Goal: Transaction & Acquisition: Obtain resource

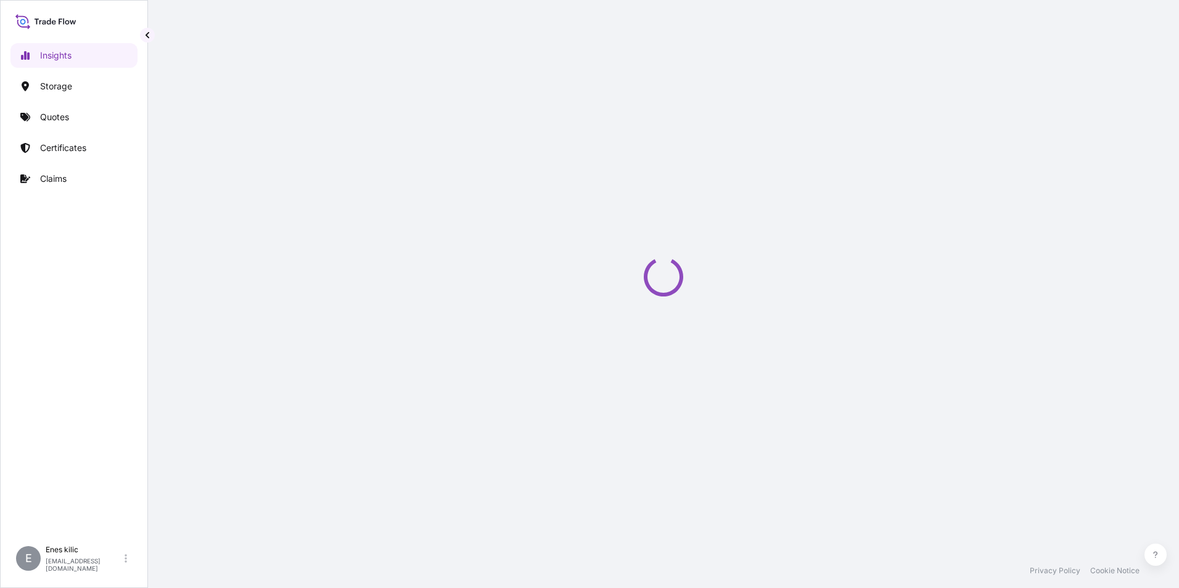
select select "2025"
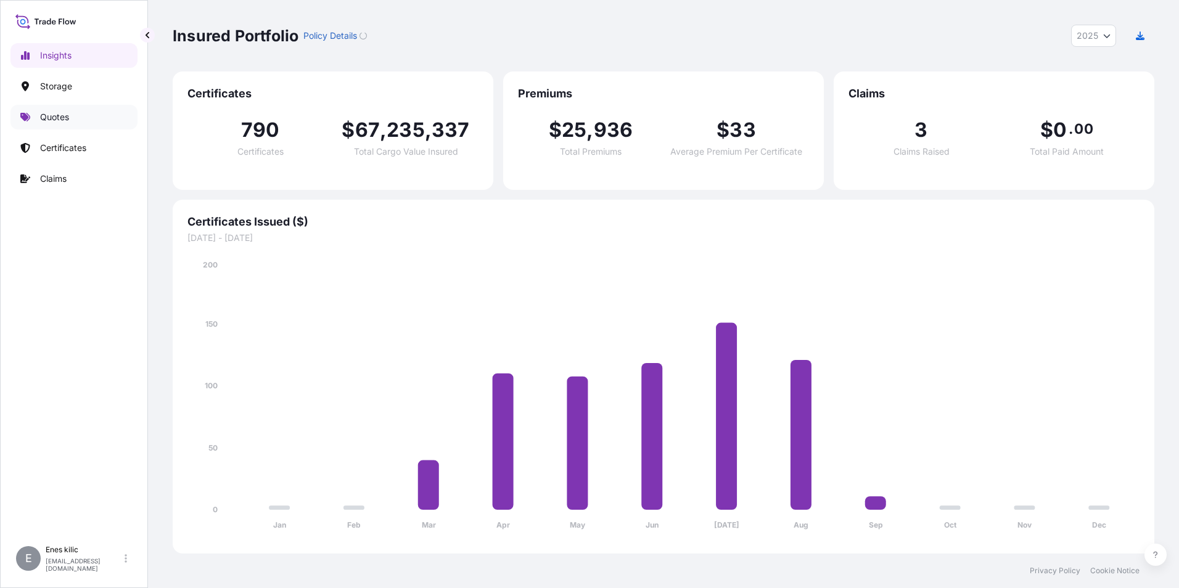
click at [79, 117] on link "Quotes" at bounding box center [73, 117] width 127 height 25
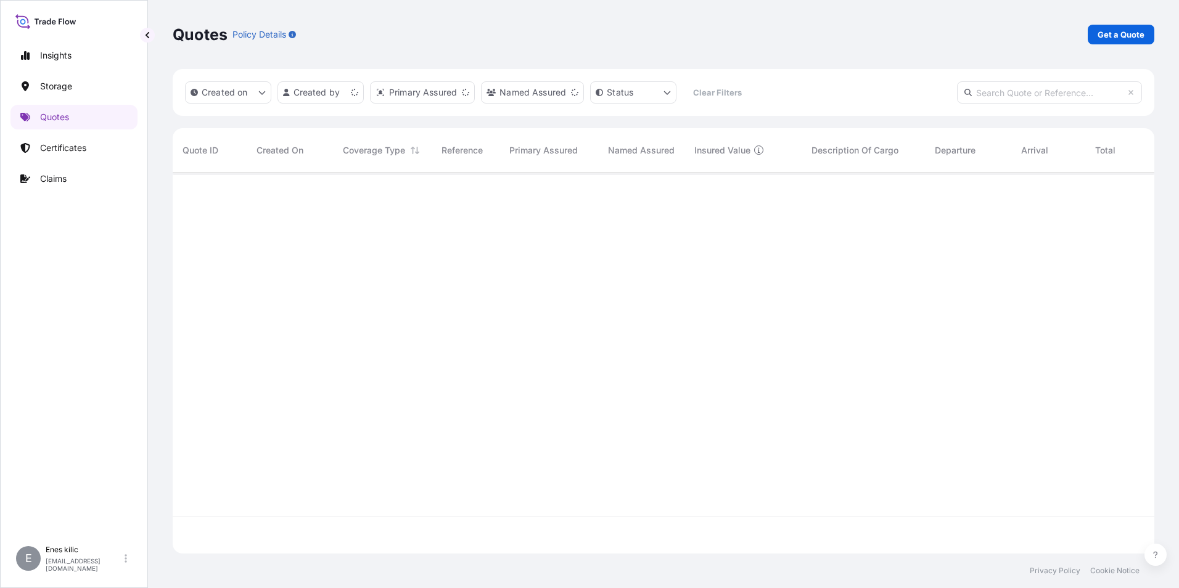
scroll to position [378, 972]
click at [1118, 33] on p "Get a Quote" at bounding box center [1120, 34] width 47 height 12
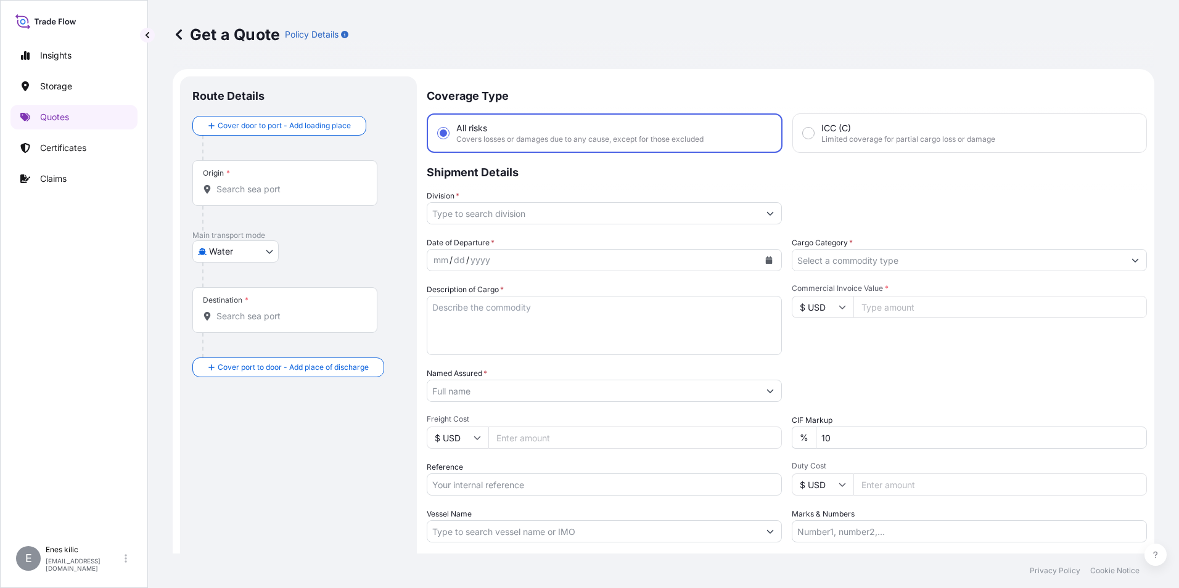
scroll to position [20, 0]
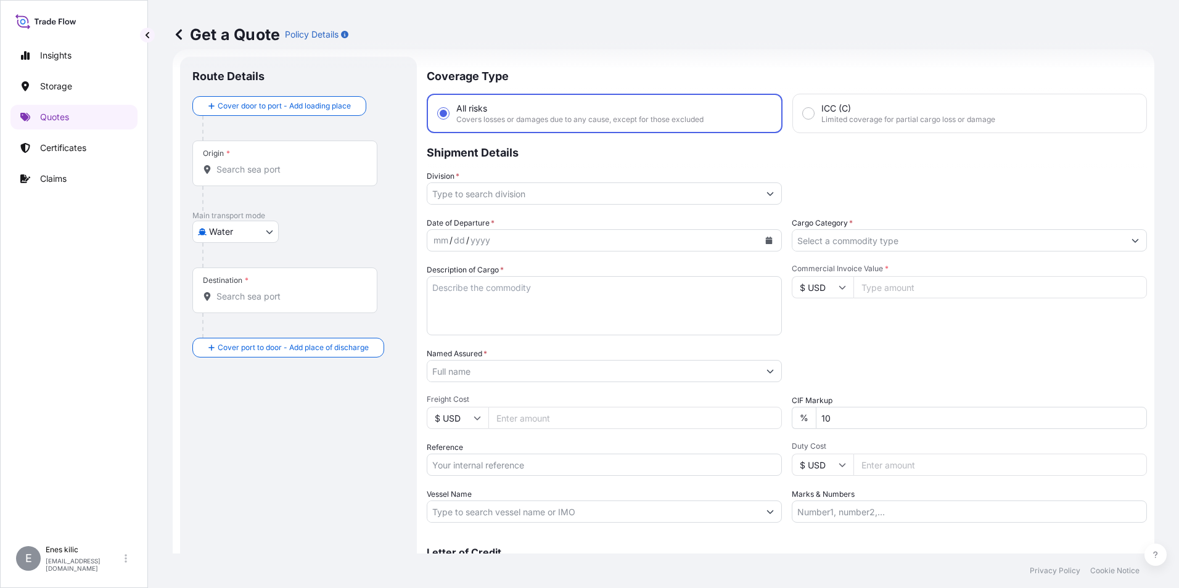
click at [245, 232] on body "Insights Storage Quotes Certificates Claims E [PERSON_NAME] [PERSON_NAME][EMAIL…" at bounding box center [589, 294] width 1179 height 588
click at [237, 305] on span "Inland" at bounding box center [228, 308] width 25 height 12
select select "Inland"
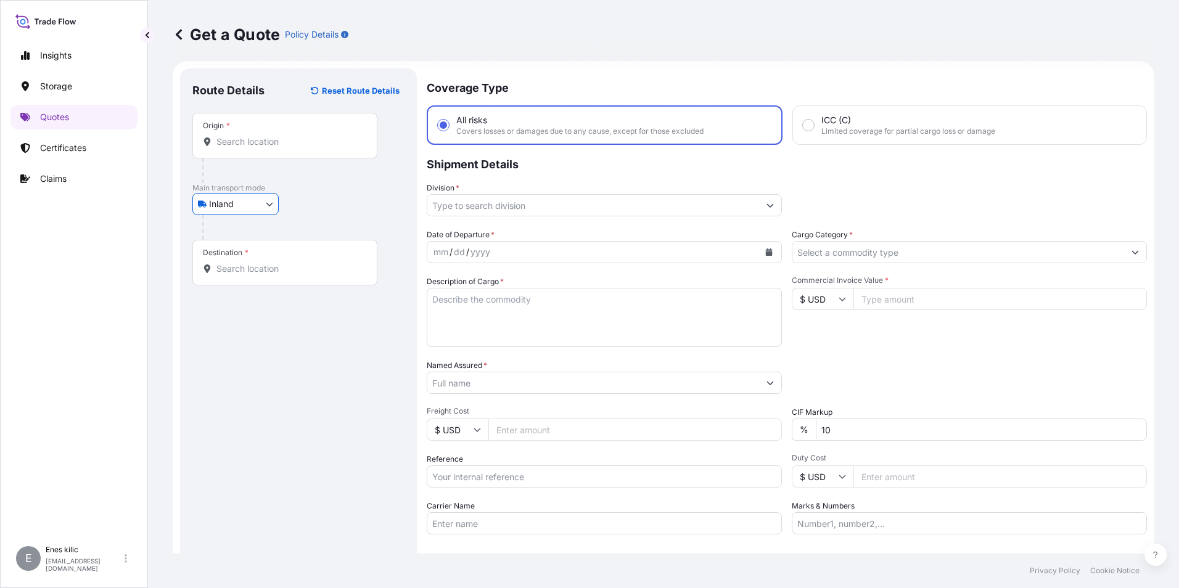
scroll to position [0, 0]
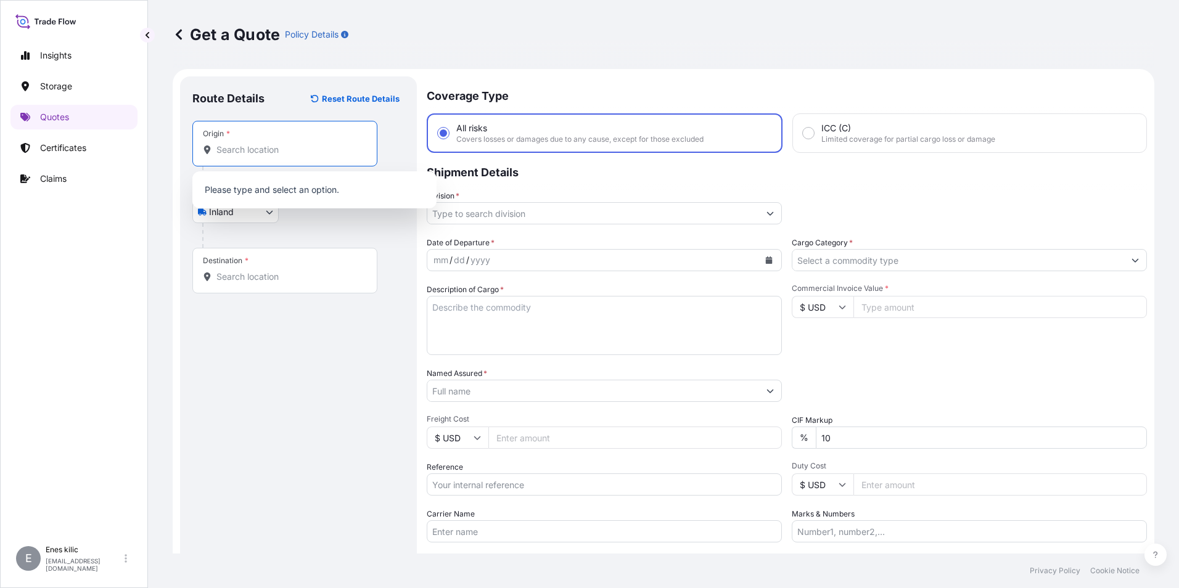
click at [247, 153] on input "Origin *" at bounding box center [288, 150] width 145 height 12
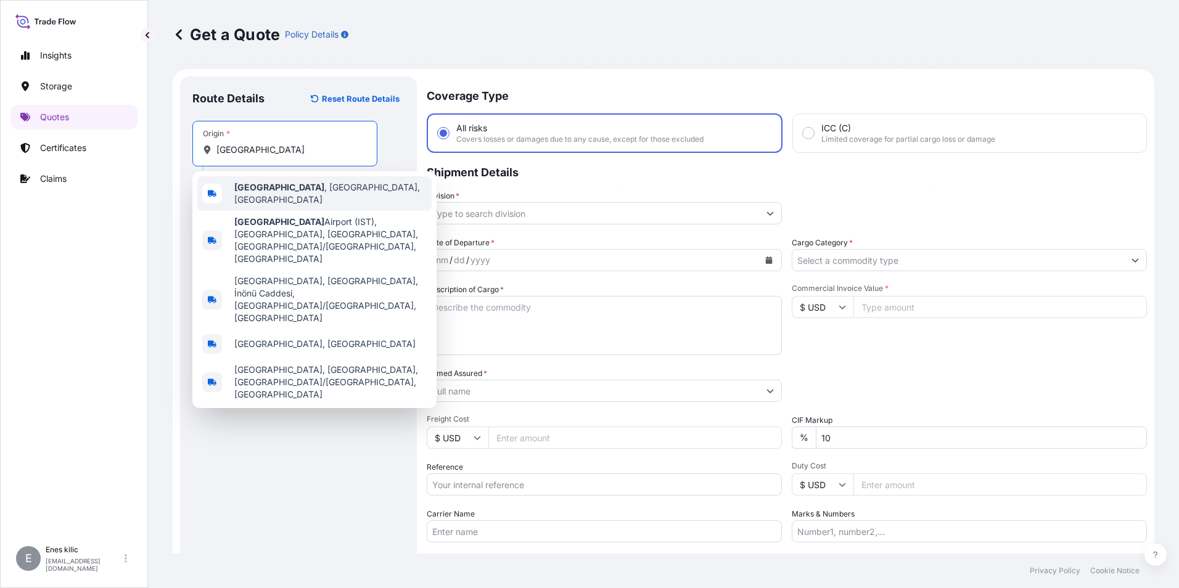
click at [313, 197] on div "[GEOGRAPHIC_DATA] , [GEOGRAPHIC_DATA], [GEOGRAPHIC_DATA]" at bounding box center [314, 193] width 234 height 35
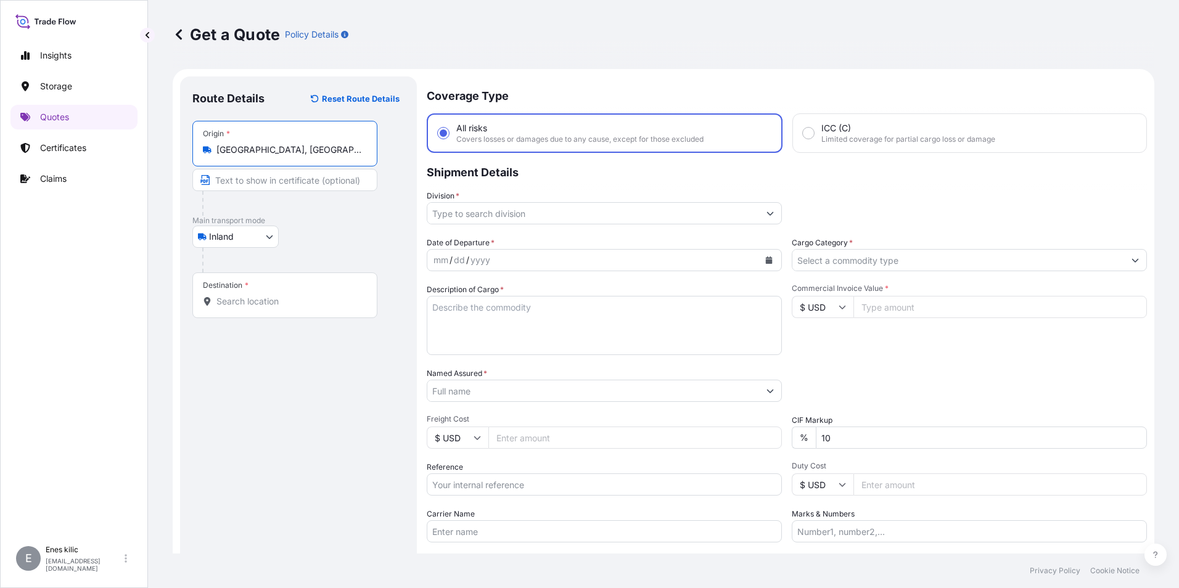
type input "[GEOGRAPHIC_DATA], [GEOGRAPHIC_DATA], [GEOGRAPHIC_DATA]"
click at [293, 308] on div "Destination *" at bounding box center [284, 295] width 185 height 46
click at [293, 308] on input "Destination *" at bounding box center [288, 301] width 145 height 12
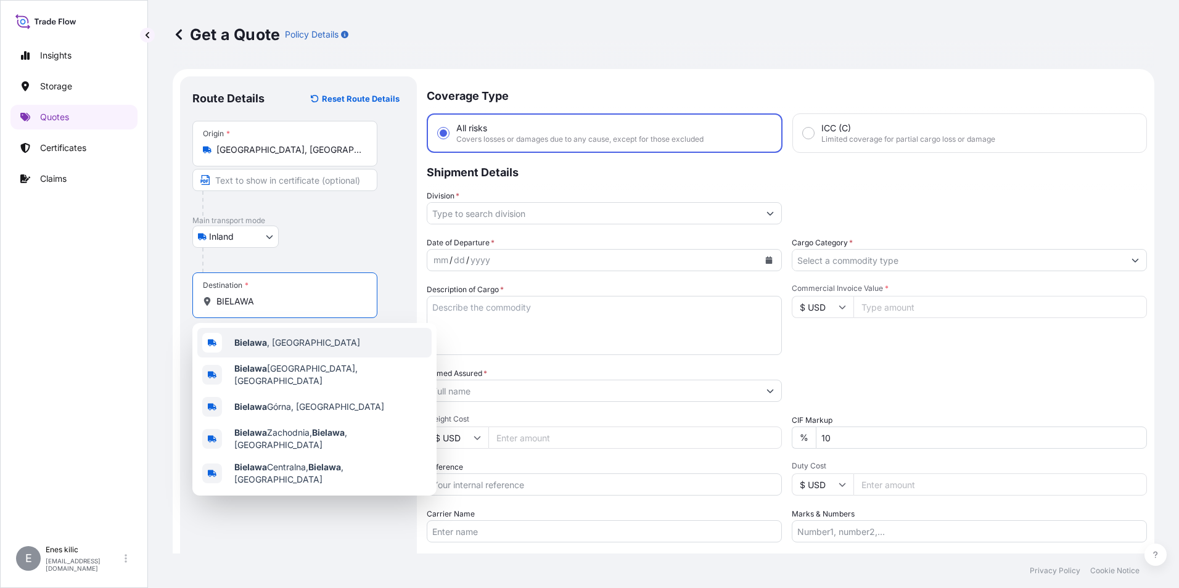
click at [286, 346] on span "[GEOGRAPHIC_DATA] , [GEOGRAPHIC_DATA]" at bounding box center [297, 343] width 126 height 12
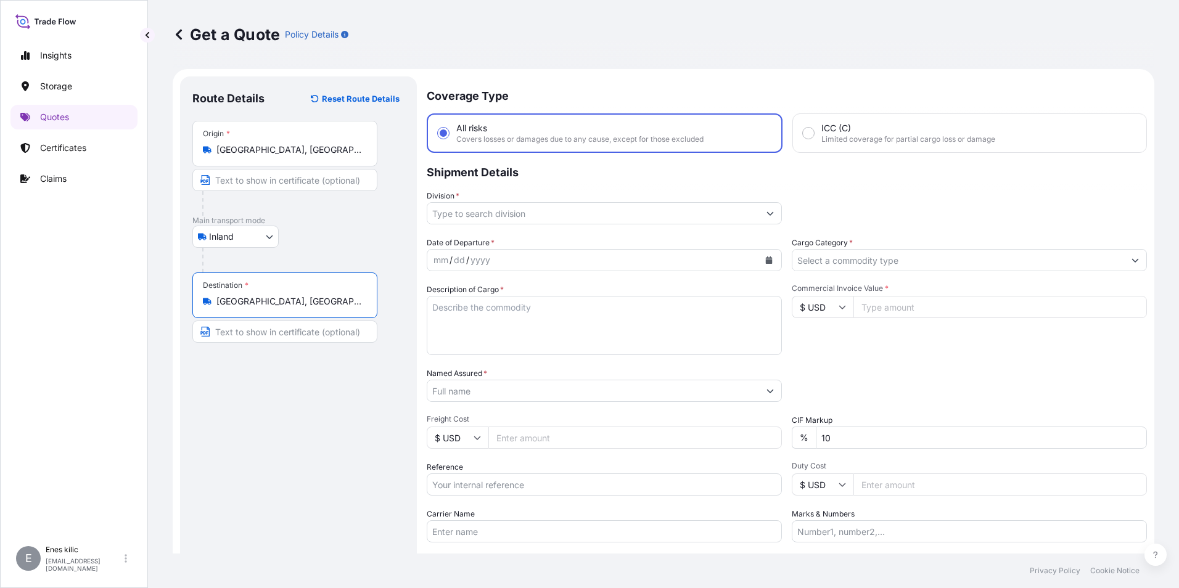
type input "[GEOGRAPHIC_DATA], [GEOGRAPHIC_DATA]"
click at [512, 213] on input "Division *" at bounding box center [593, 213] width 332 height 22
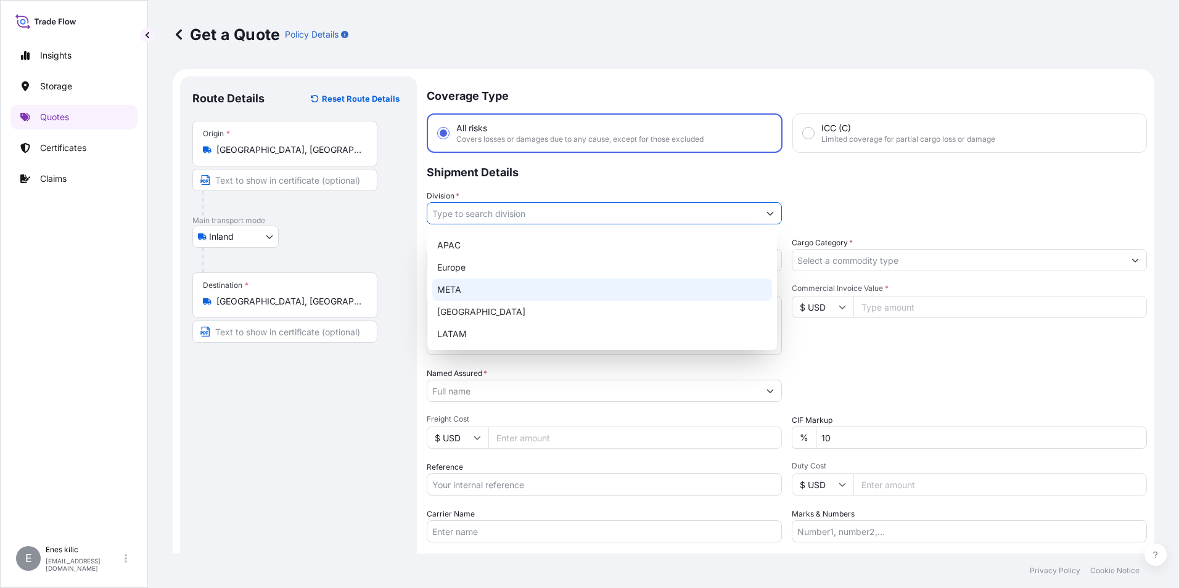
click at [515, 292] on div "APAC [GEOGRAPHIC_DATA] META [GEOGRAPHIC_DATA] LATAM" at bounding box center [602, 289] width 340 height 111
type input "META"
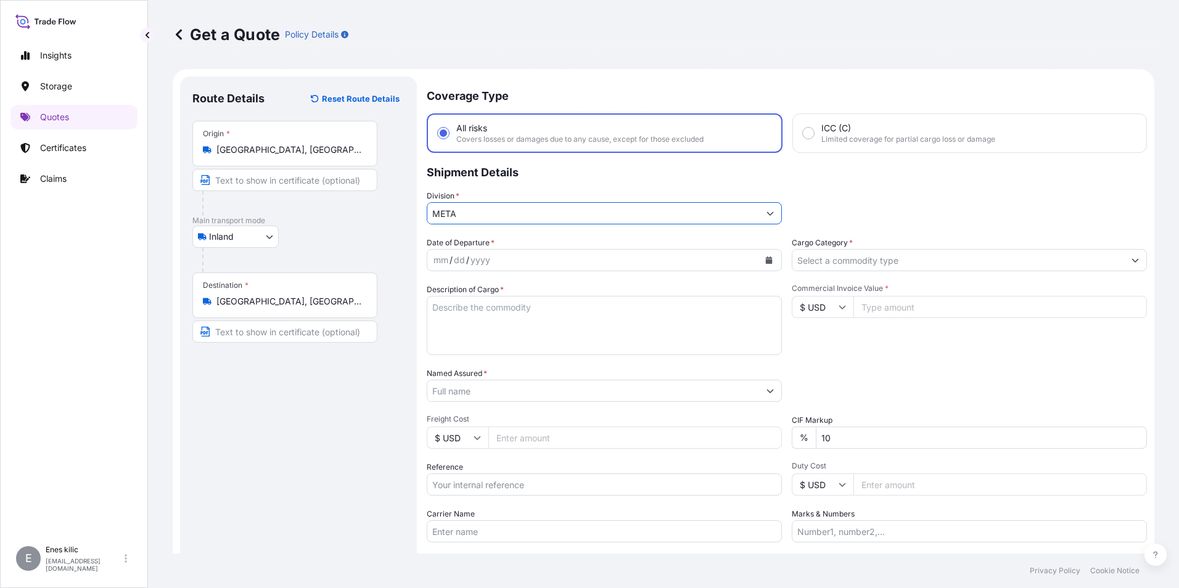
click at [917, 267] on input "Cargo Category *" at bounding box center [958, 260] width 332 height 22
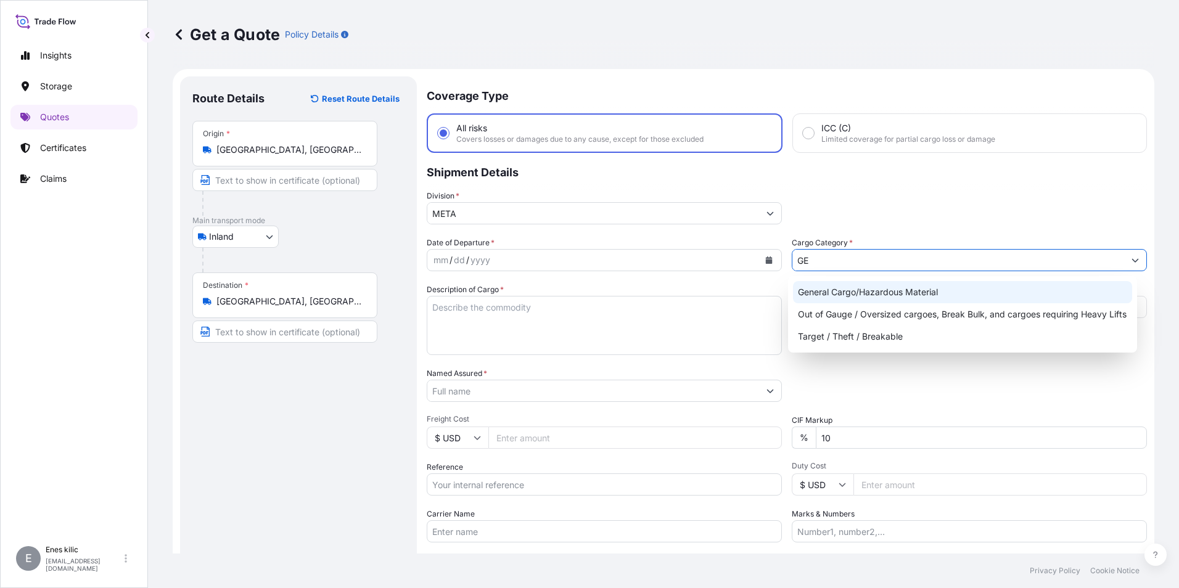
click at [898, 288] on div "General Cargo/Hazardous Material" at bounding box center [963, 292] width 340 height 22
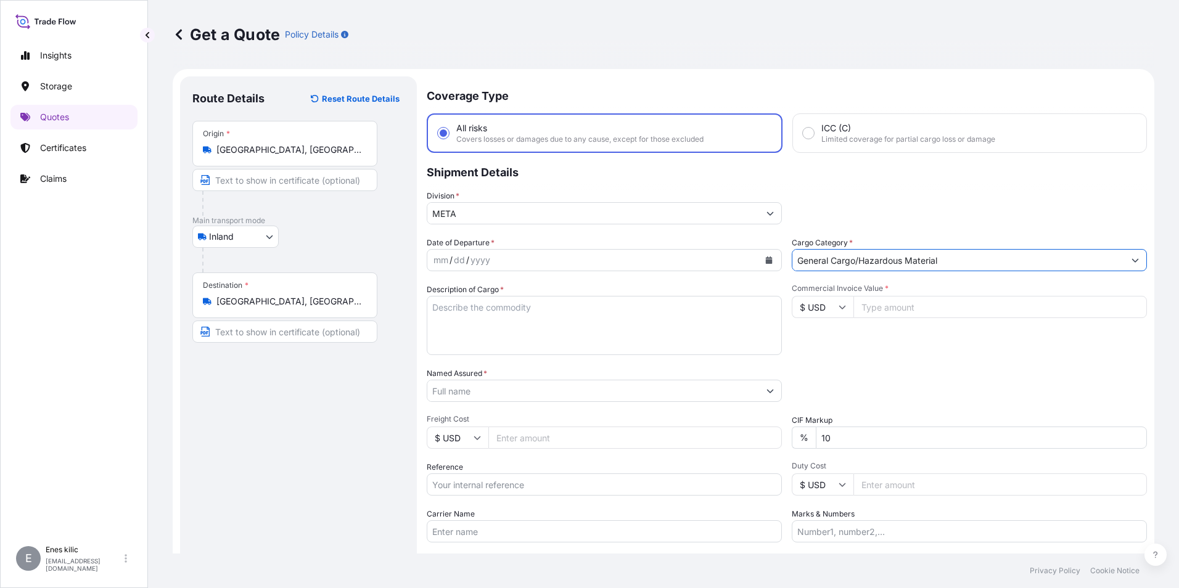
type input "General Cargo/Hazardous Material"
click at [766, 260] on icon "Calendar" at bounding box center [769, 259] width 7 height 7
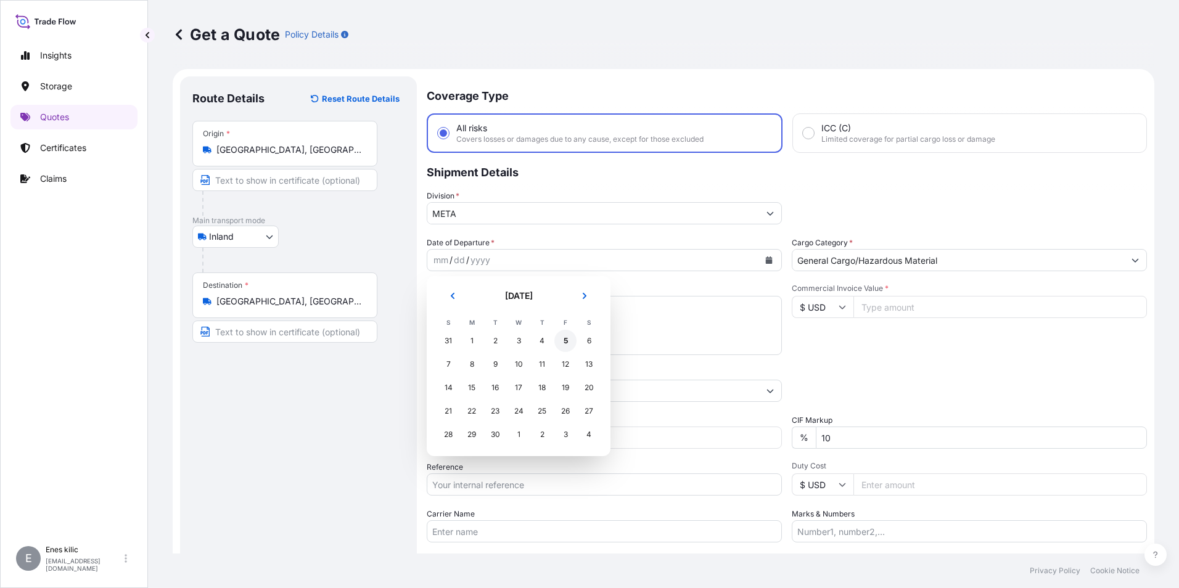
click at [564, 341] on div "5" at bounding box center [565, 341] width 22 height 22
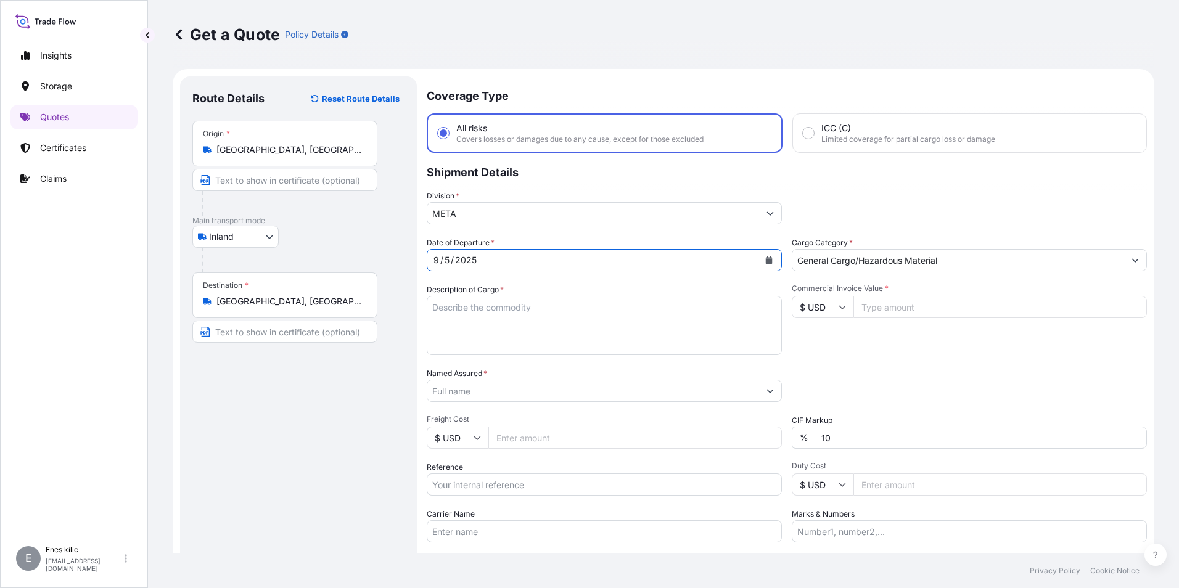
click at [510, 330] on textarea "Description of Cargo *" at bounding box center [604, 325] width 355 height 59
click at [502, 322] on textarea "Description of Cargo *" at bounding box center [604, 325] width 355 height 59
paste textarea "KAYNAK TELİ"
click at [480, 319] on textarea "KAYNAK TELİ" at bounding box center [604, 325] width 355 height 59
paste textarea "23 KAP , 16.655,00 KG"
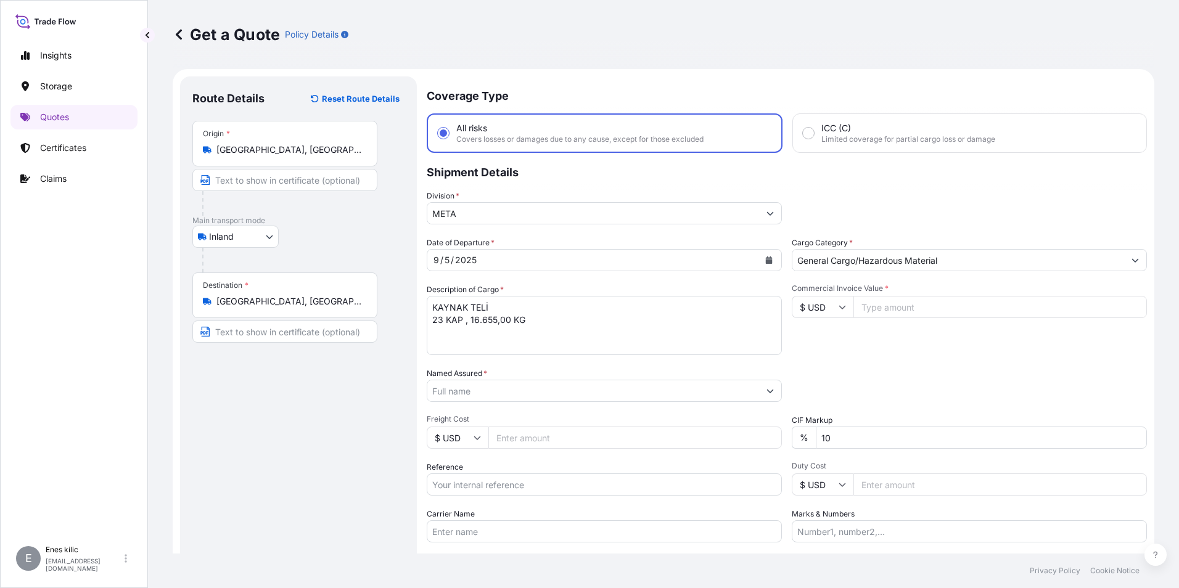
click at [516, 322] on textarea "KAYNAK TELİ 23 KAP , 16.655,00 KG" at bounding box center [604, 325] width 355 height 59
click at [538, 327] on textarea "KAYNAK TELİ 23 KAP , 16.655,00 KG" at bounding box center [604, 325] width 355 height 59
paste textarea "50039128 / 50048814 / 50041225"
click at [602, 330] on textarea "KAYNAK TELİ 23 KAP , 16.655,00 KG 50039128 / 50048814 / 50041225" at bounding box center [604, 325] width 355 height 59
paste textarea "26 AFR 664"
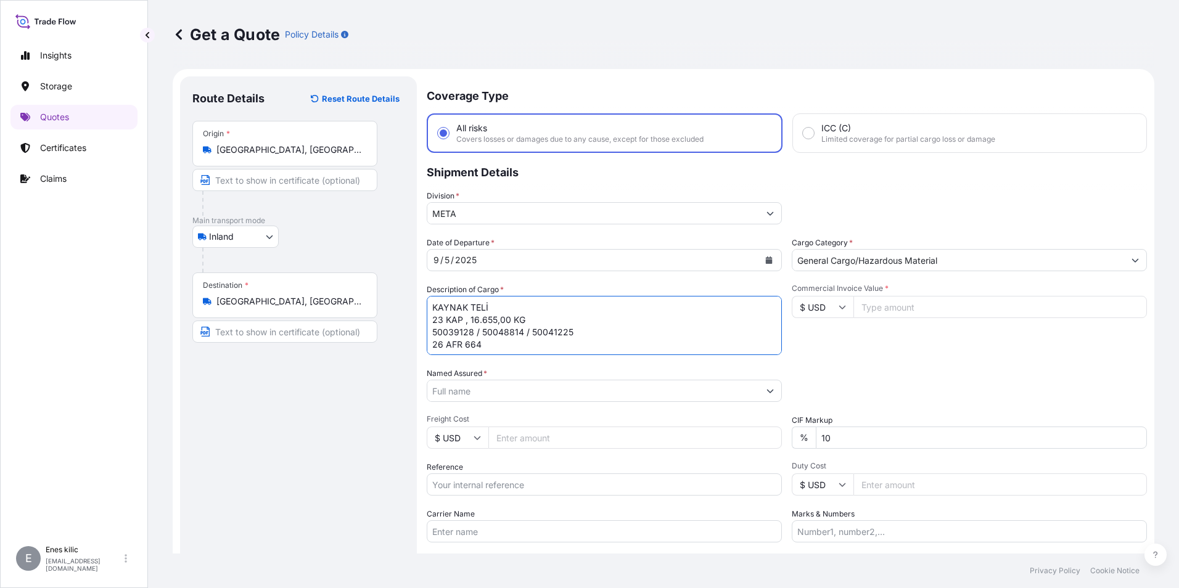
scroll to position [38, 0]
type textarea "KAYNAK TELİ 23 KAP , 16.655,00 KG 50039128 / 50048814 / 50041225 26 AFR 664 INS…"
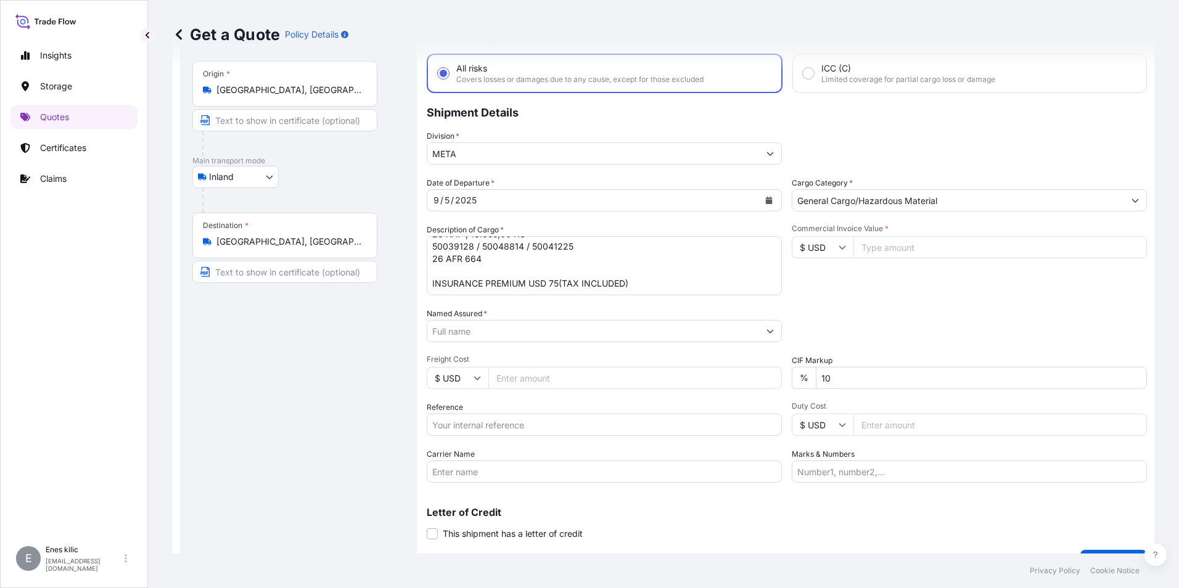
scroll to position [62, 0]
click at [549, 417] on input "Reference" at bounding box center [604, 423] width 355 height 22
paste input "2101777144"
type input "2101777144"
click at [889, 292] on div "Commercial Invoice Value * $ USD" at bounding box center [968, 258] width 355 height 72
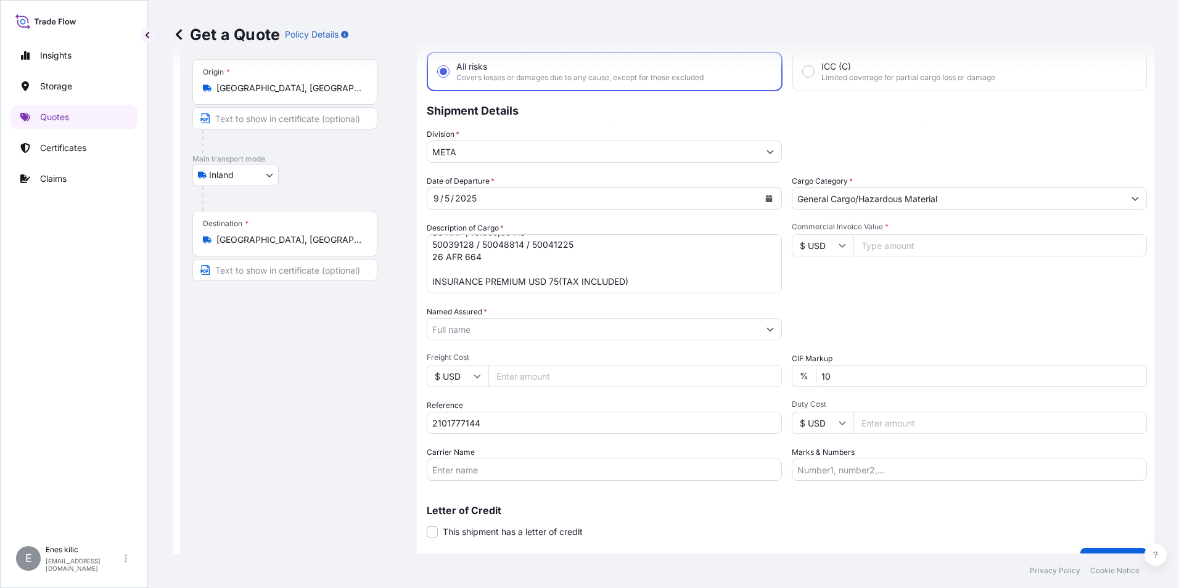
click at [894, 240] on input "Commercial Invoice Value *" at bounding box center [999, 245] width 293 height 22
click at [830, 248] on input "$ USD" at bounding box center [822, 245] width 62 height 22
click at [820, 282] on div "€ EUR" at bounding box center [818, 279] width 52 height 23
type input "€ EUR"
click at [894, 249] on input "Commercial Invoice Value *" at bounding box center [999, 245] width 293 height 22
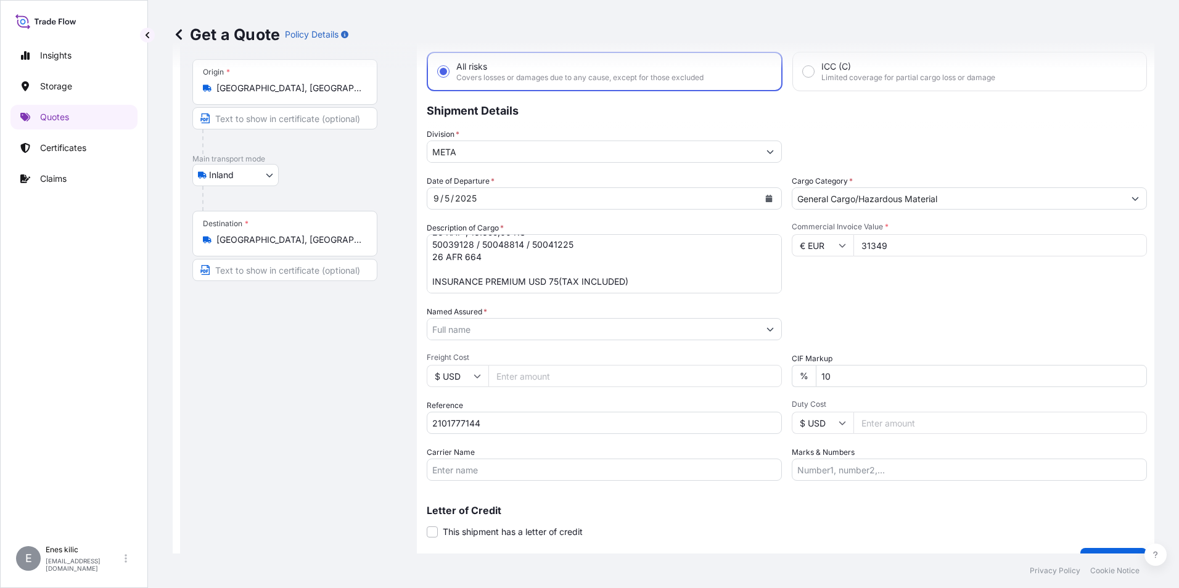
type input "31349"
click at [867, 300] on div "Date of Departure * [DATE] Cargo Category * General Cargo/Hazardous Material De…" at bounding box center [787, 328] width 720 height 306
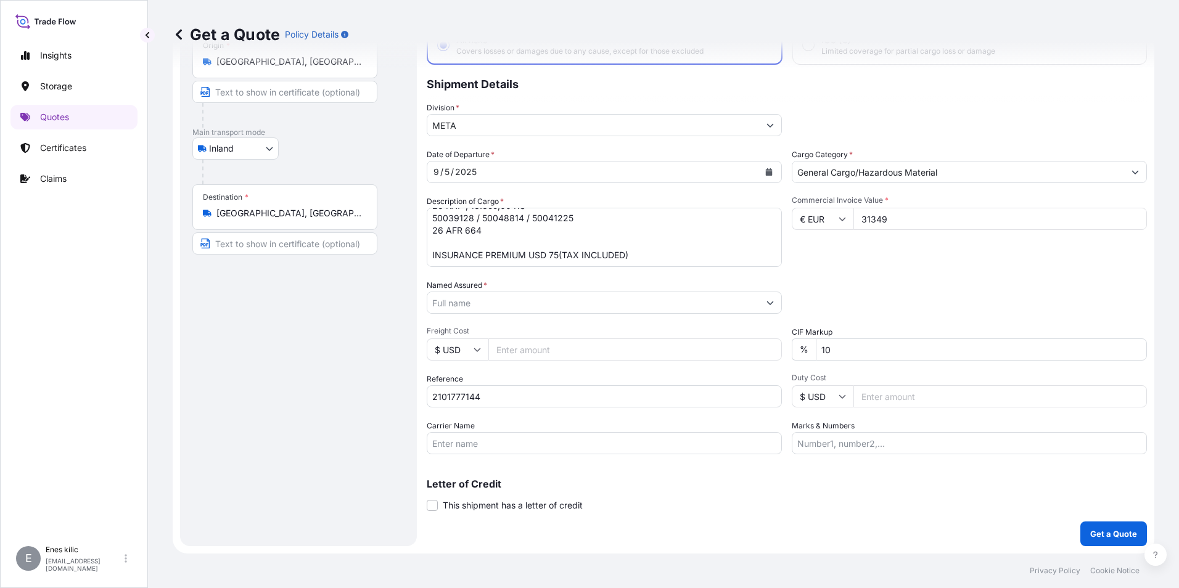
click at [624, 444] on input "Carrier Name" at bounding box center [604, 443] width 355 height 22
click at [872, 499] on div "Letter of Credit This shipment has a letter of credit Letter of credit * Letter…" at bounding box center [787, 495] width 720 height 33
click at [1083, 527] on button "Get a Quote" at bounding box center [1113, 533] width 67 height 25
click at [560, 303] on input "Named Assured *" at bounding box center [593, 303] width 332 height 22
click at [477, 296] on input "Named Assured *" at bounding box center [593, 303] width 332 height 22
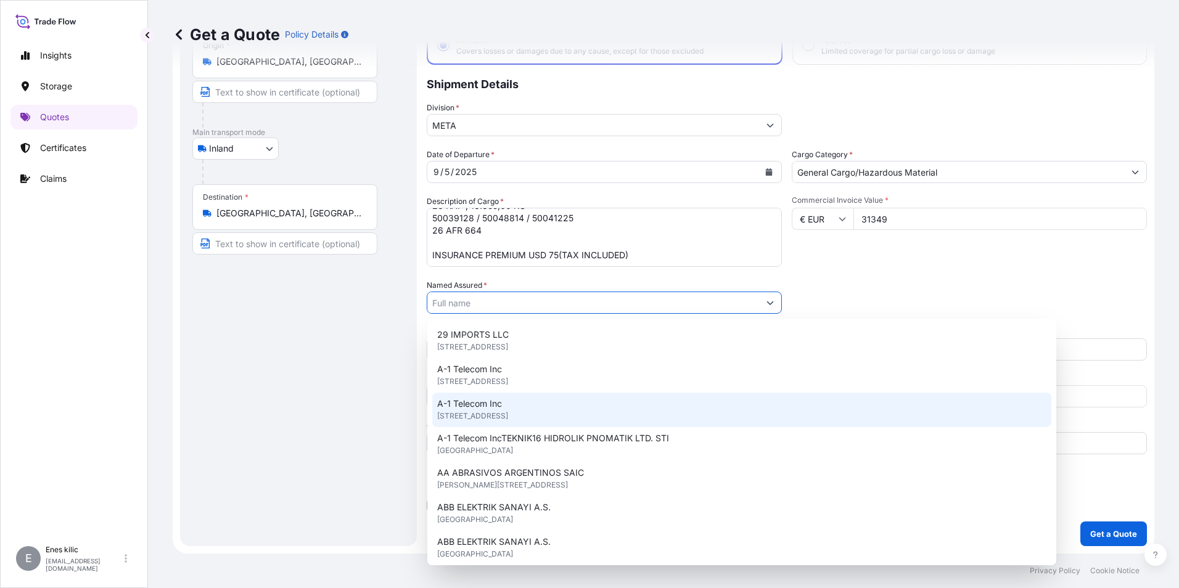
paste input "KAYNAK TEKNIGI"
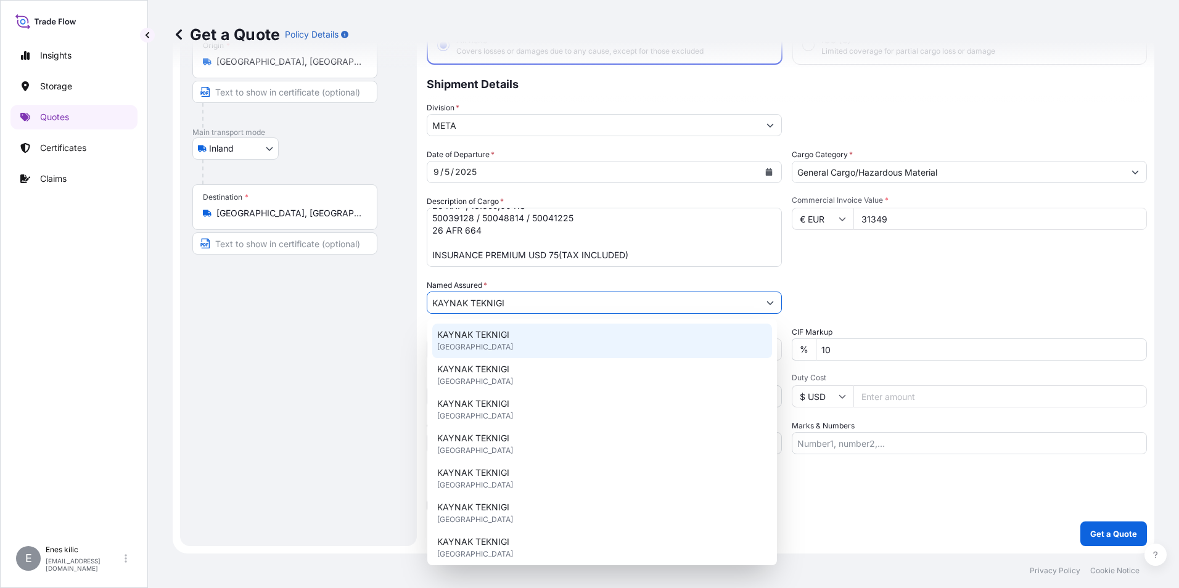
click at [507, 332] on span "KAYNAK TEKNIGI" at bounding box center [473, 335] width 72 height 12
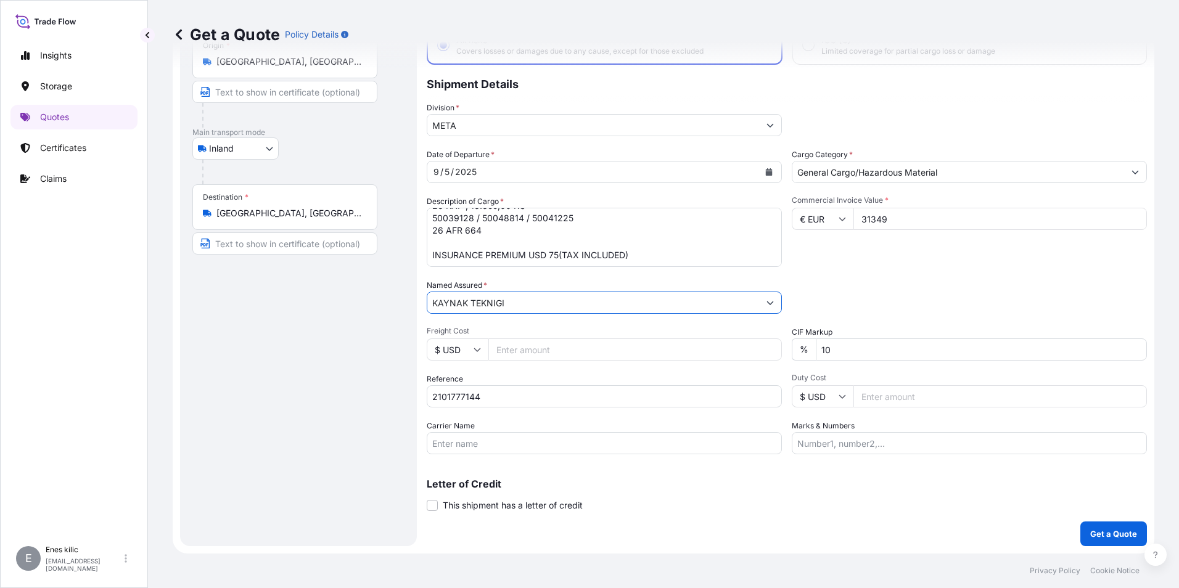
type input "KAYNAK TEKNIGI"
click at [1109, 526] on button "Get a Quote" at bounding box center [1113, 533] width 67 height 25
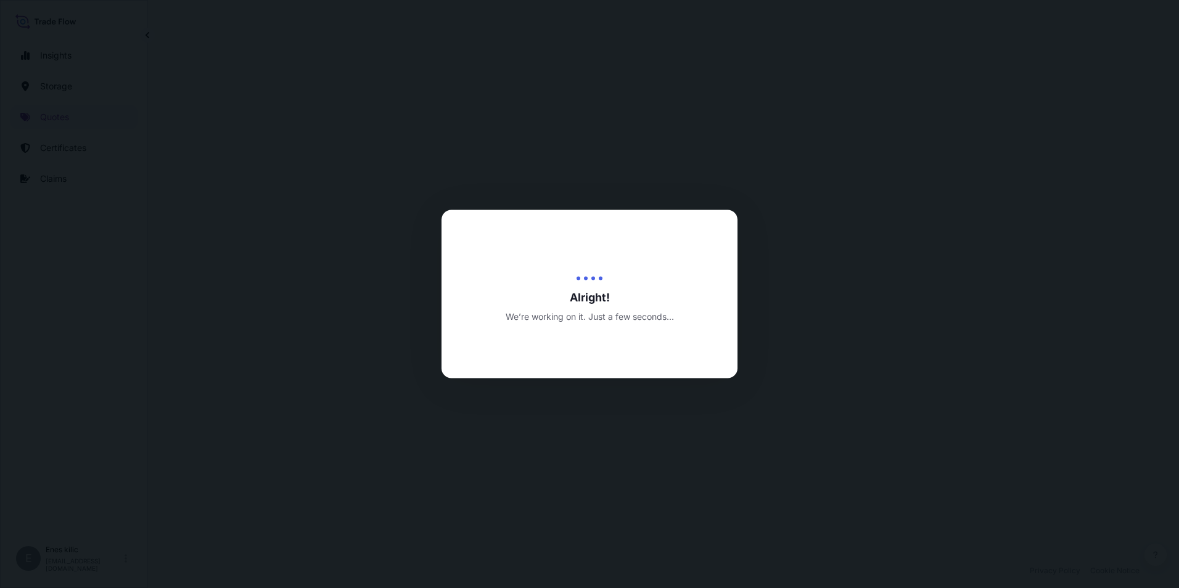
select select "Inland"
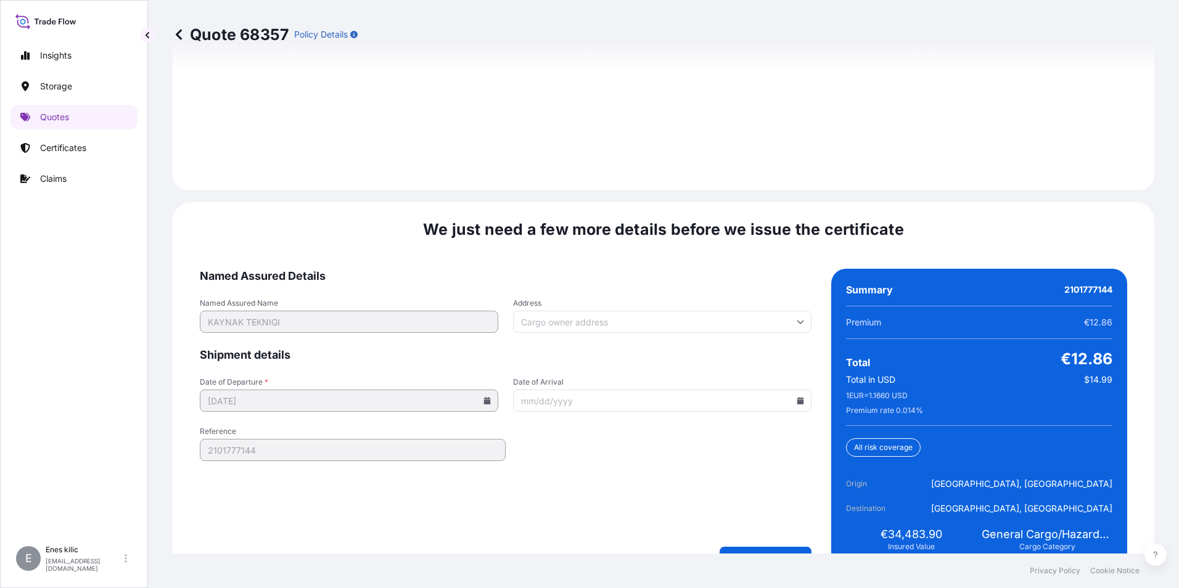
scroll to position [1800, 0]
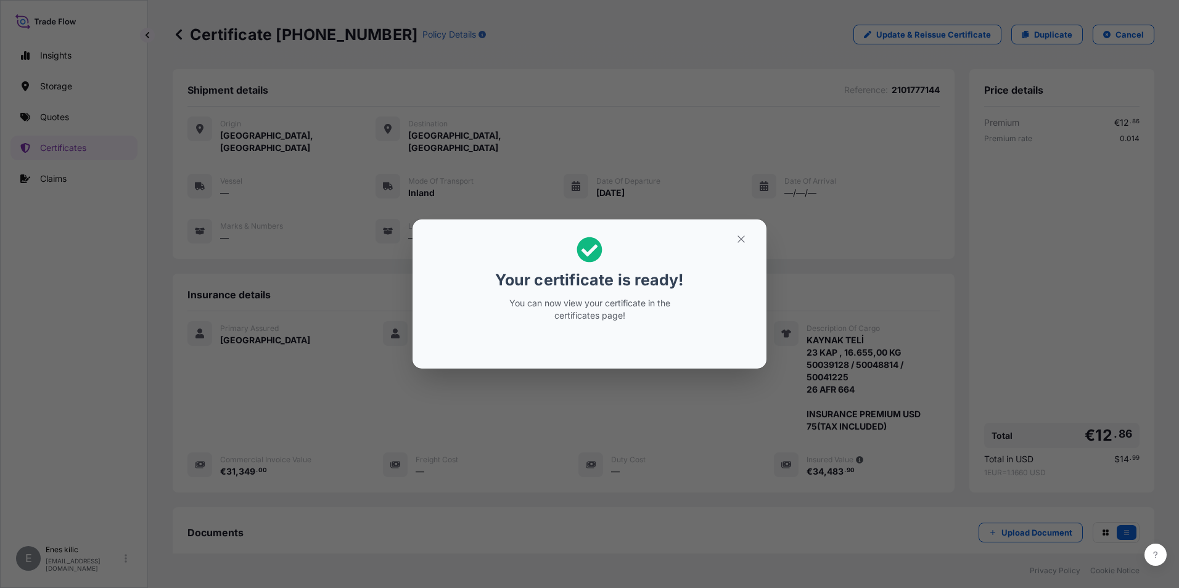
drag, startPoint x: 759, startPoint y: 235, endPoint x: 752, endPoint y: 235, distance: 7.4
click at [752, 235] on section "Your certificate is ready! You can now view your certificate in the certificate…" at bounding box center [589, 293] width 354 height 149
click at [746, 236] on icon "button" at bounding box center [740, 239] width 11 height 11
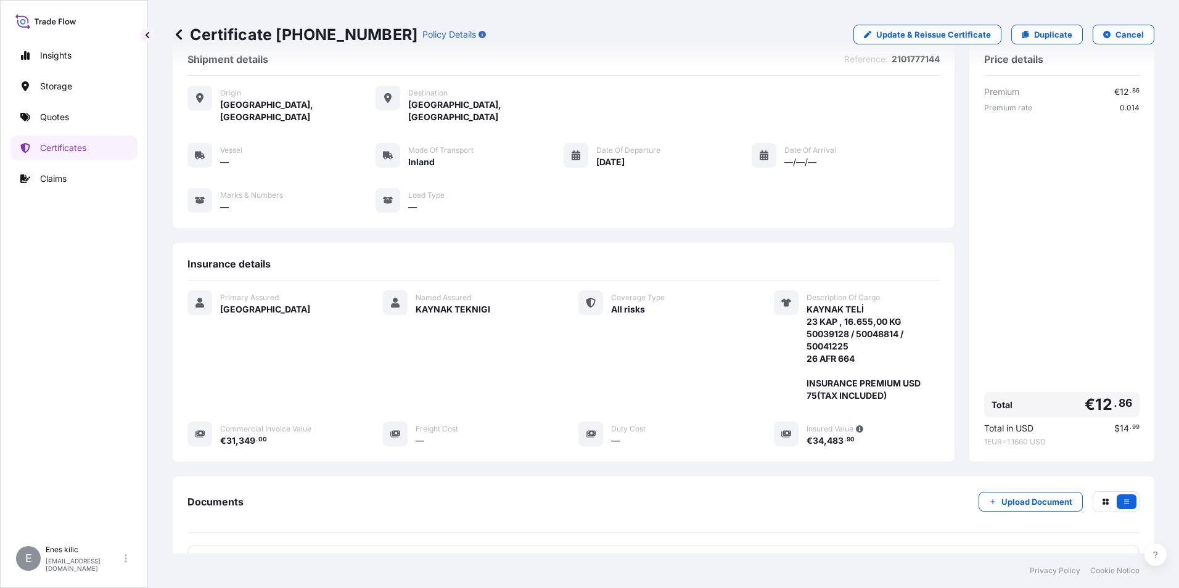
scroll to position [134, 0]
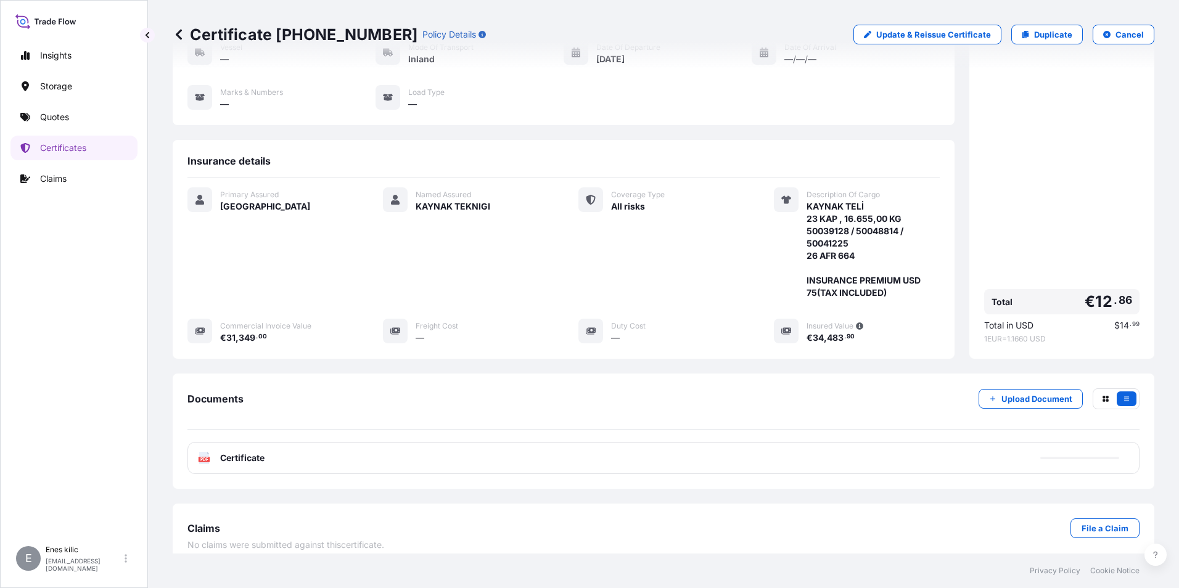
click at [250, 452] on span "Certificate" at bounding box center [242, 458] width 44 height 12
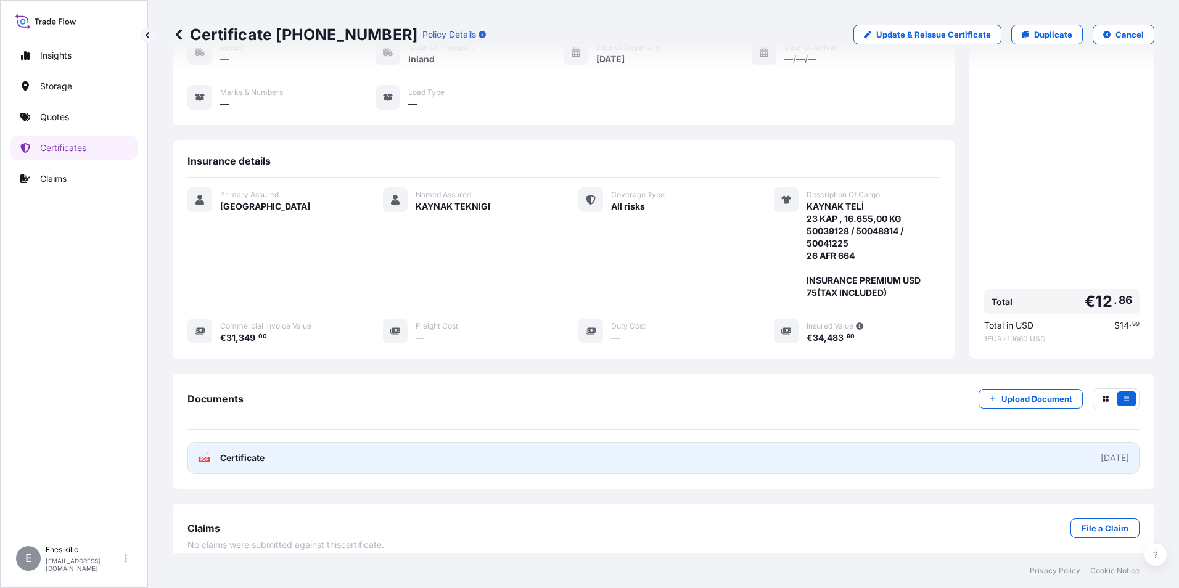
click at [236, 452] on span "Certificate" at bounding box center [242, 458] width 44 height 12
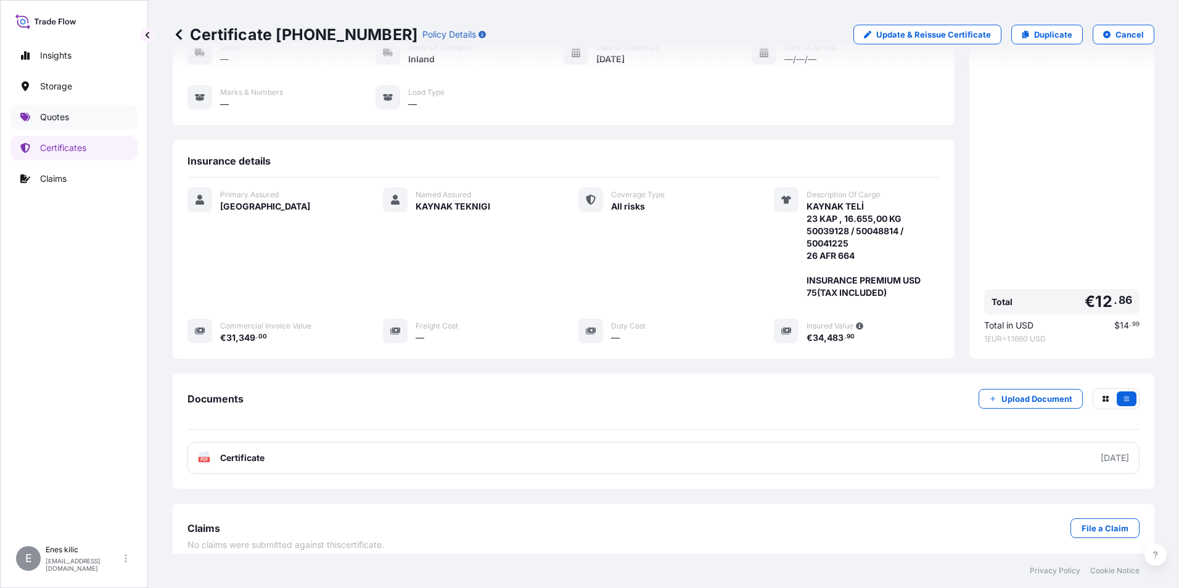
click at [68, 119] on p "Quotes" at bounding box center [54, 117] width 29 height 12
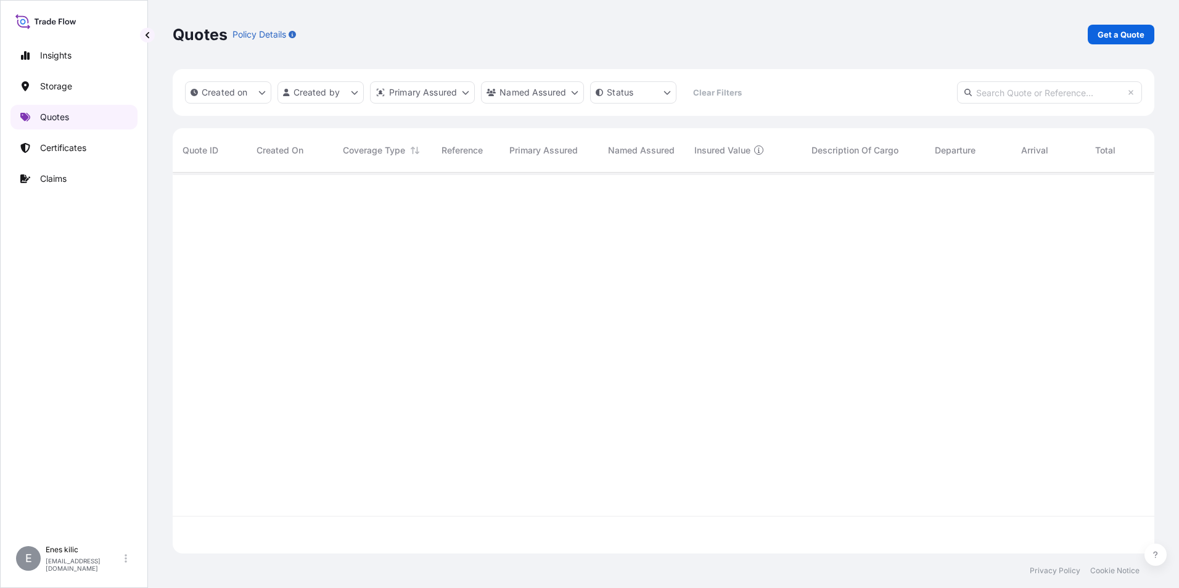
scroll to position [378, 972]
click at [1132, 35] on p "Get a Quote" at bounding box center [1120, 34] width 47 height 12
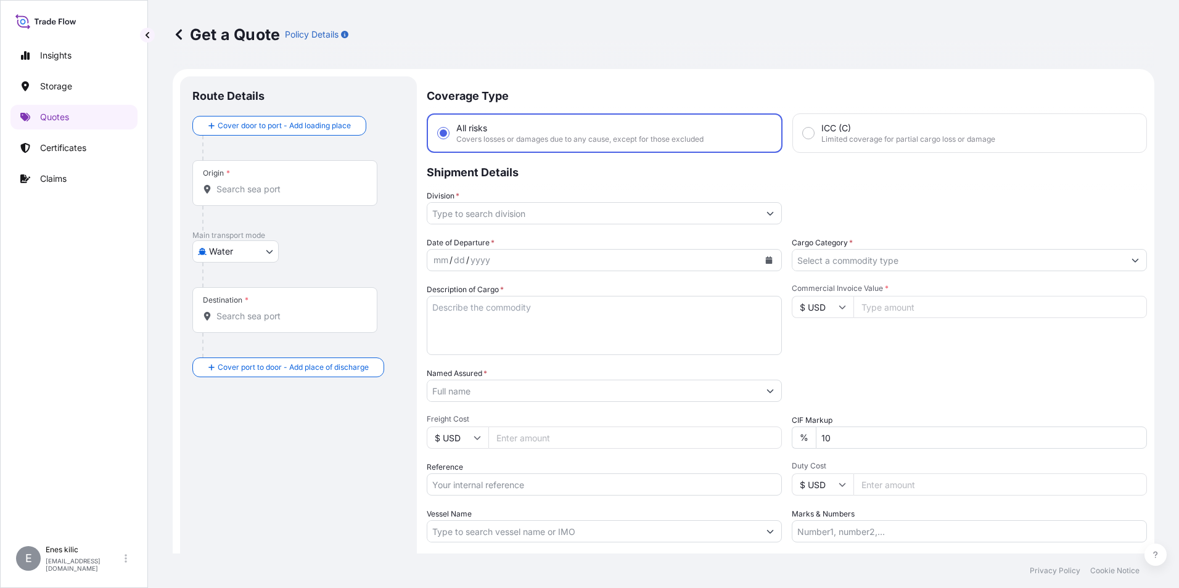
scroll to position [20, 0]
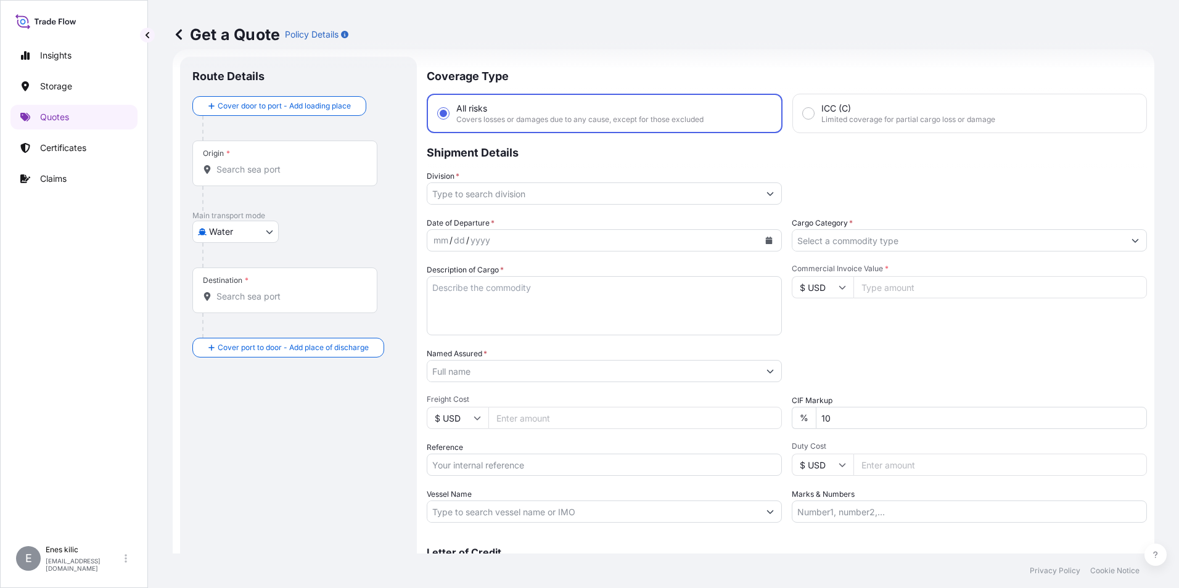
click at [300, 168] on input "Origin *" at bounding box center [288, 169] width 145 height 12
click at [237, 238] on div "Main transport mode Water Air Water Inland" at bounding box center [298, 239] width 212 height 57
click at [237, 236] on body "0 options available. Insights Storage Quotes Certificates Claims E [PERSON_NAME…" at bounding box center [589, 294] width 1179 height 588
click at [240, 306] on span "Inland" at bounding box center [228, 308] width 25 height 12
select select "Inland"
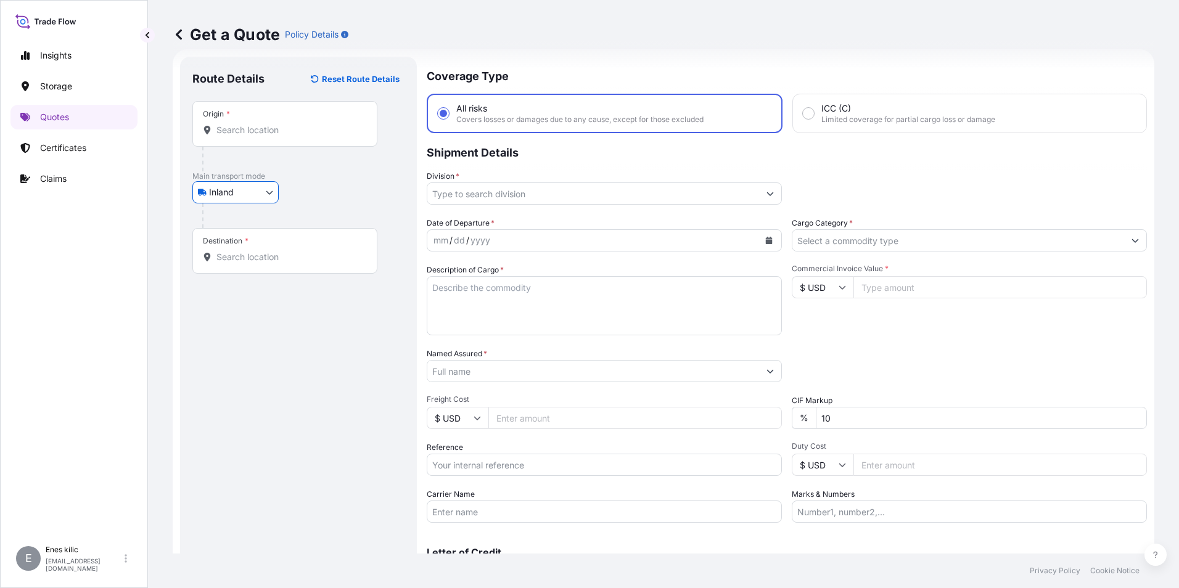
click at [258, 128] on input "Origin *" at bounding box center [288, 130] width 145 height 12
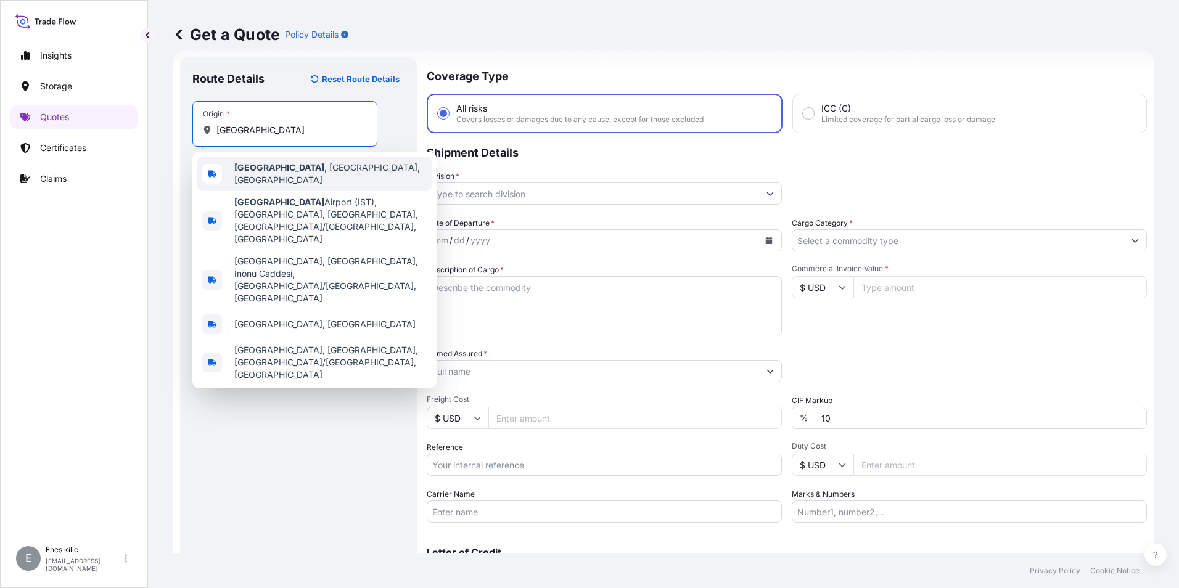
click at [278, 173] on span "[GEOGRAPHIC_DATA] , [GEOGRAPHIC_DATA], [GEOGRAPHIC_DATA]" at bounding box center [330, 174] width 192 height 25
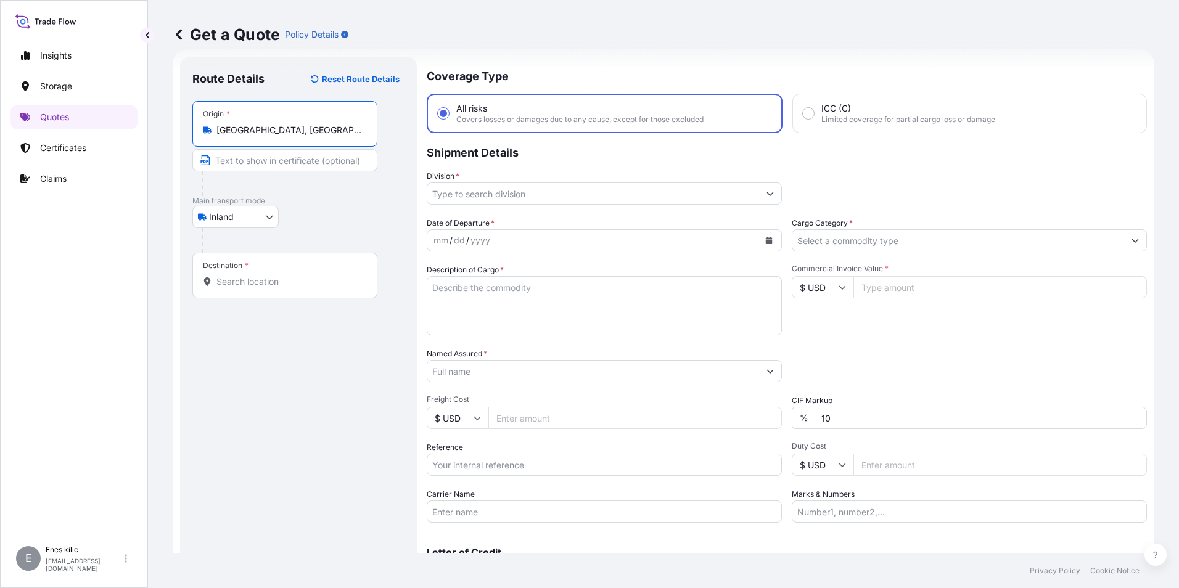
type input "[GEOGRAPHIC_DATA], [GEOGRAPHIC_DATA], [GEOGRAPHIC_DATA]"
click at [268, 279] on input "Destination *" at bounding box center [288, 282] width 145 height 12
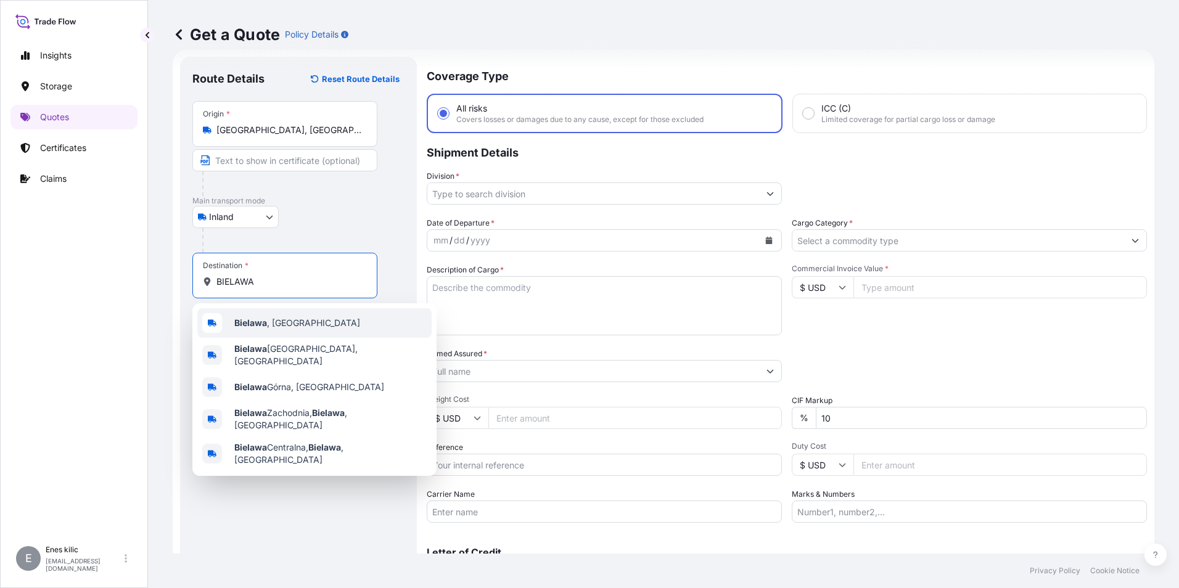
click at [303, 325] on div "[GEOGRAPHIC_DATA] , [GEOGRAPHIC_DATA]" at bounding box center [314, 323] width 234 height 30
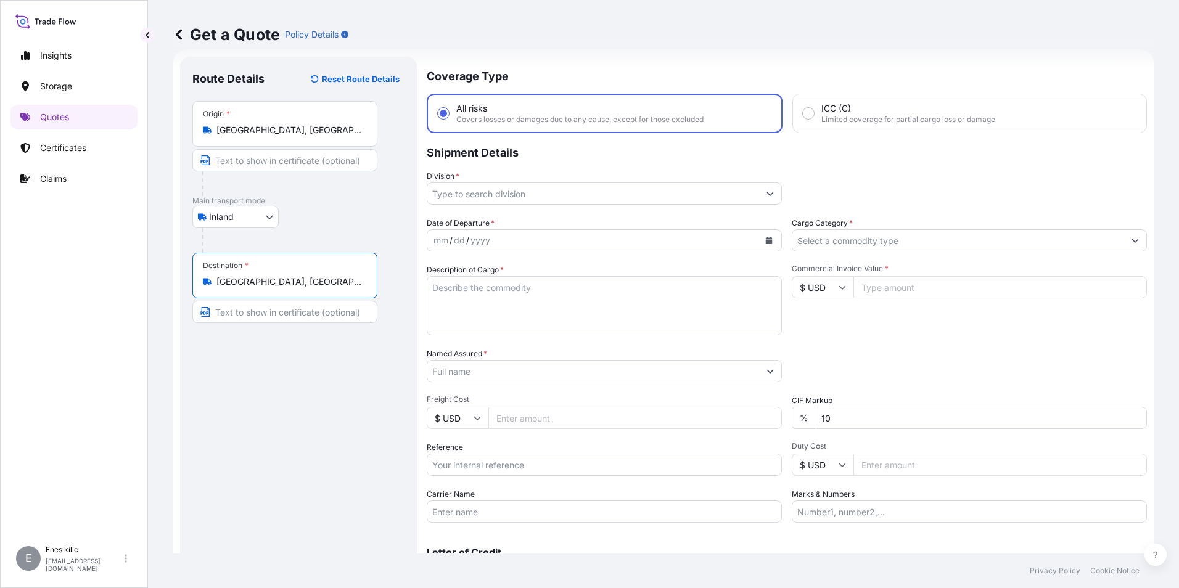
type input "[GEOGRAPHIC_DATA], [GEOGRAPHIC_DATA]"
click at [523, 194] on input "Division *" at bounding box center [593, 193] width 332 height 22
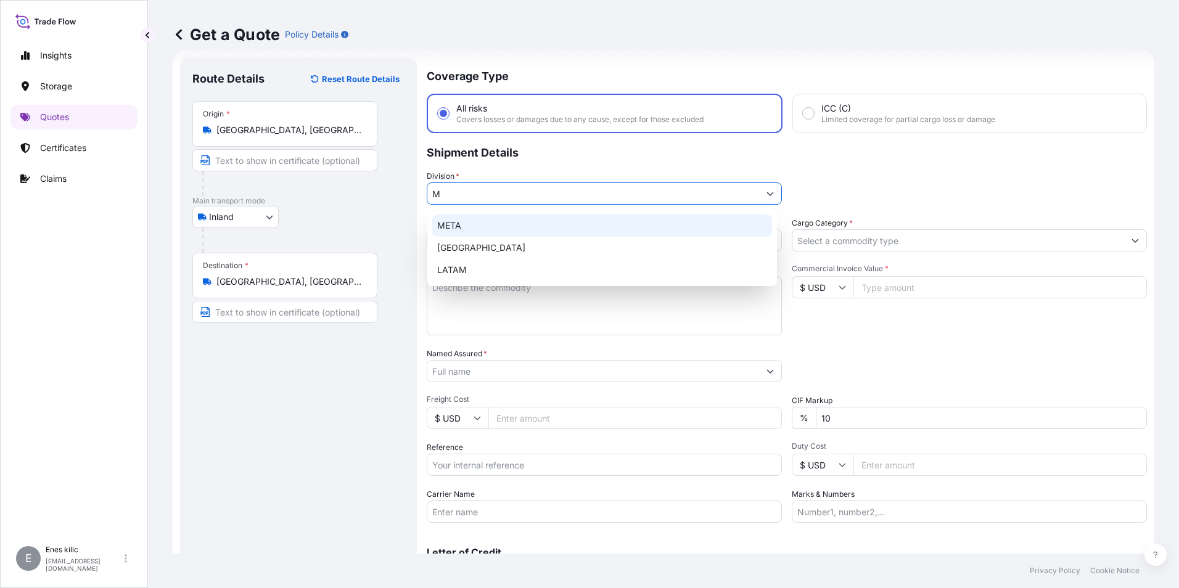
click at [521, 226] on div "META" at bounding box center [602, 226] width 340 height 22
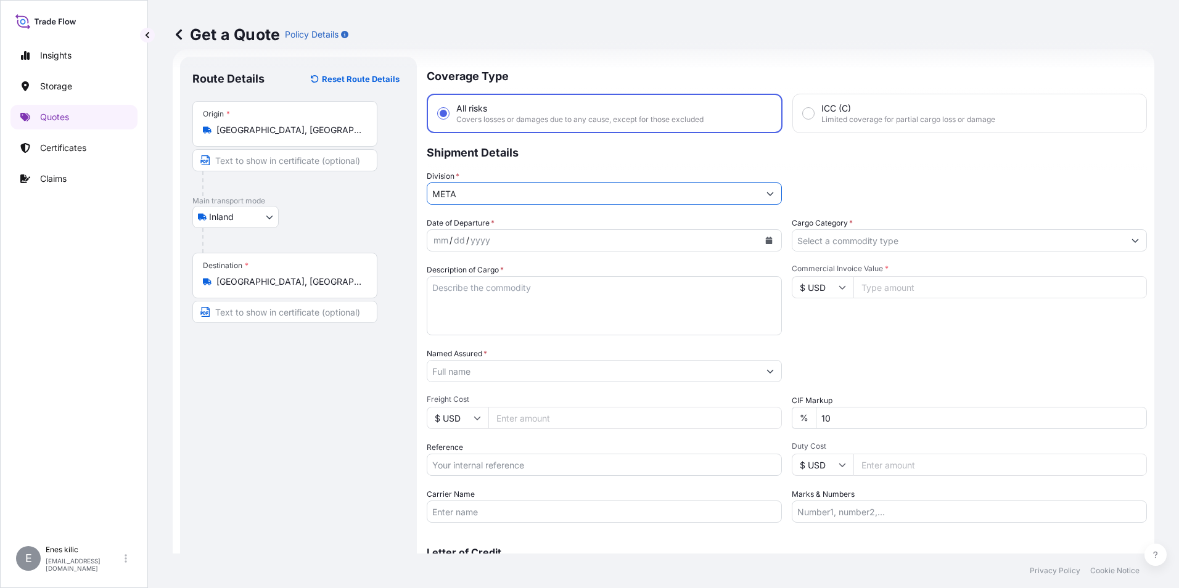
type input "META"
click at [850, 242] on input "Cargo Category *" at bounding box center [958, 240] width 332 height 22
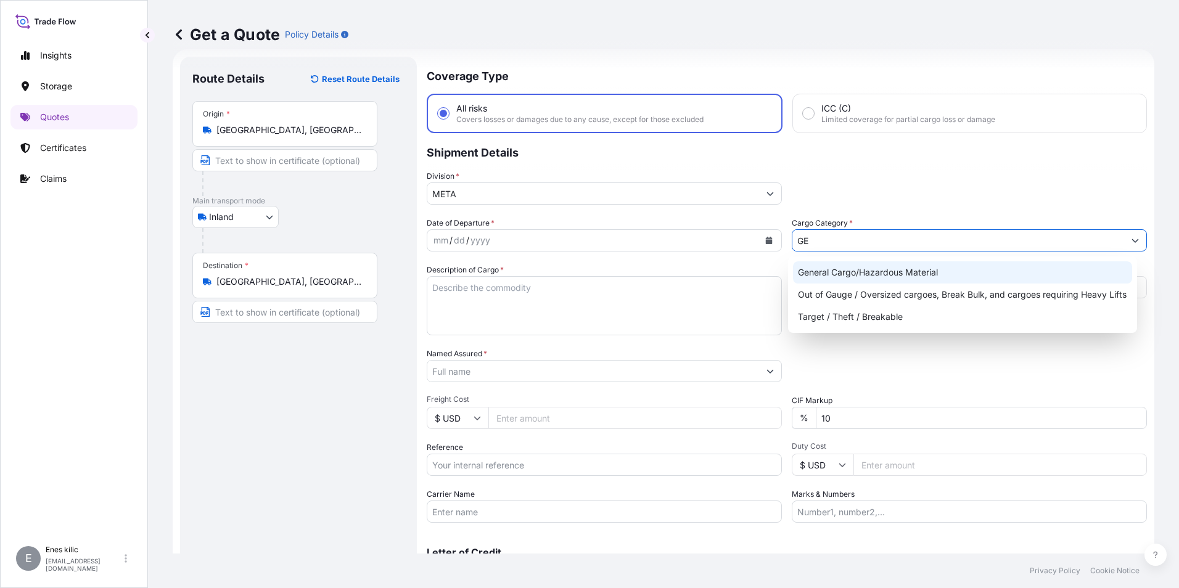
click at [861, 268] on div "General Cargo/Hazardous Material" at bounding box center [963, 272] width 340 height 22
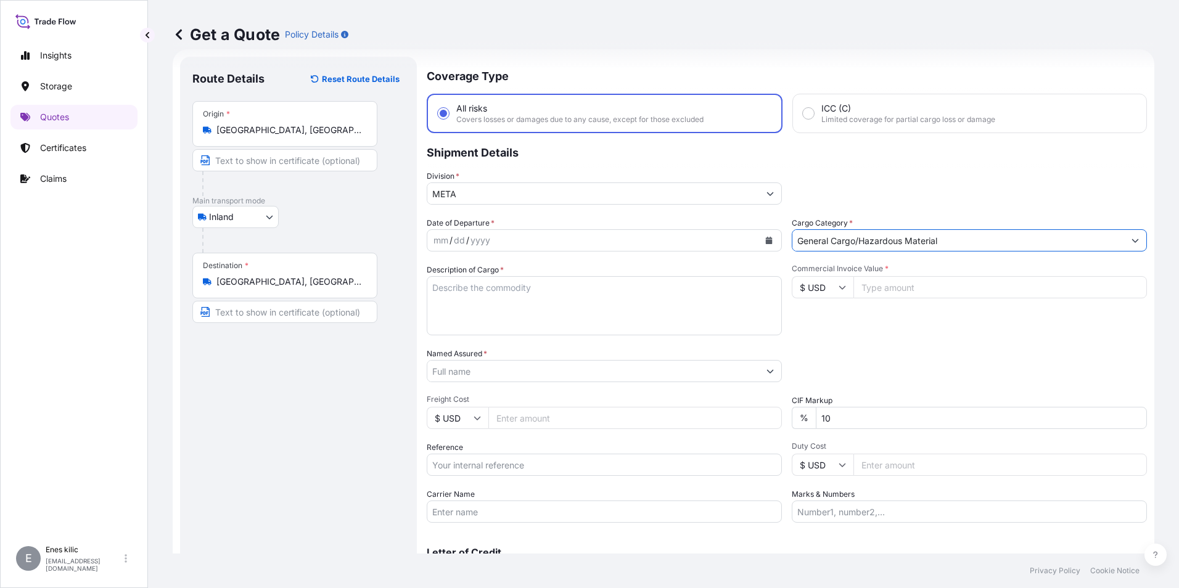
type input "General Cargo/Hazardous Material"
click at [759, 235] on button "Calendar" at bounding box center [769, 241] width 20 height 20
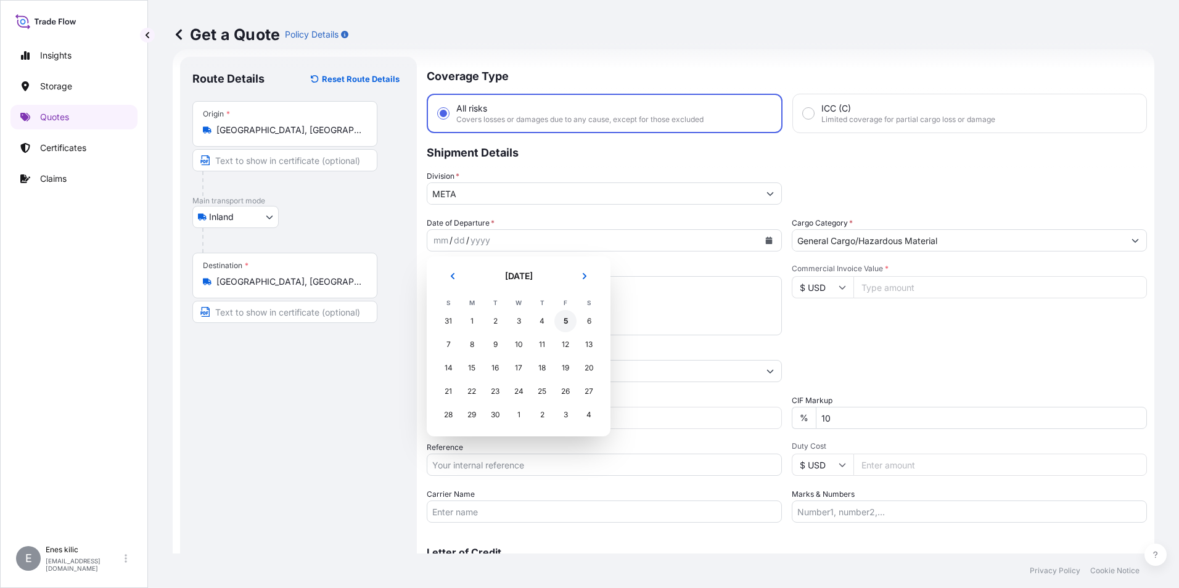
click at [570, 319] on div "5" at bounding box center [565, 321] width 22 height 22
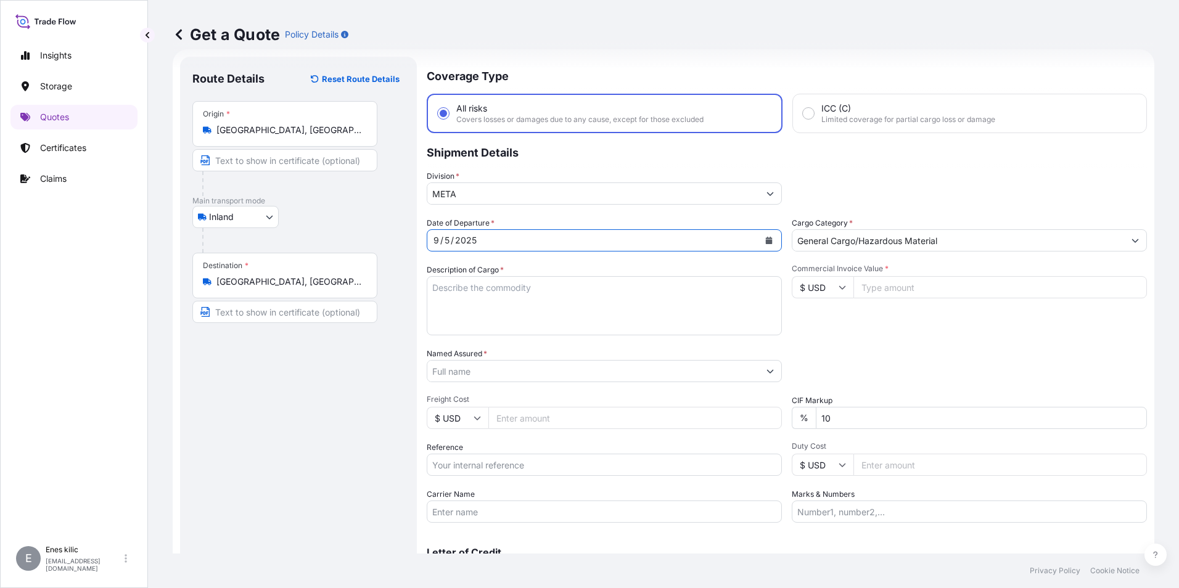
click at [514, 297] on textarea "Description of Cargo *" at bounding box center [604, 305] width 355 height 59
click at [488, 292] on textarea "Description of Cargo *" at bounding box center [604, 305] width 355 height 59
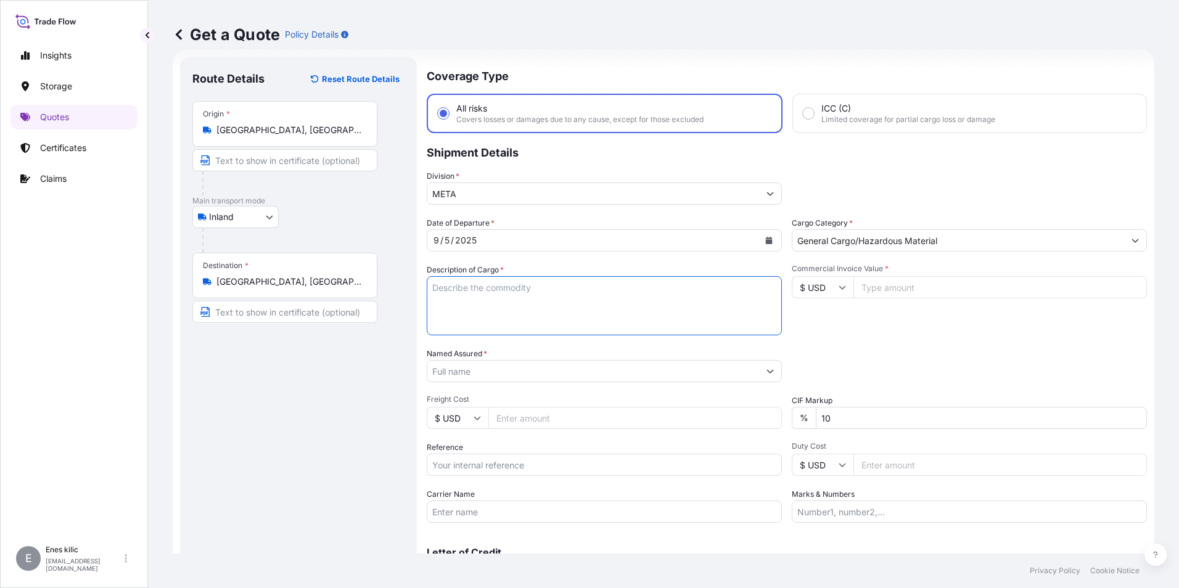
paste textarea "KAYNAK TELİ"
click at [483, 296] on textarea "KAYNAK TELİ" at bounding box center [604, 305] width 355 height 59
paste textarea "18 KAP , 18.900,00 KG"
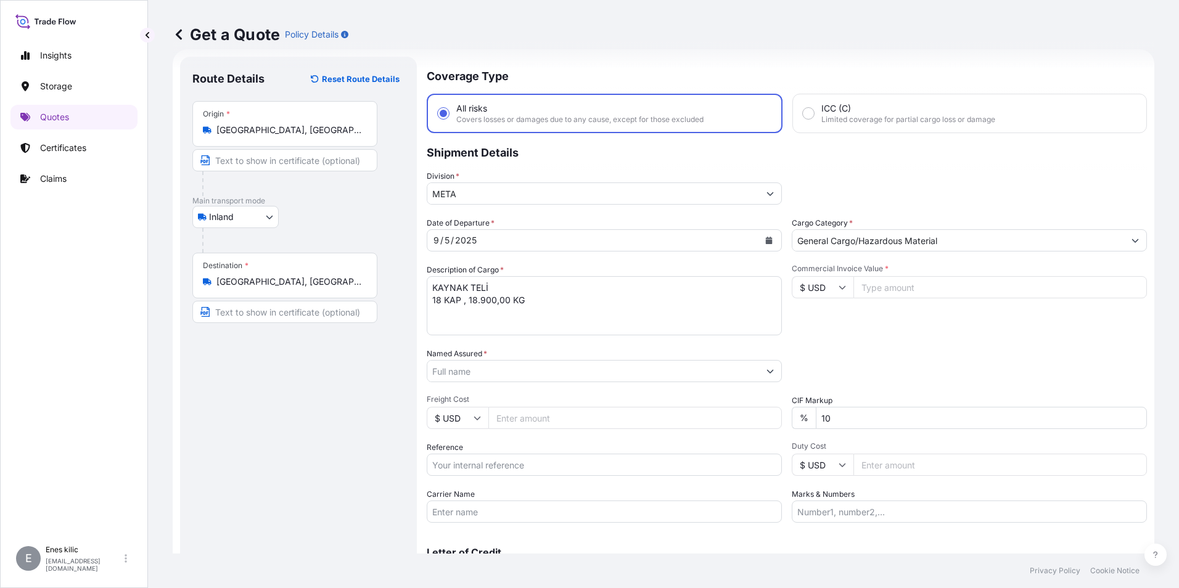
click at [542, 321] on textarea "KAYNAK TELİ 18 KAP , 18.900,00 KG" at bounding box center [604, 305] width 355 height 59
paste textarea "50029183"
click at [462, 316] on textarea "KAYNAK TELİ 18 KAP , 18.900,00 KG 50029183 INSURANCE PREMIUM USD" at bounding box center [604, 305] width 355 height 59
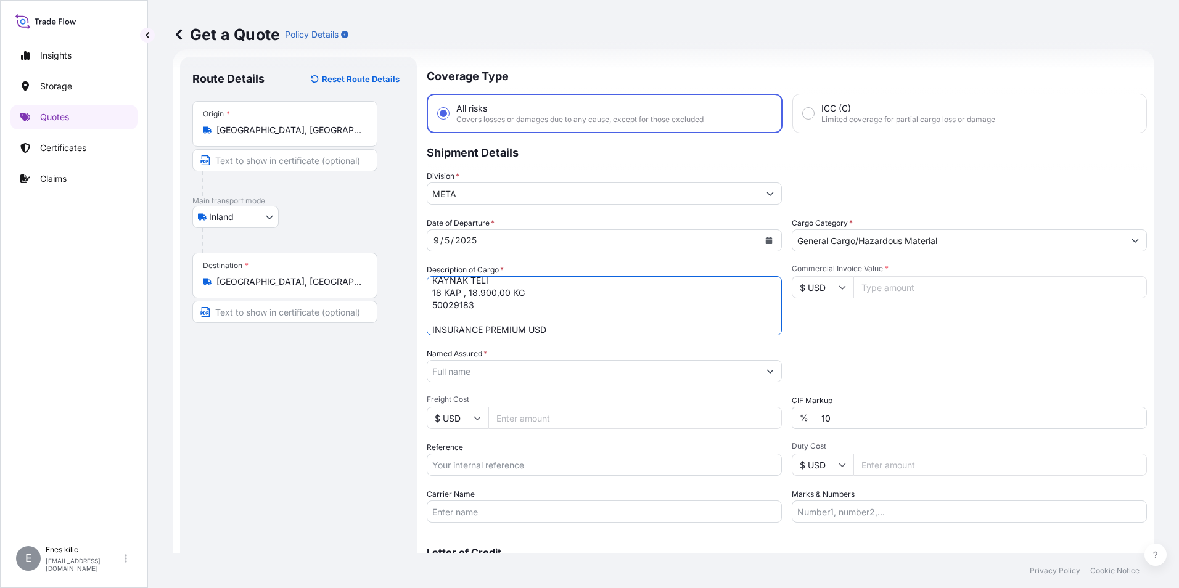
paste textarea "26 AFY 857"
click at [559, 325] on textarea "KAYNAK TELİ 18 KAP , 18.900,00 KG 50029183 26 AFY 857 INSURANCE PREMIUM USD" at bounding box center [604, 305] width 355 height 59
type textarea "KAYNAK TELİ 18 KAP , 18.900,00 KG 50029183 26 AFY 857 INSURANCE PREMIUM USD 70(…"
click at [833, 290] on input "$ USD" at bounding box center [822, 287] width 62 height 22
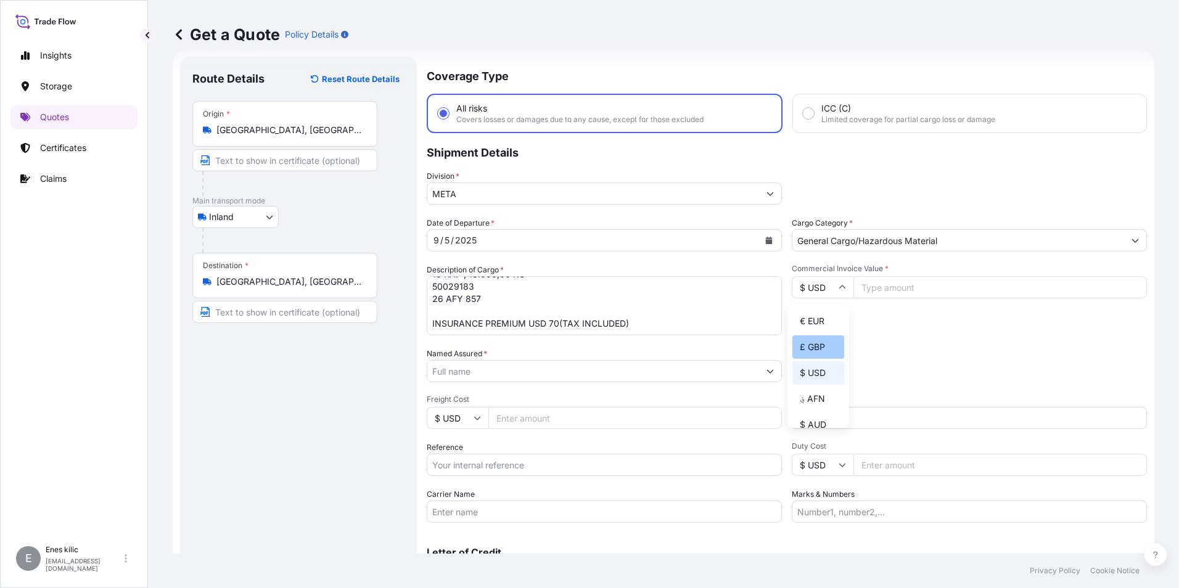
click at [817, 343] on div "£ GBP" at bounding box center [818, 346] width 52 height 23
click at [825, 287] on input "£ GBP" at bounding box center [822, 287] width 62 height 22
click at [822, 314] on div "€ EUR" at bounding box center [818, 320] width 52 height 23
type input "€ EUR"
click at [880, 288] on input "Commercial Invoice Value *" at bounding box center [999, 287] width 293 height 22
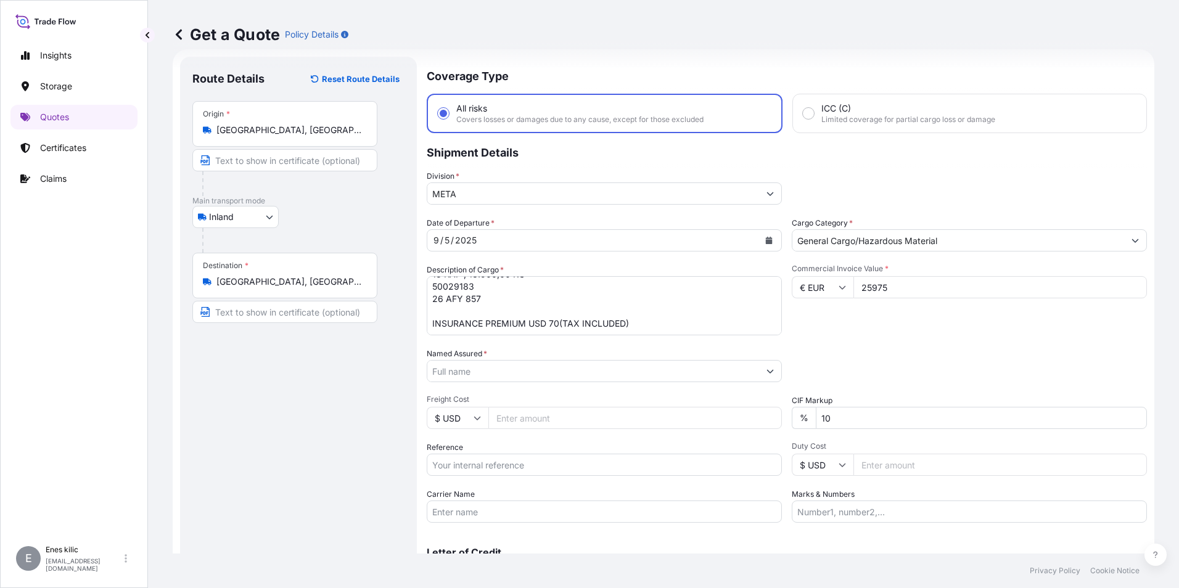
type input "25975"
click at [894, 326] on div "Commercial Invoice Value * € EUR 25975" at bounding box center [968, 300] width 355 height 72
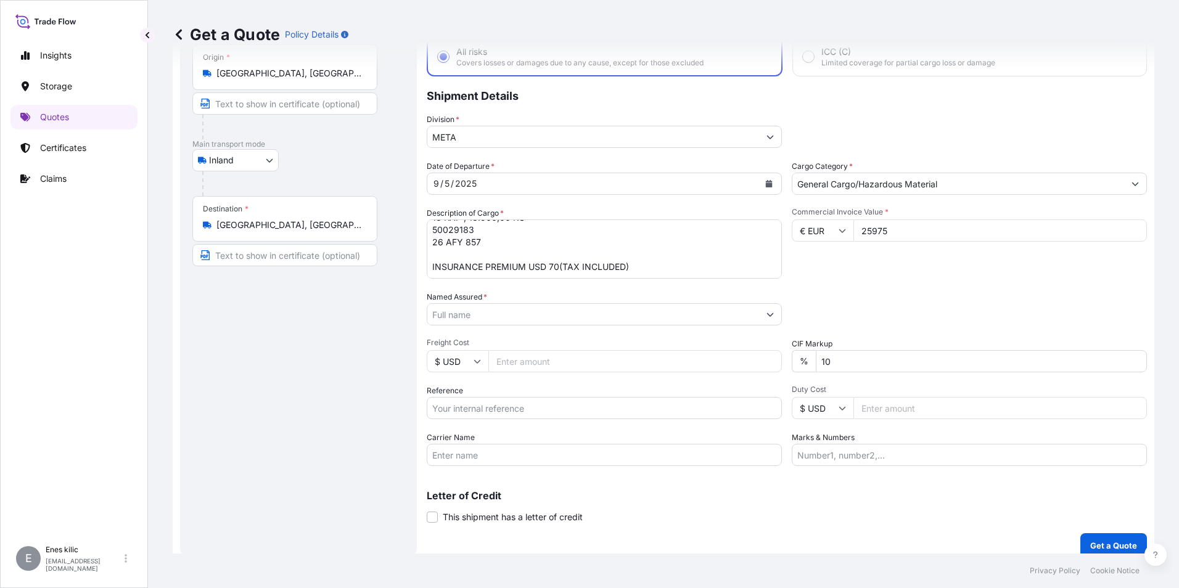
scroll to position [81, 0]
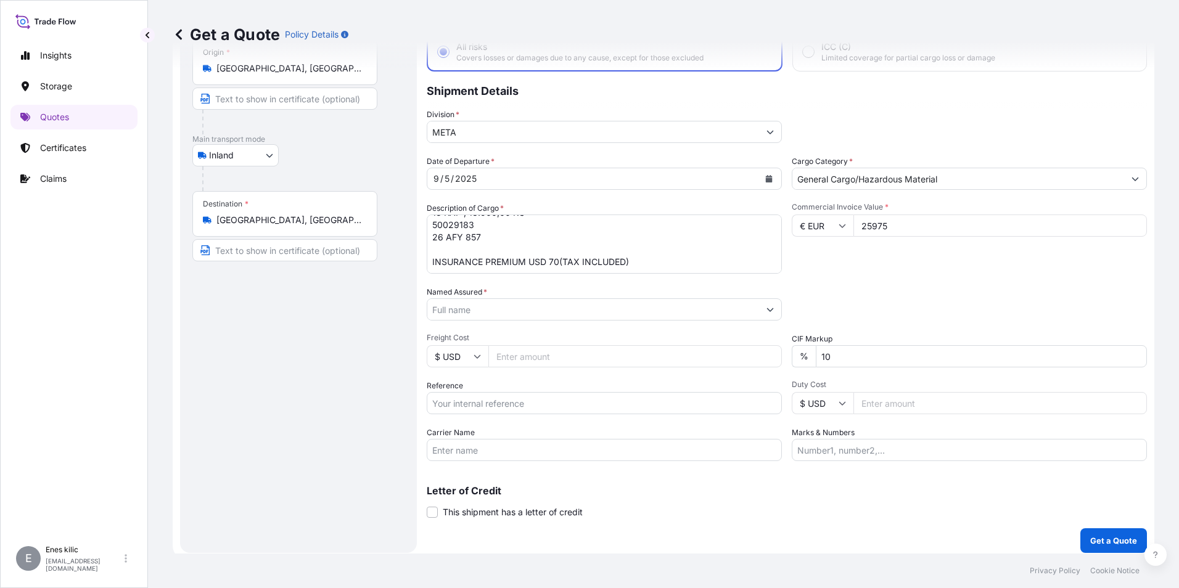
click at [573, 314] on input "Named Assured *" at bounding box center [593, 309] width 332 height 22
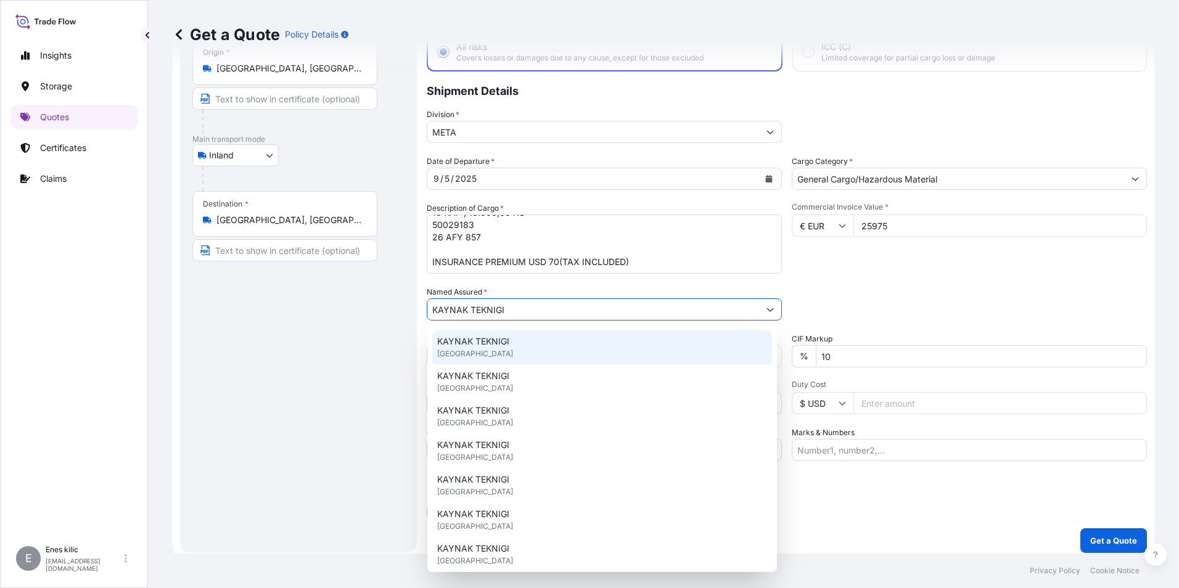
click at [537, 338] on div "KAYNAK TEKNIGI [GEOGRAPHIC_DATA]" at bounding box center [602, 347] width 340 height 35
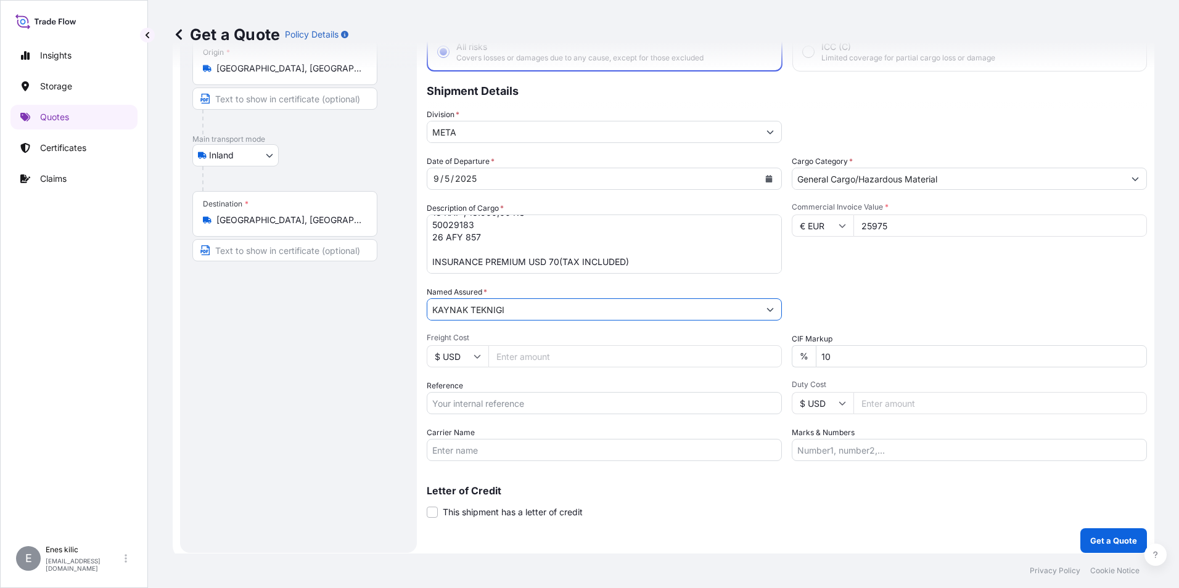
scroll to position [88, 0]
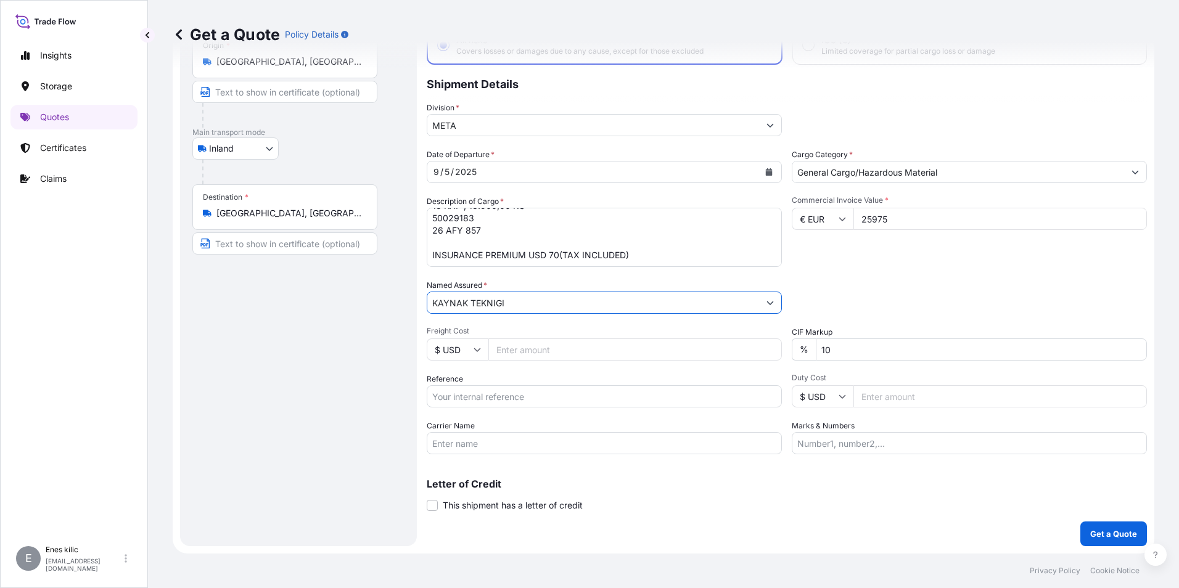
type input "KAYNAK TEKNIGI"
click at [519, 398] on input "Reference" at bounding box center [604, 396] width 355 height 22
click at [472, 386] on input "Reference" at bounding box center [604, 396] width 355 height 22
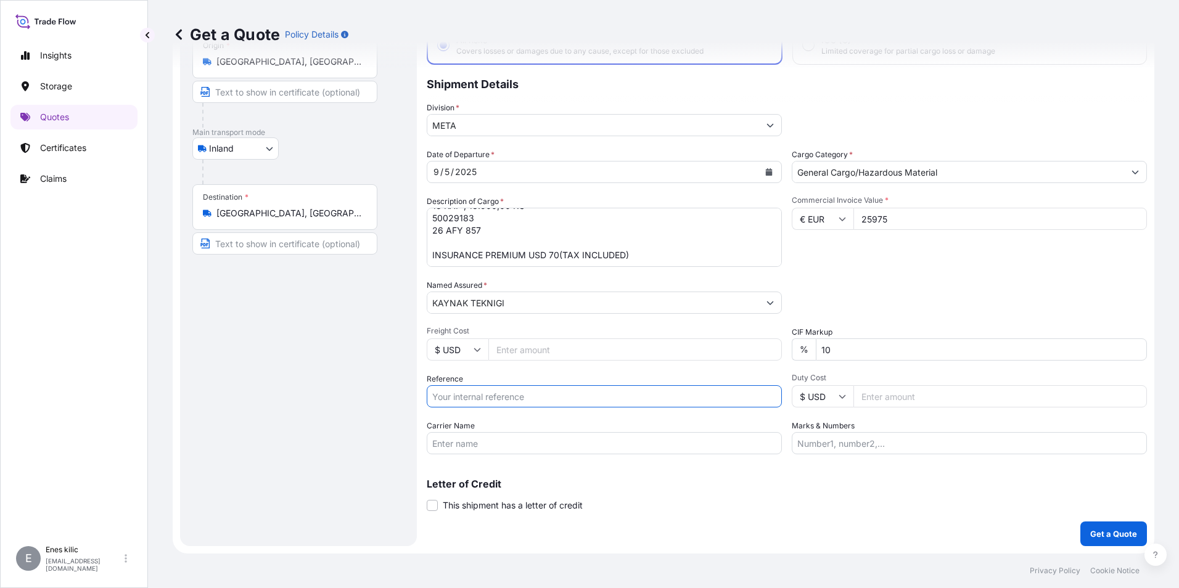
paste input "2101777147"
type input "2101777147"
click at [436, 444] on input "Carrier Name" at bounding box center [604, 443] width 355 height 22
drag, startPoint x: 894, startPoint y: 478, endPoint x: 935, endPoint y: 493, distance: 43.9
click at [894, 478] on div "Letter of Credit This shipment has a letter of credit Letter of credit * Letter…" at bounding box center [787, 487] width 720 height 47
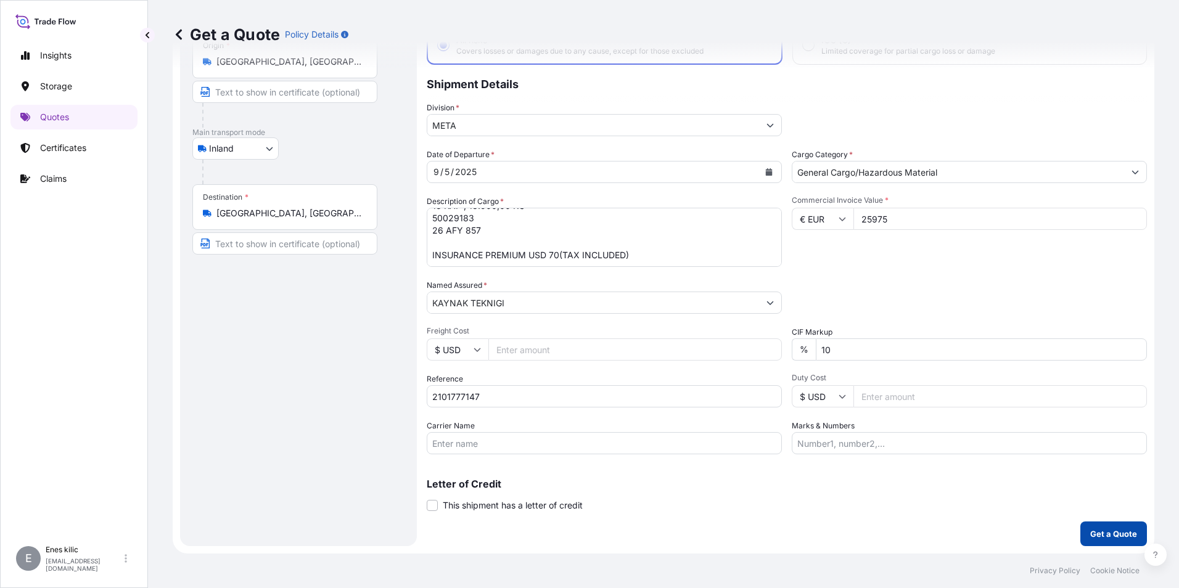
click at [1090, 535] on p "Get a Quote" at bounding box center [1113, 534] width 47 height 12
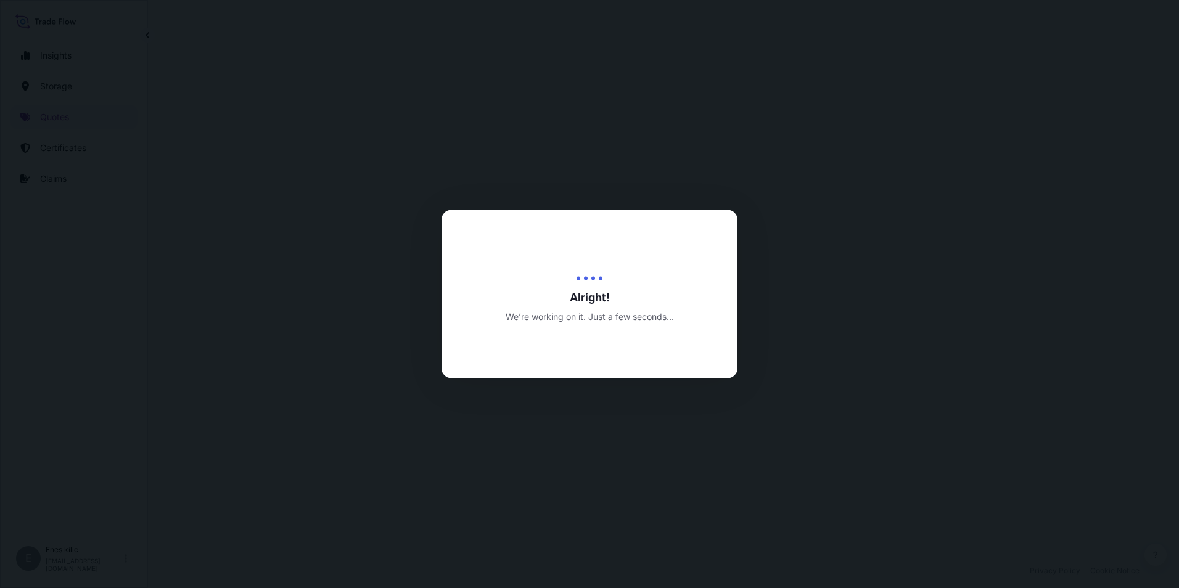
select select "Inland"
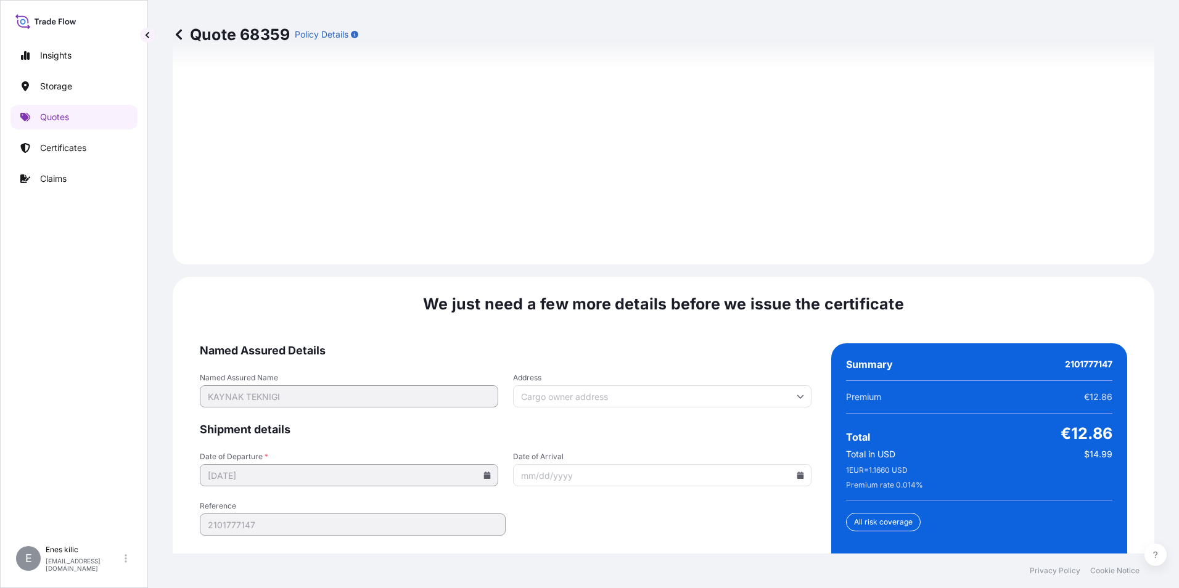
scroll to position [1800, 0]
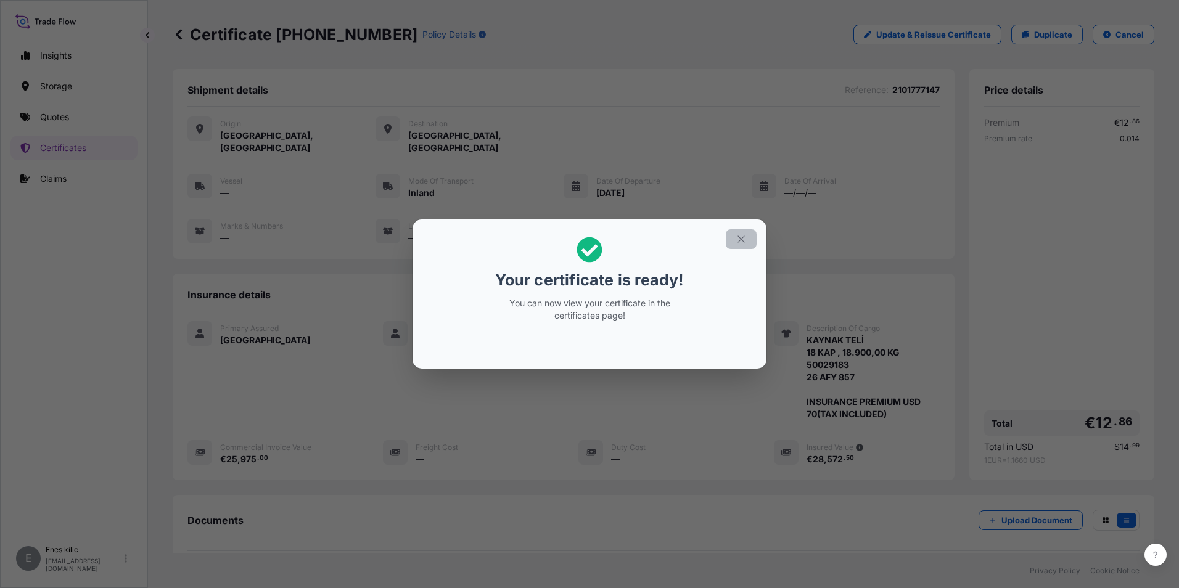
click at [736, 242] on icon "button" at bounding box center [740, 239] width 11 height 11
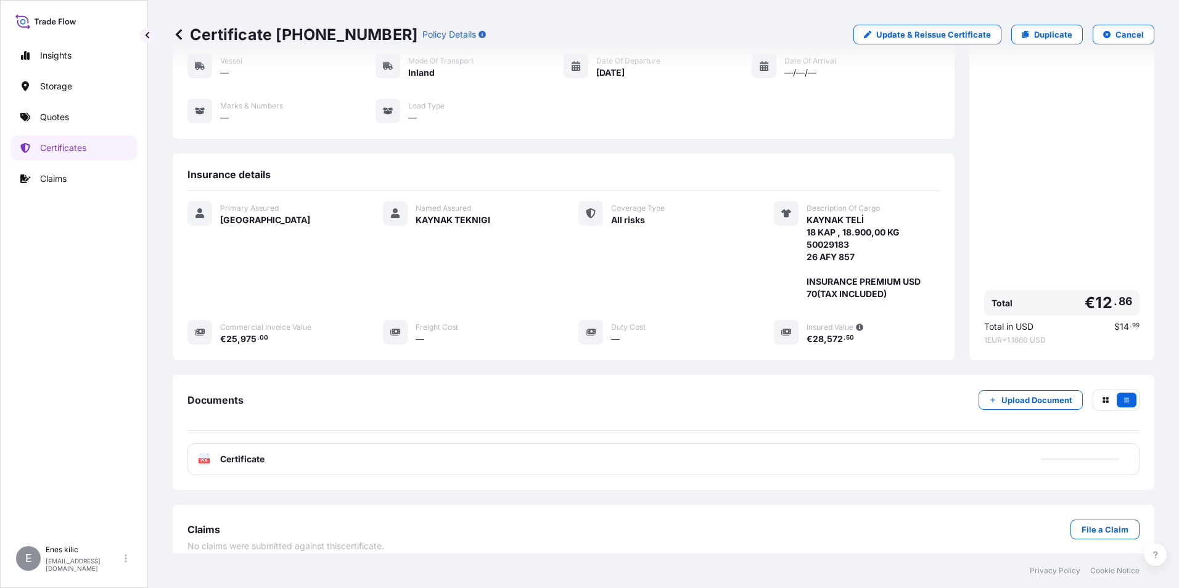
scroll to position [121, 0]
click at [278, 442] on div "PDF Certificate" at bounding box center [663, 458] width 952 height 32
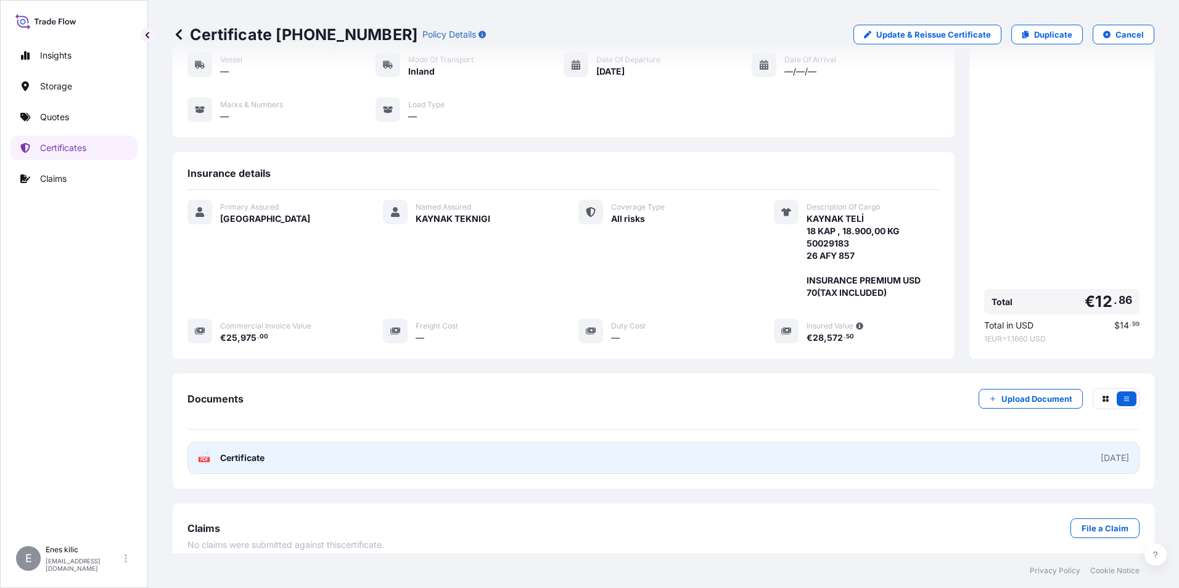
click at [232, 452] on span "Certificate" at bounding box center [242, 458] width 44 height 12
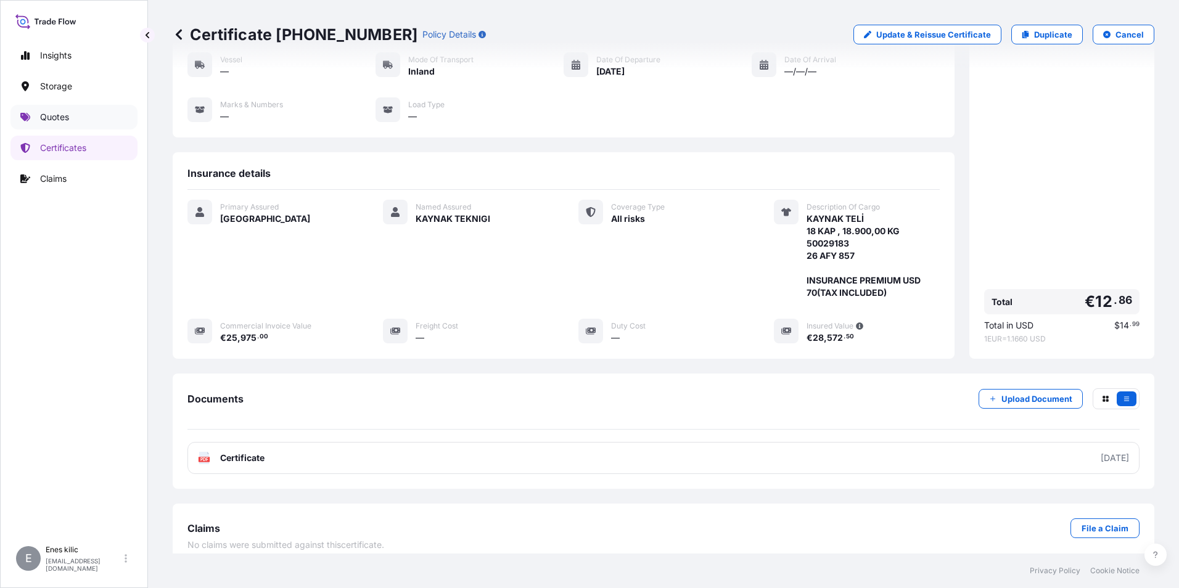
click at [67, 115] on p "Quotes" at bounding box center [54, 117] width 29 height 12
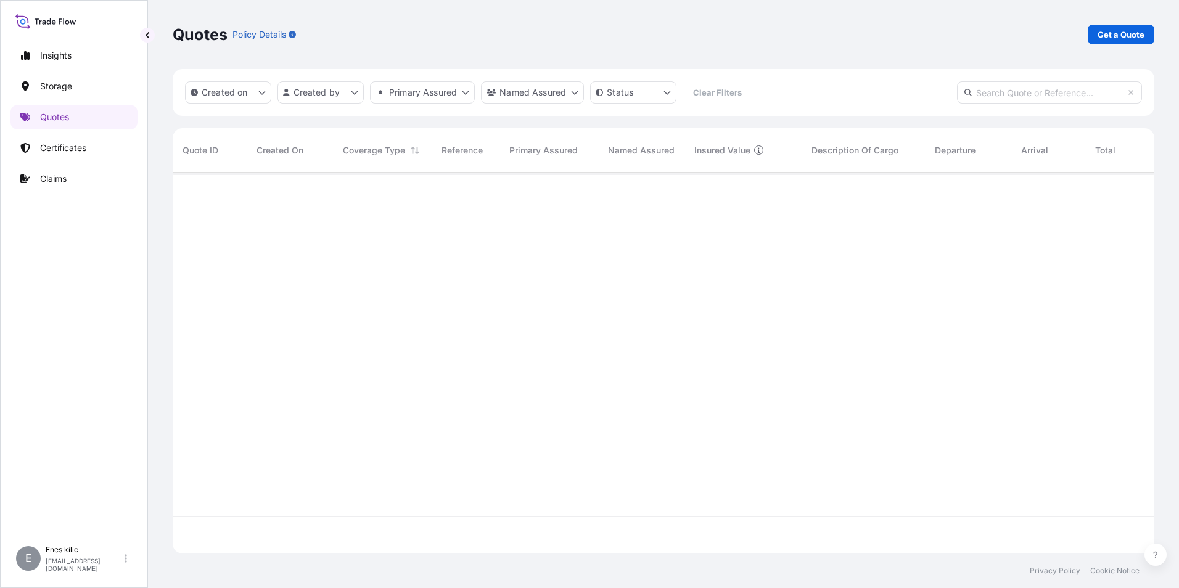
scroll to position [416, 972]
click at [1135, 30] on p "Get a Quote" at bounding box center [1120, 34] width 47 height 12
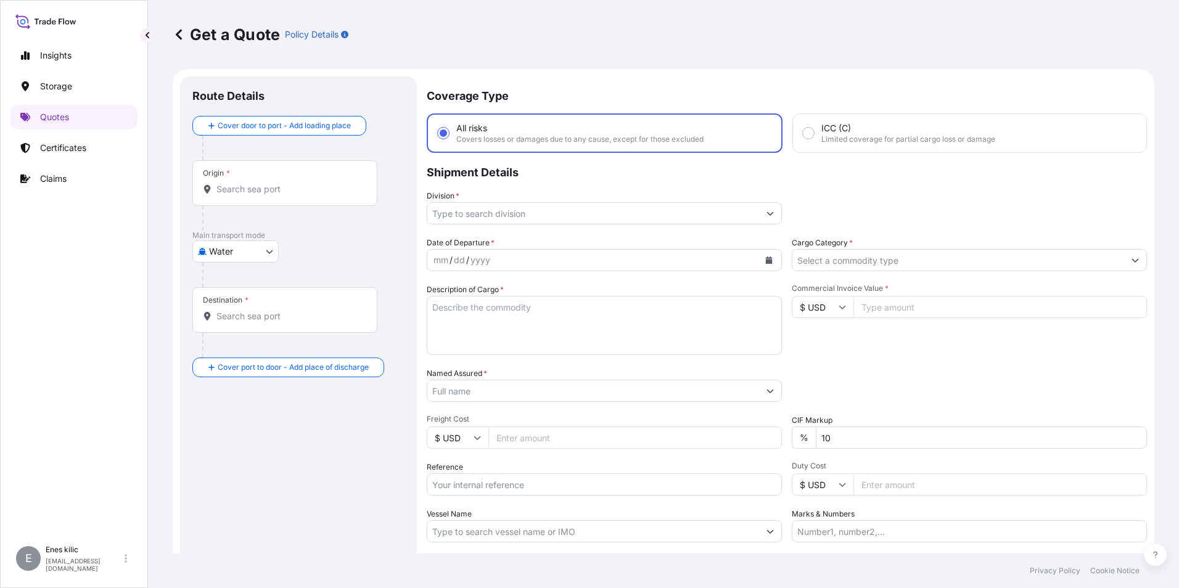
scroll to position [20, 0]
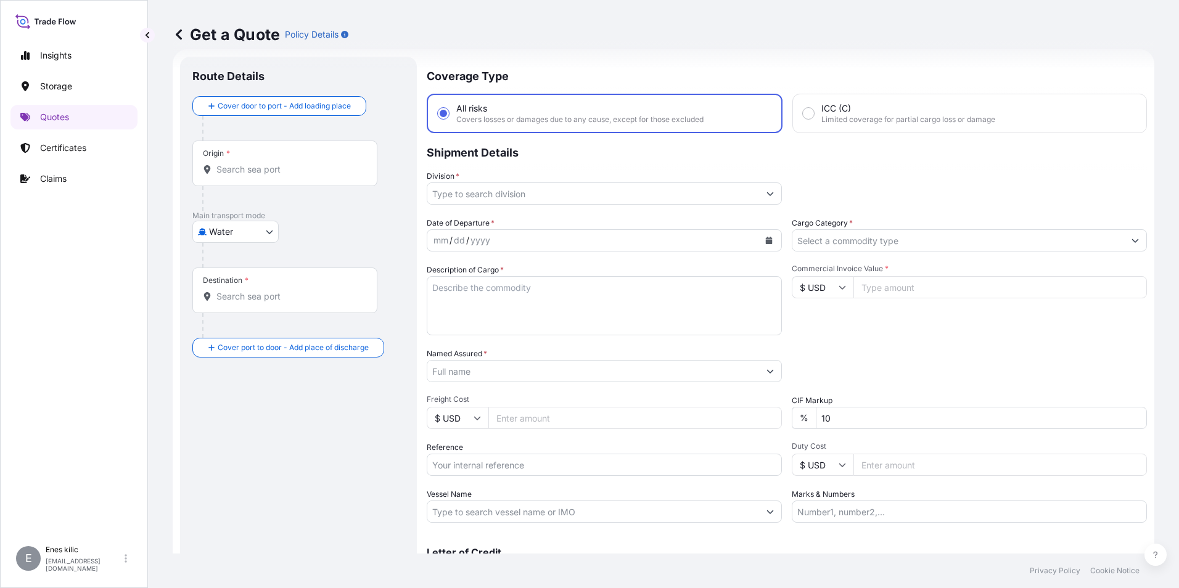
click at [222, 235] on body "Insights Storage Quotes Certificates Claims E [PERSON_NAME] [PERSON_NAME][EMAIL…" at bounding box center [589, 294] width 1179 height 588
click at [233, 302] on span "Inland" at bounding box center [228, 308] width 25 height 12
select select "Inland"
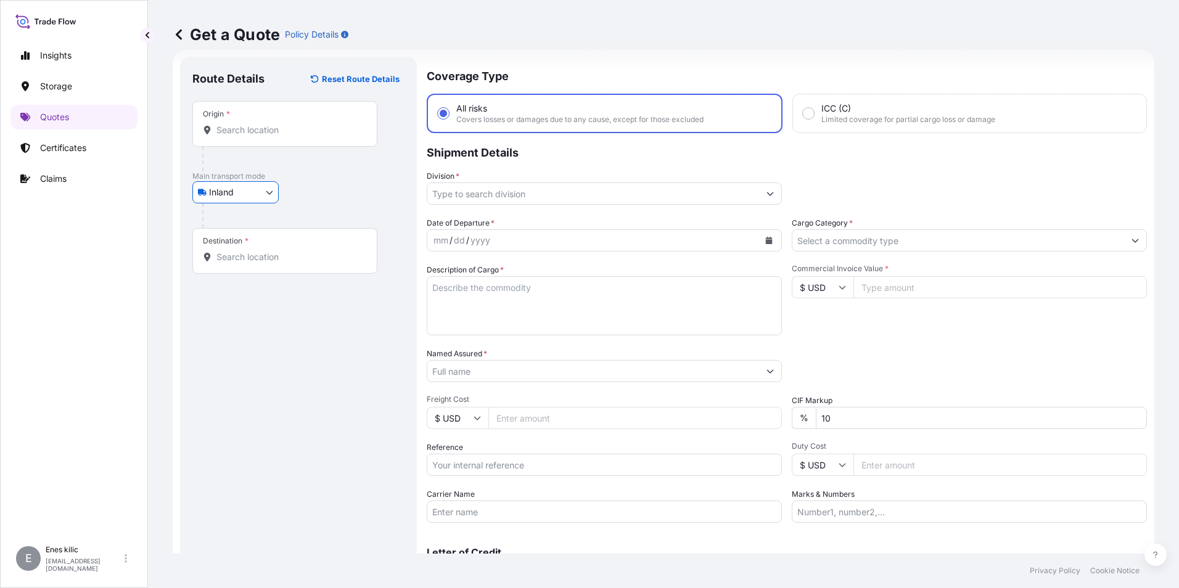
click at [263, 142] on div "Origin *" at bounding box center [284, 124] width 185 height 46
click at [263, 136] on input "Origin *" at bounding box center [288, 130] width 145 height 12
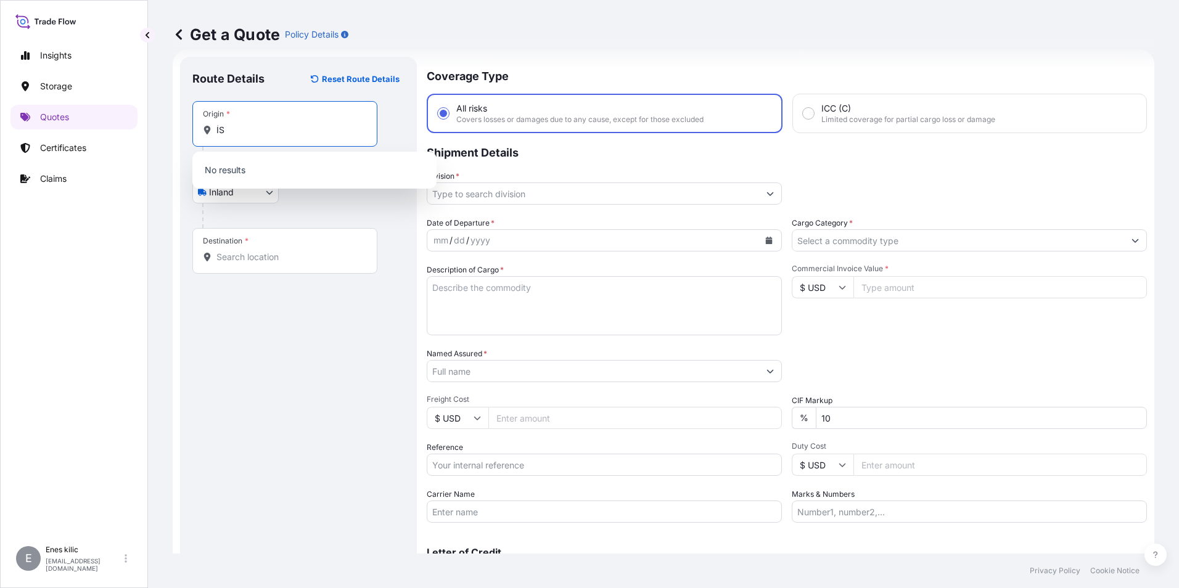
type input "İ"
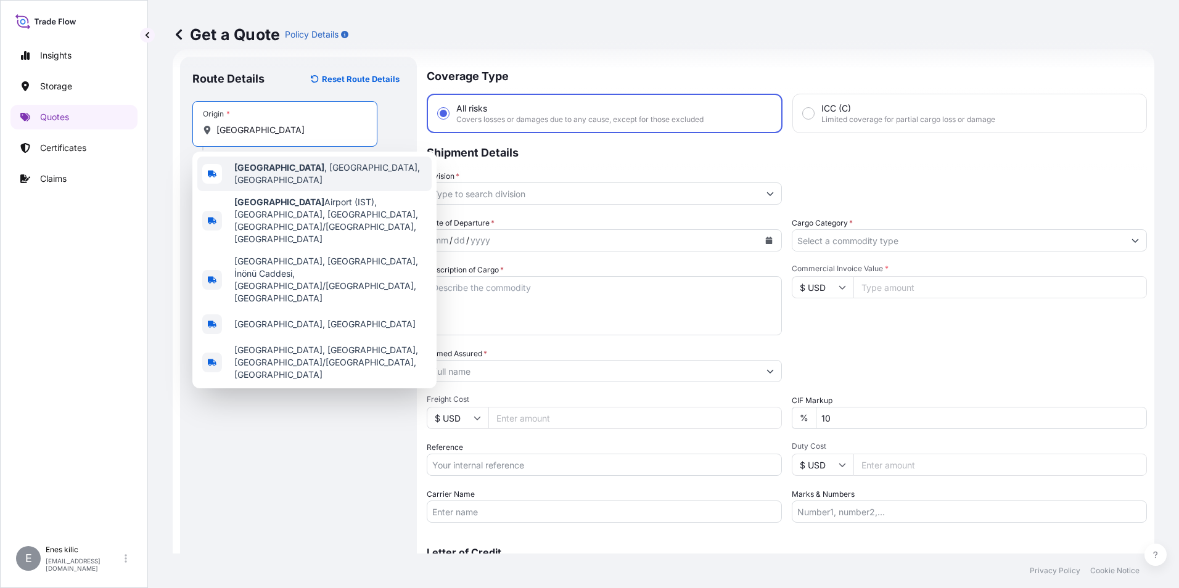
click at [295, 173] on span "[GEOGRAPHIC_DATA] , [GEOGRAPHIC_DATA], [GEOGRAPHIC_DATA]" at bounding box center [330, 174] width 192 height 25
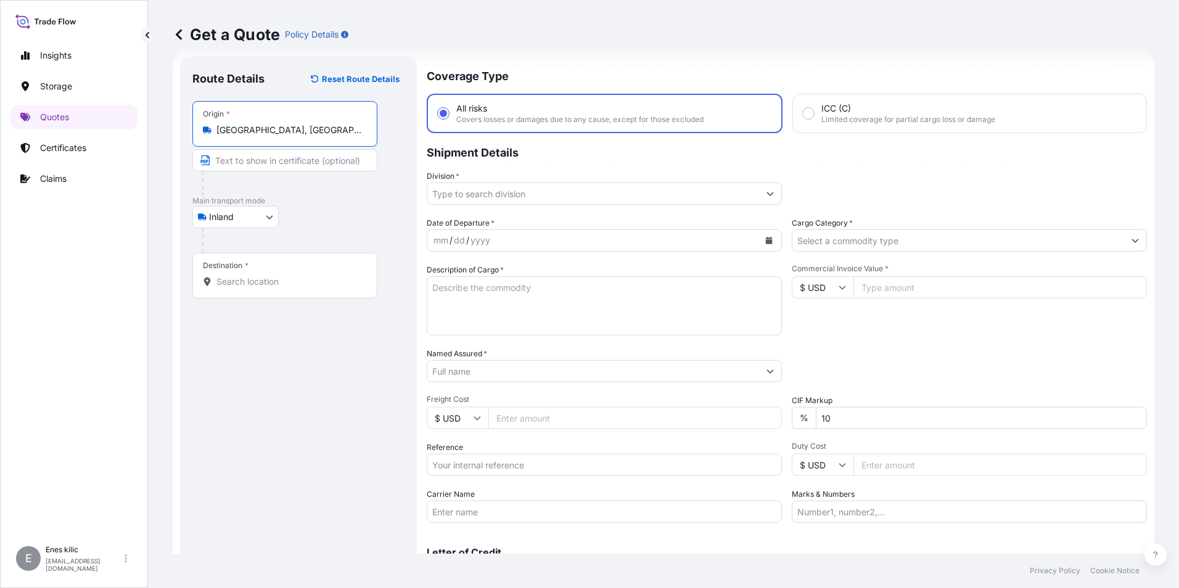
type input "[GEOGRAPHIC_DATA], [GEOGRAPHIC_DATA], [GEOGRAPHIC_DATA]"
click at [261, 273] on div "Destination *" at bounding box center [284, 276] width 185 height 46
click at [261, 276] on input "Destination *" at bounding box center [288, 282] width 145 height 12
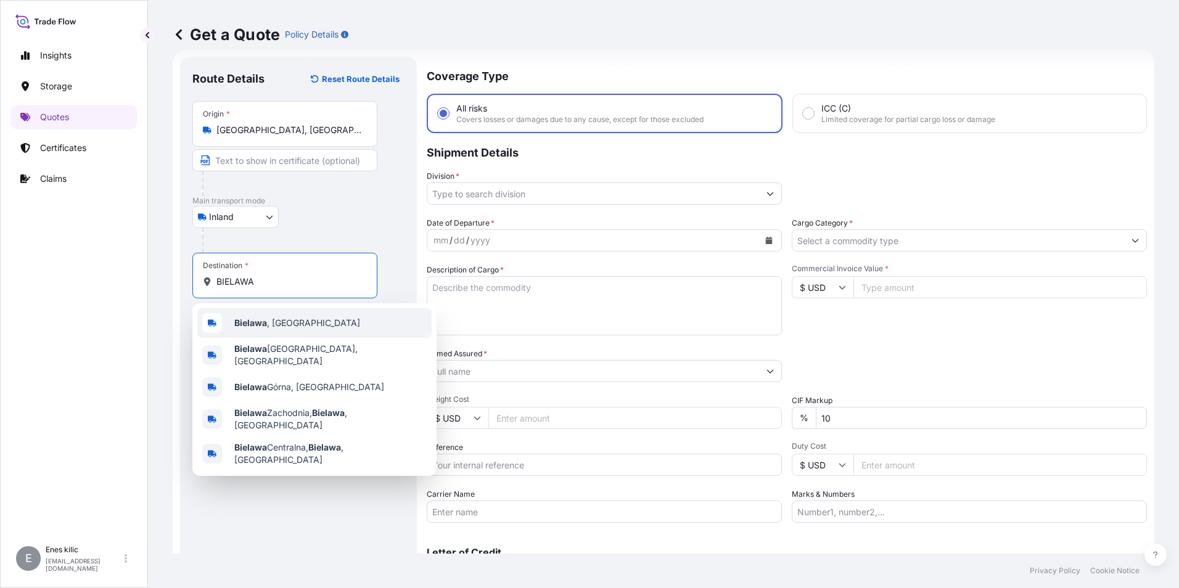
click at [335, 324] on div "[GEOGRAPHIC_DATA] , [GEOGRAPHIC_DATA]" at bounding box center [314, 323] width 234 height 30
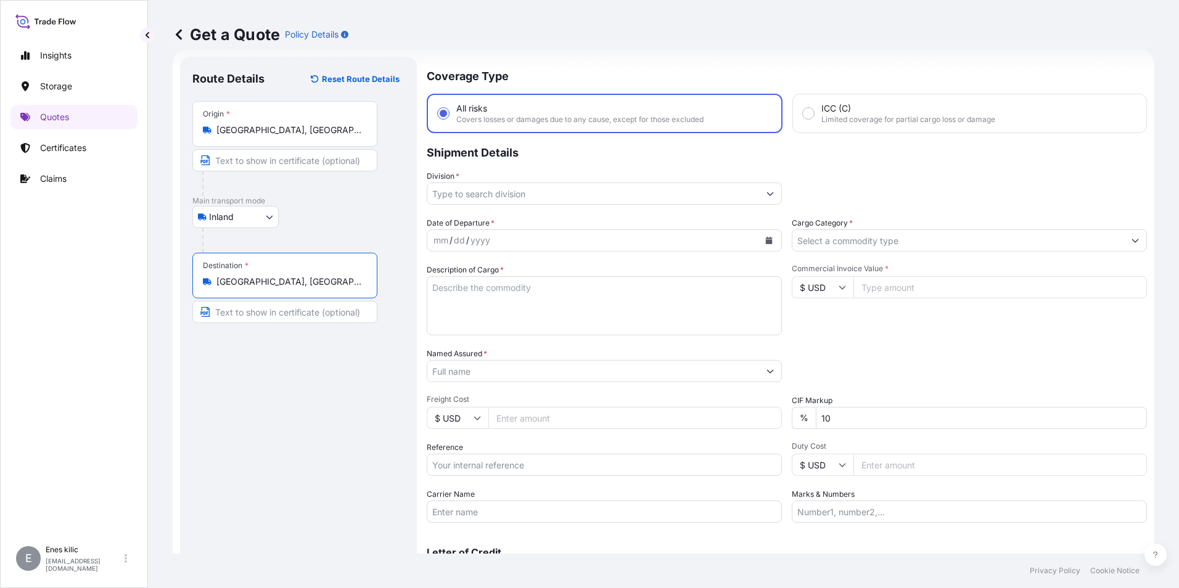
type input "[GEOGRAPHIC_DATA], [GEOGRAPHIC_DATA]"
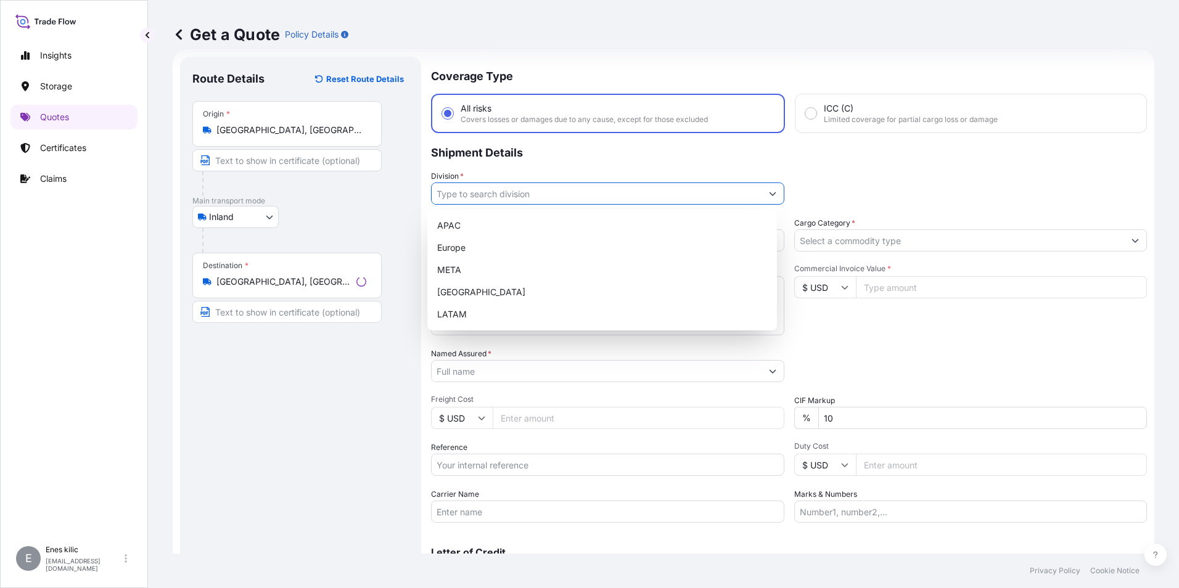
click at [497, 192] on input "Division *" at bounding box center [596, 193] width 330 height 22
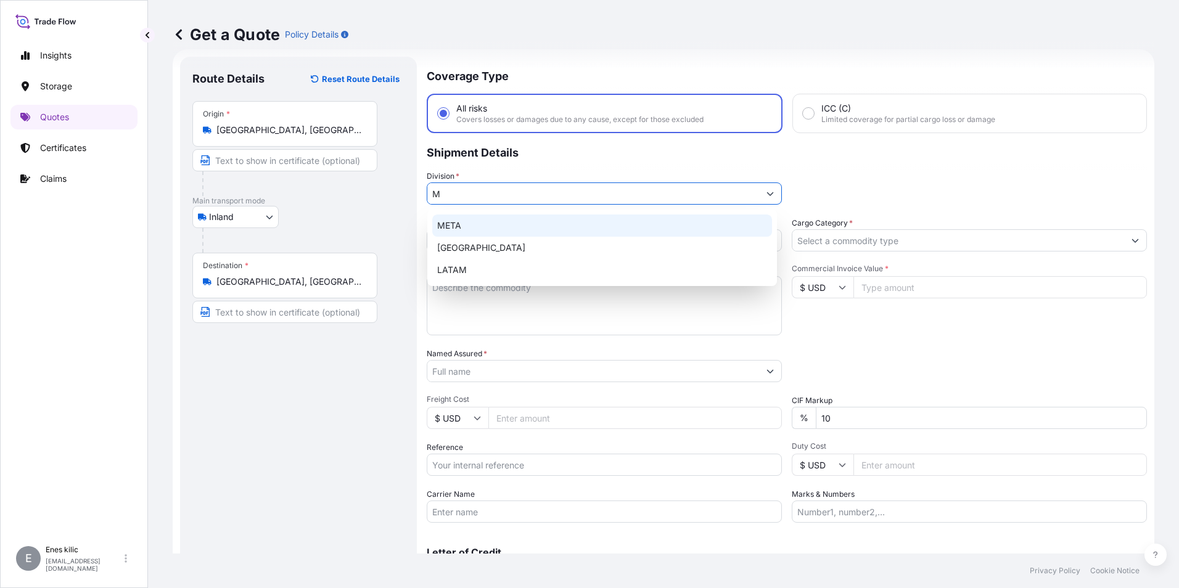
click at [516, 223] on div "META" at bounding box center [602, 226] width 340 height 22
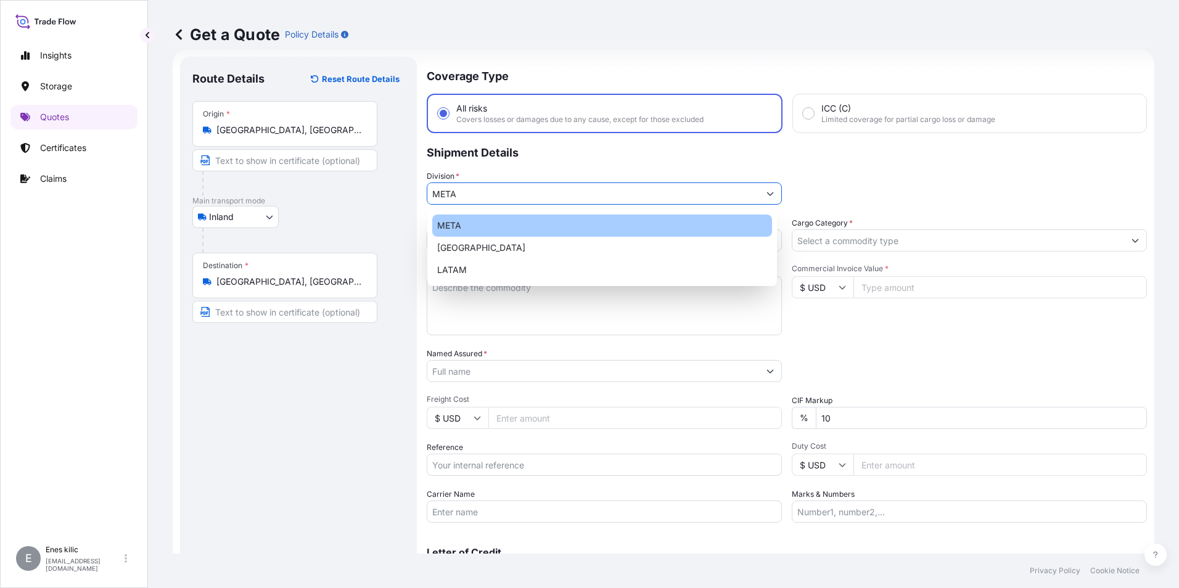
type input "META"
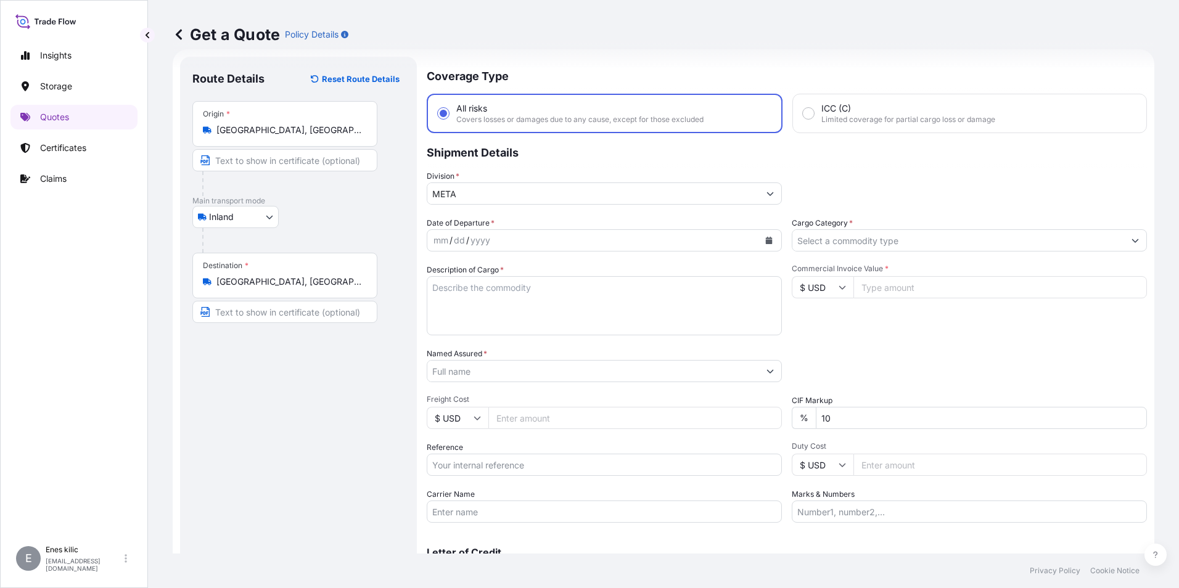
click at [880, 223] on div "Cargo Category *" at bounding box center [968, 234] width 355 height 35
click at [879, 242] on input "Cargo Category *" at bounding box center [958, 240] width 332 height 22
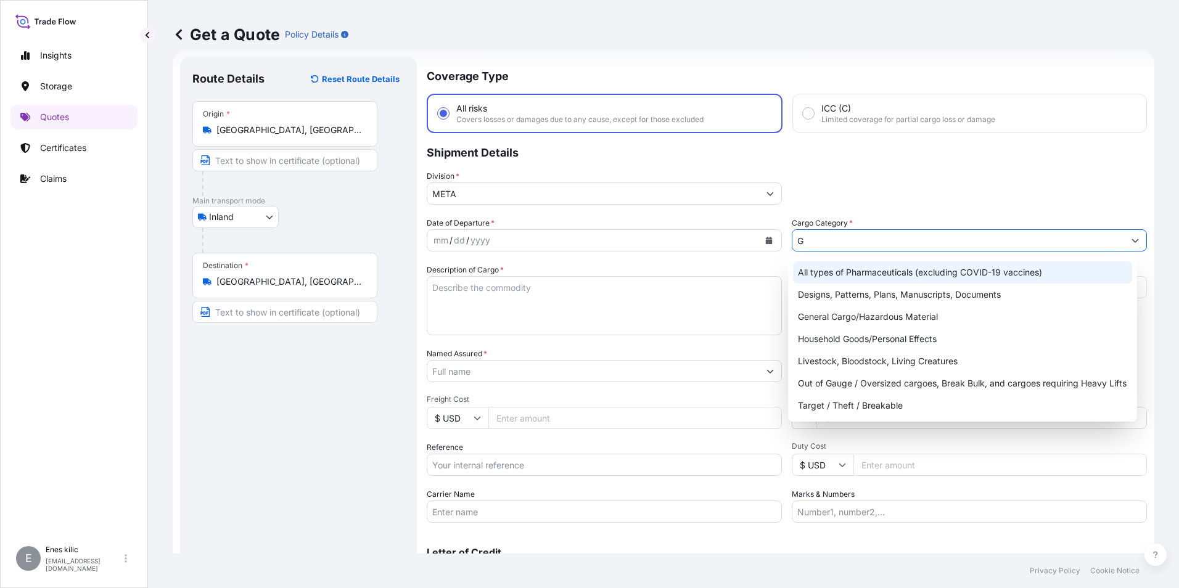
click at [878, 266] on div "All types of Pharmaceuticals (excluding COVID-19 vaccines)" at bounding box center [963, 272] width 340 height 22
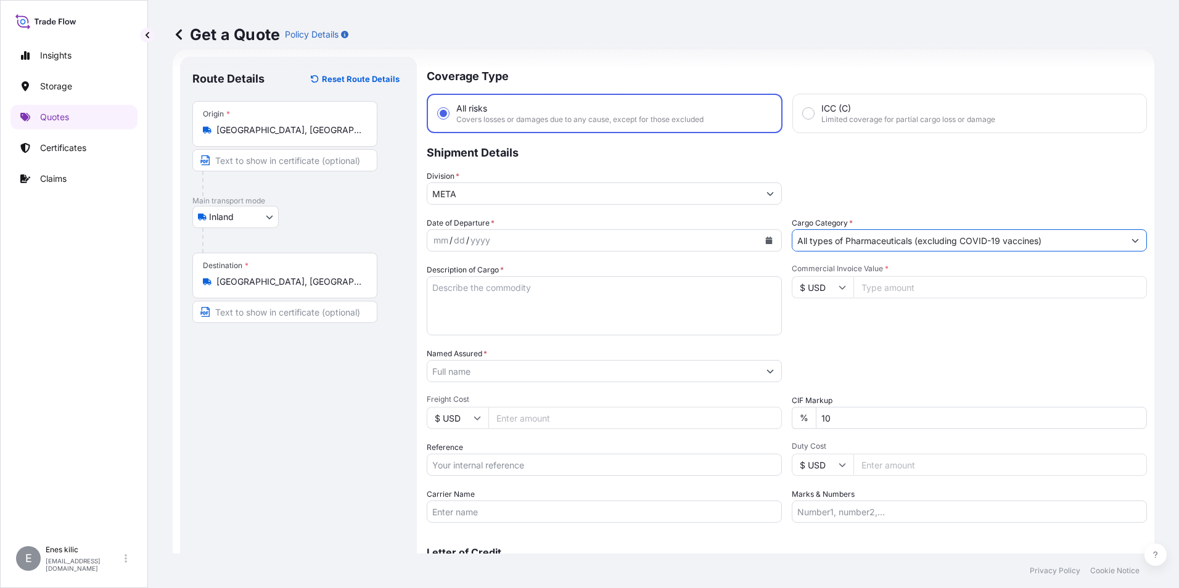
click at [869, 240] on input "All types of Pharmaceuticals (excluding COVID-19 vaccines)" at bounding box center [958, 240] width 332 height 22
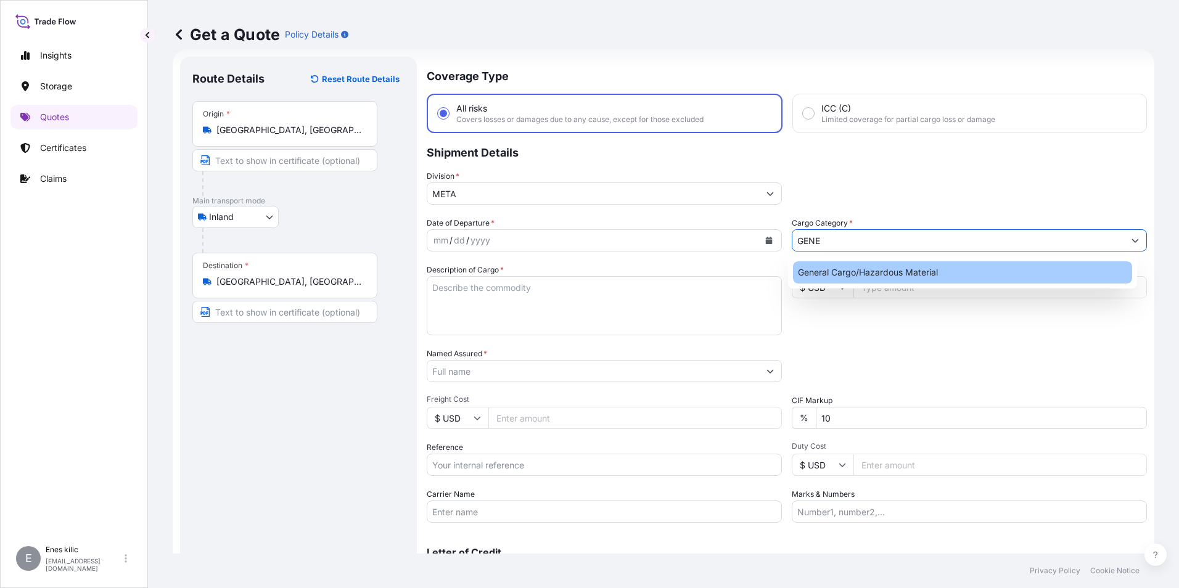
click at [875, 268] on div "General Cargo/Hazardous Material" at bounding box center [963, 272] width 340 height 22
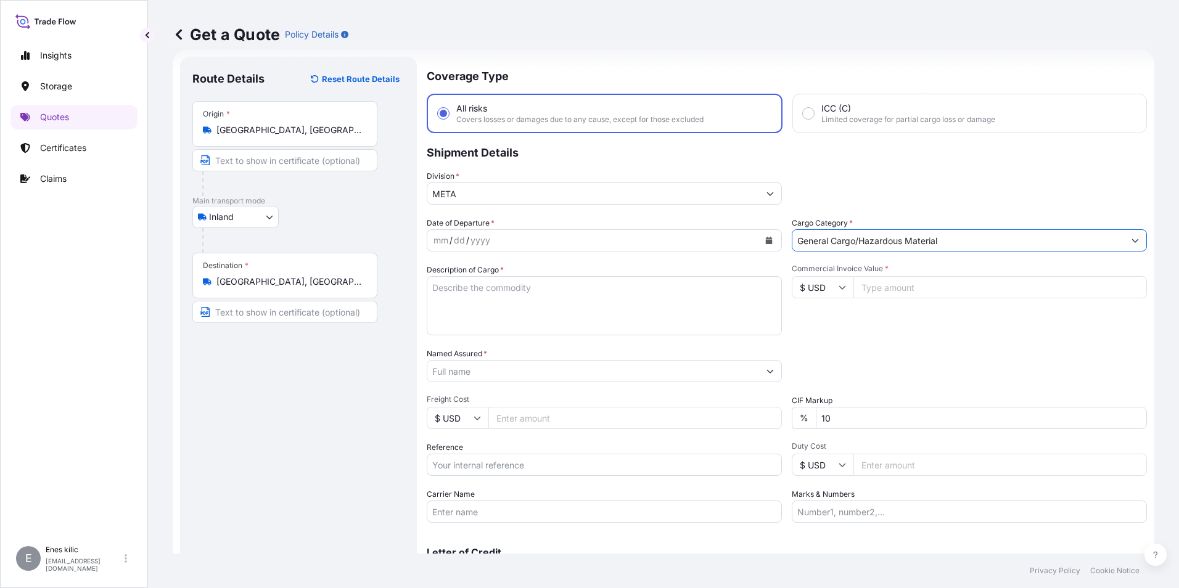
type input "General Cargo/Hazardous Material"
click at [766, 231] on button "Calendar" at bounding box center [769, 241] width 20 height 20
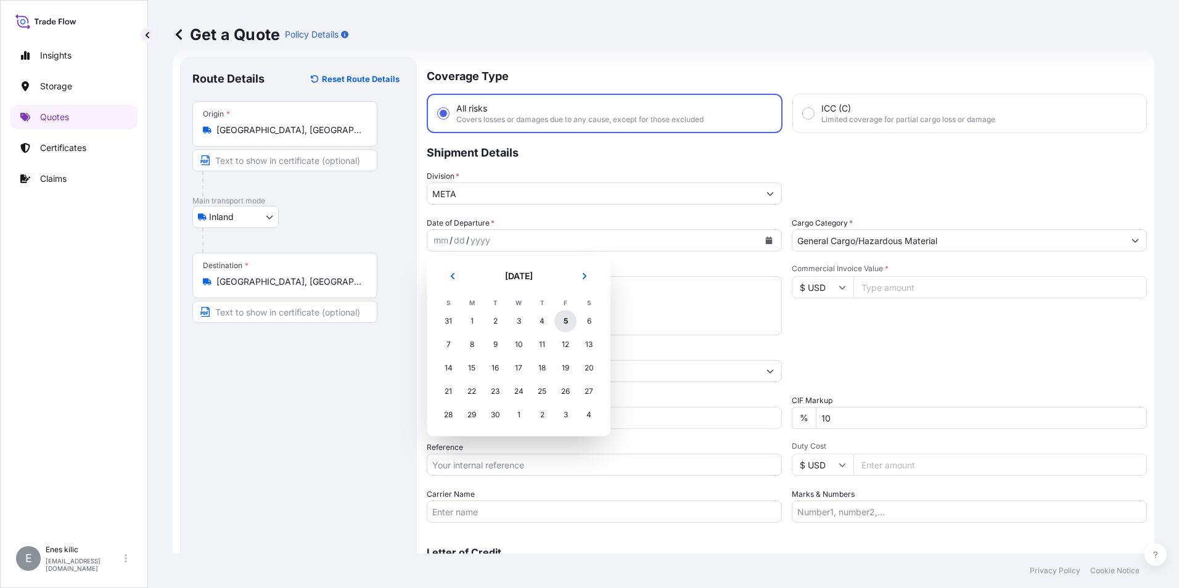
click at [571, 318] on div "5" at bounding box center [565, 321] width 22 height 22
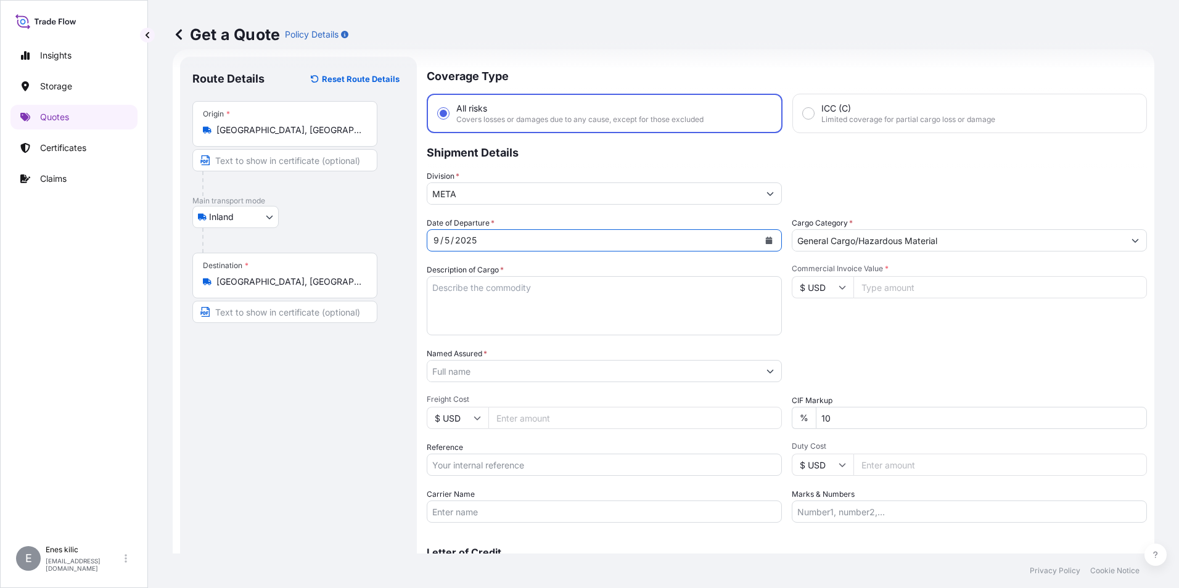
drag, startPoint x: 513, startPoint y: 297, endPoint x: 141, endPoint y: 287, distance: 373.1
click at [513, 296] on textarea "Description of Cargo *" at bounding box center [604, 305] width 355 height 59
click at [482, 281] on textarea "Description of Cargo *" at bounding box center [604, 305] width 355 height 59
paste textarea "KAYNAK TELİ"
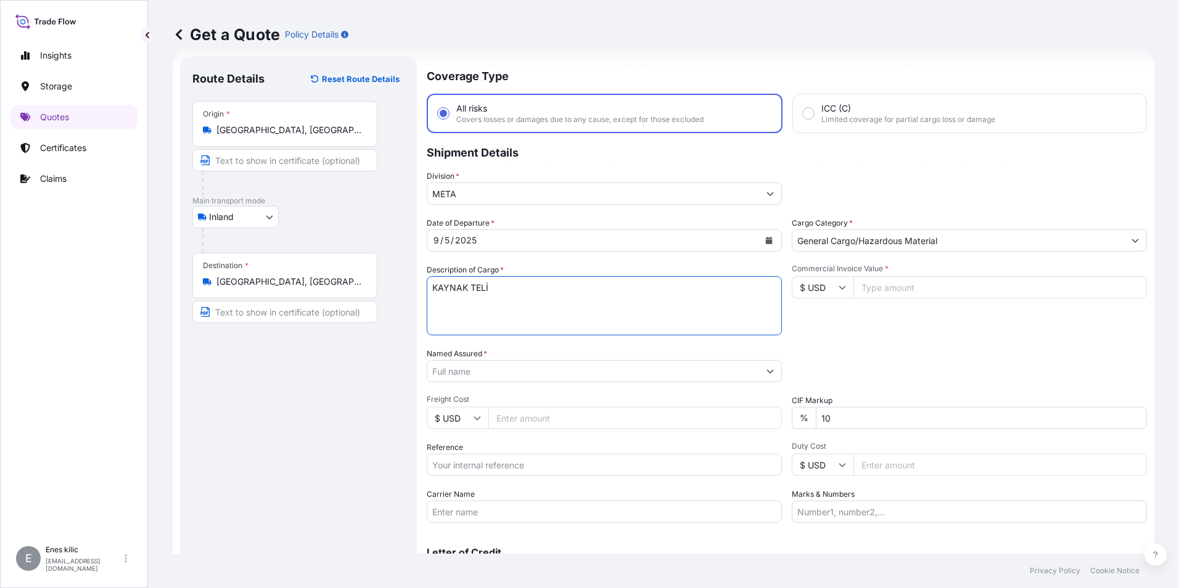
click at [469, 307] on textarea "KAYNAK TELİ" at bounding box center [604, 305] width 355 height 59
paste textarea "24 KAP , 15.480,00 KG"
click at [539, 315] on textarea "KAYNAK TELİ 24 KAP , 15.480,00 KG" at bounding box center [604, 305] width 355 height 59
paste textarea "50048814"
click at [436, 315] on textarea "KAYNAK TELİ 24 KAP , 15.480,00 KG 50048814" at bounding box center [604, 305] width 355 height 59
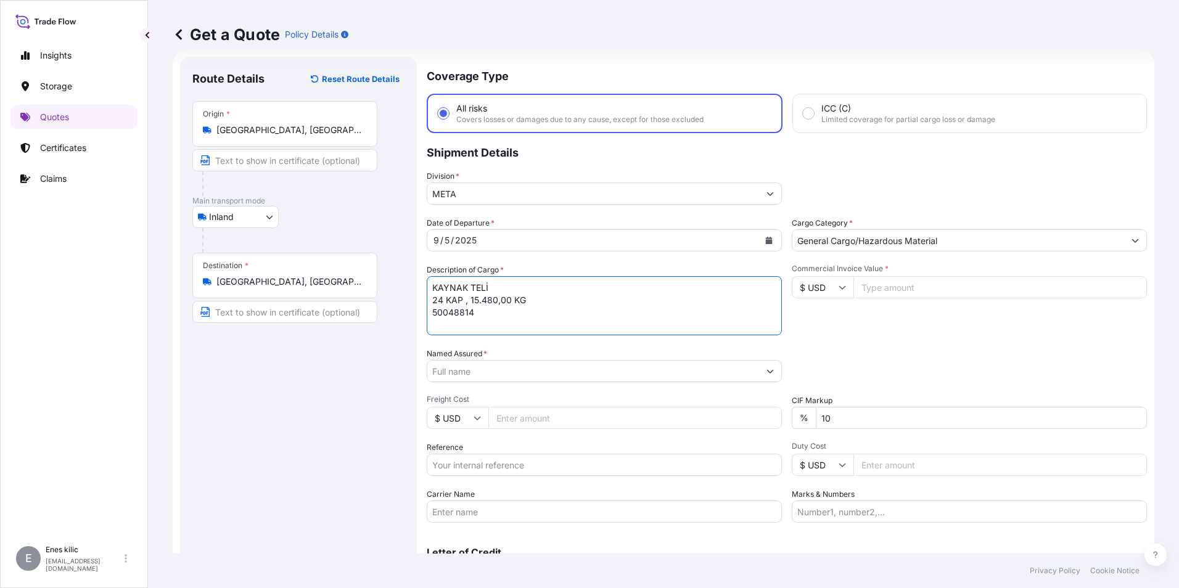
click at [488, 314] on textarea "KAYNAK TELİ 24 KAP , 15.480,00 KG 50048814" at bounding box center [604, 305] width 355 height 59
click at [505, 319] on textarea "KAYNAK TELİ 24 KAP , 15.480,00 KG 50048814" at bounding box center [604, 305] width 355 height 59
paste textarea "26 AFR 643"
type textarea "KAYNAK TELİ 24 KAP , 15.480,00 KG 50048814 26 AFR 643 INSURANCE PREMIUM USD 65(…"
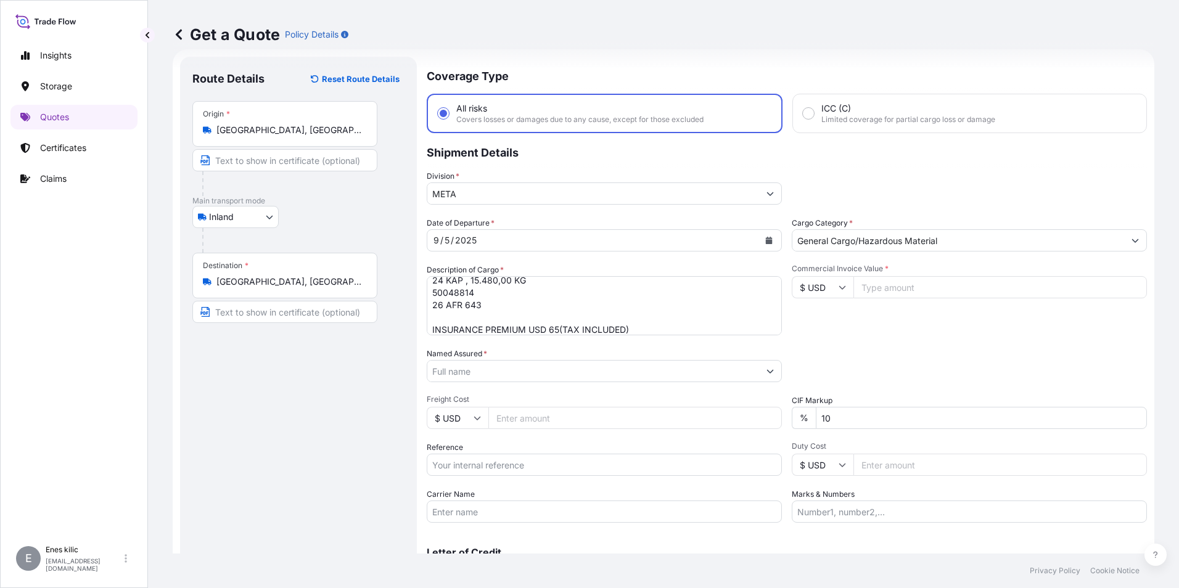
click at [824, 291] on input "$ USD" at bounding box center [822, 287] width 62 height 22
click at [819, 315] on div "€ EUR" at bounding box center [818, 320] width 52 height 23
type input "€ EUR"
click at [891, 292] on input "Commercial Invoice Value *" at bounding box center [999, 287] width 293 height 22
type input "20683"
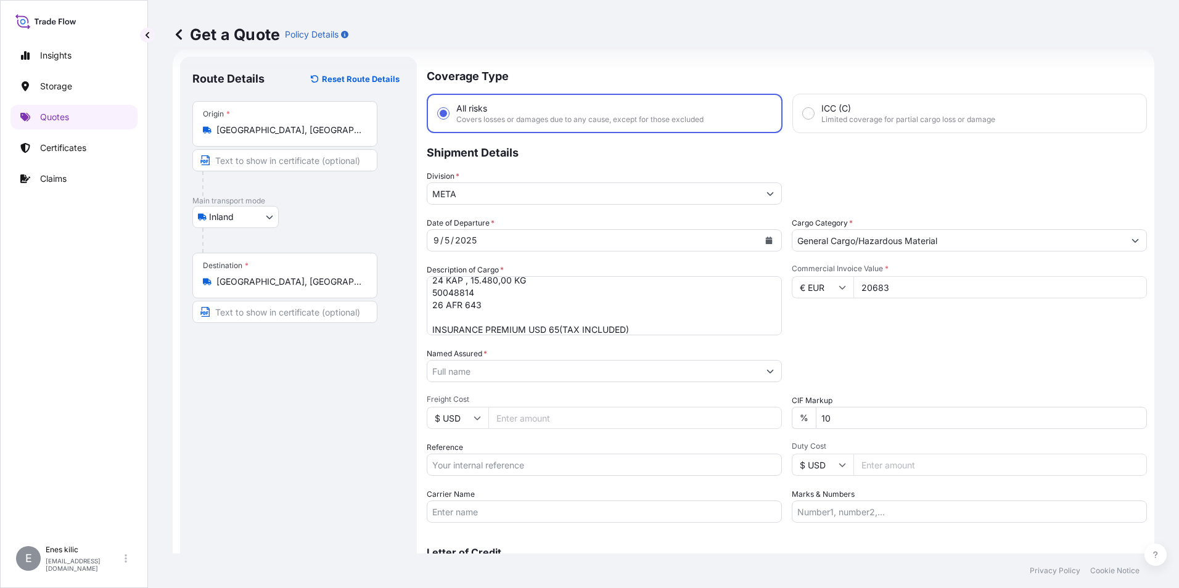
click at [904, 345] on div "Date of Departure * [DATE] Cargo Category * General Cargo/Hazardous Material De…" at bounding box center [787, 370] width 720 height 306
click at [635, 387] on div "Date of Departure * [DATE] Cargo Category * General Cargo/Hazardous Material De…" at bounding box center [787, 370] width 720 height 306
drag, startPoint x: 635, startPoint y: 387, endPoint x: 615, endPoint y: 372, distance: 25.0
click at [615, 372] on input "Named Assured *" at bounding box center [593, 371] width 332 height 22
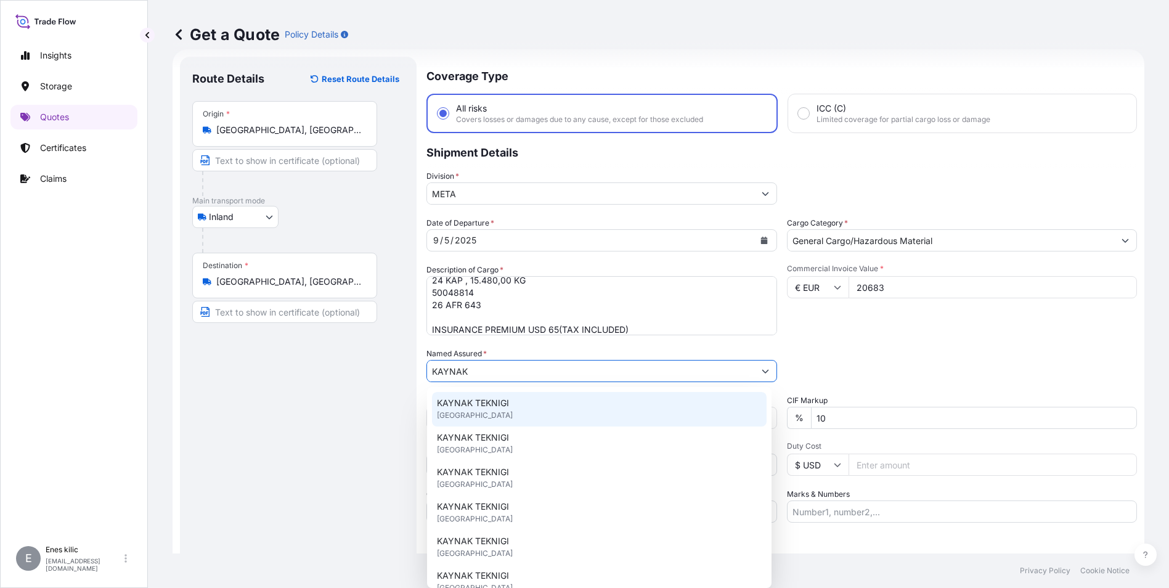
click at [558, 404] on div "KAYNAK TEKNIGI [GEOGRAPHIC_DATA]" at bounding box center [599, 409] width 335 height 35
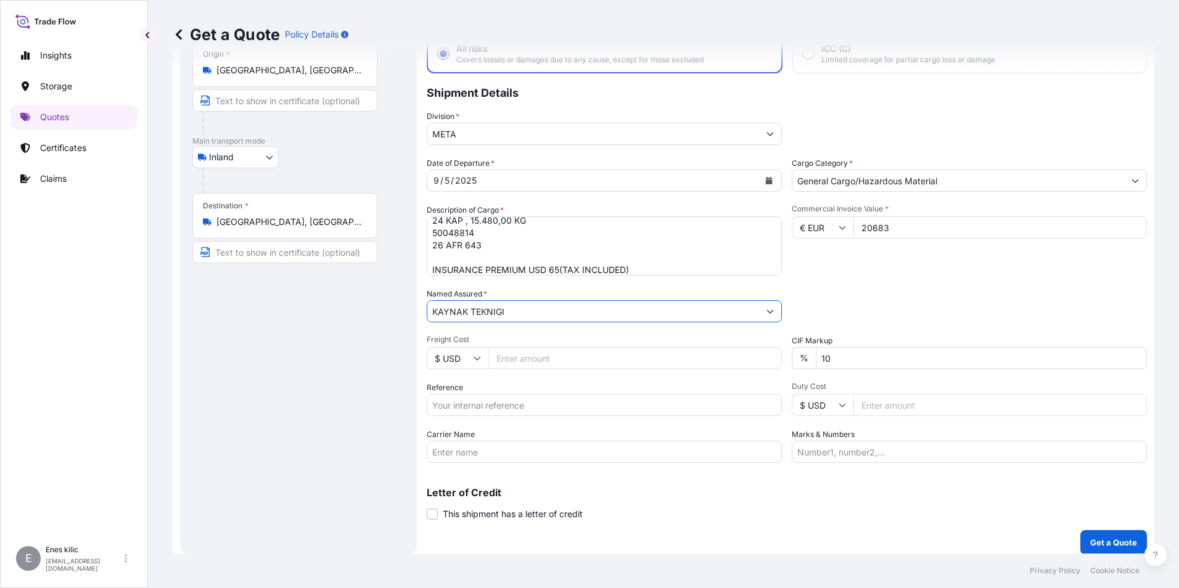
scroll to position [81, 0]
type input "KAYNAK TEKNIGI"
click at [510, 398] on input "Reference" at bounding box center [604, 403] width 355 height 22
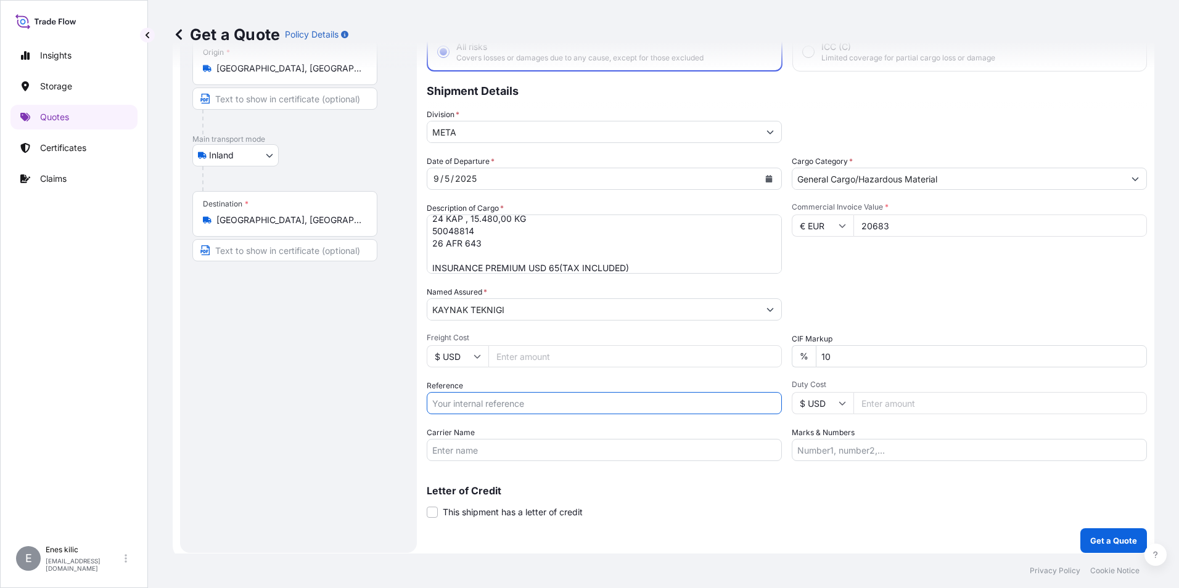
click at [528, 440] on input "Carrier Name" at bounding box center [604, 450] width 355 height 22
paste input "2101777146"
type input "2101777146"
click at [456, 402] on input "Reference" at bounding box center [604, 403] width 355 height 22
paste input "2101777146"
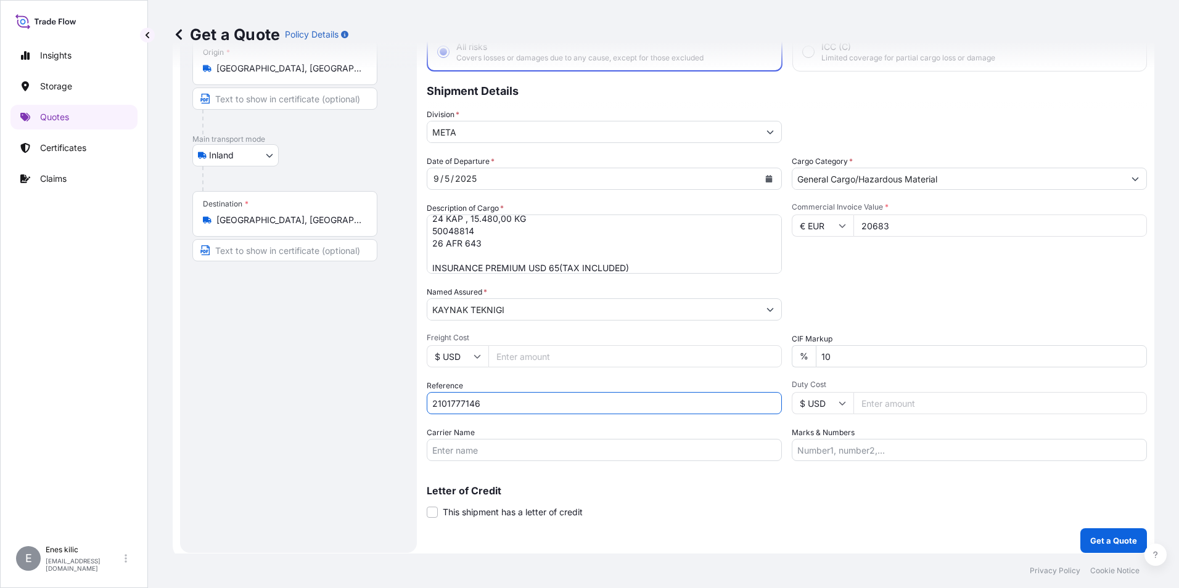
type input "2101777146"
click at [842, 514] on div "Letter of Credit This shipment has a letter of credit Letter of credit * Letter…" at bounding box center [787, 502] width 720 height 33
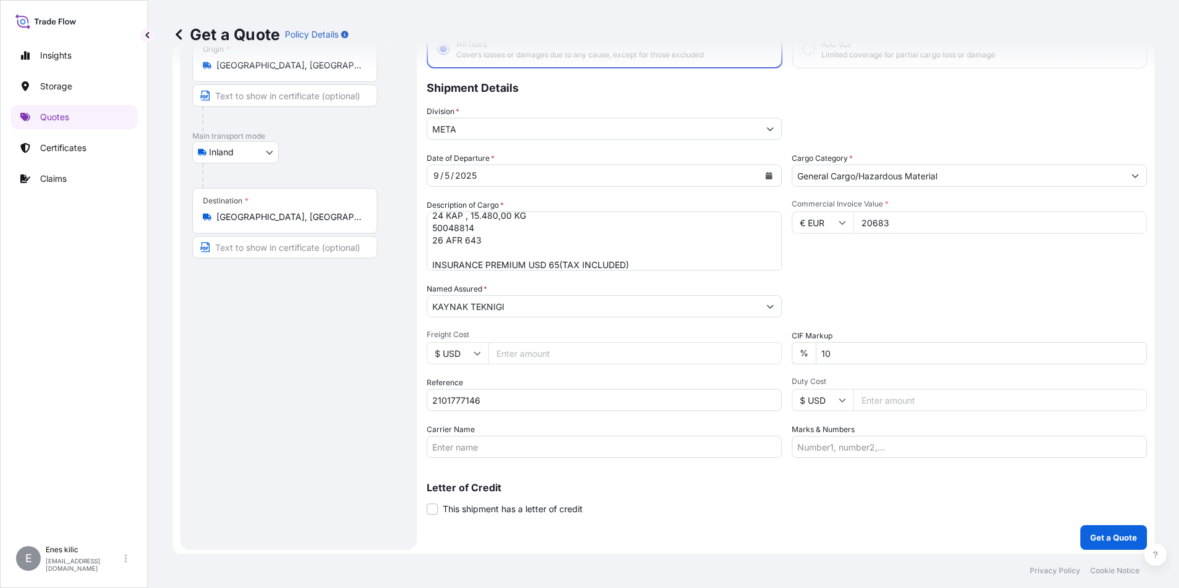
scroll to position [88, 0]
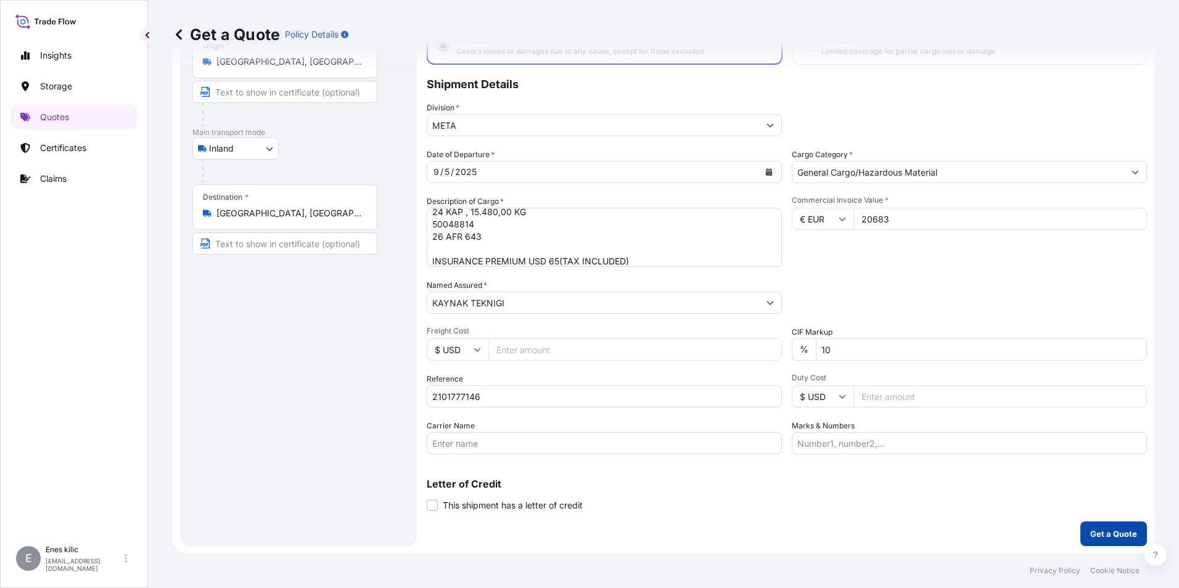
click at [1102, 533] on p "Get a Quote" at bounding box center [1113, 534] width 47 height 12
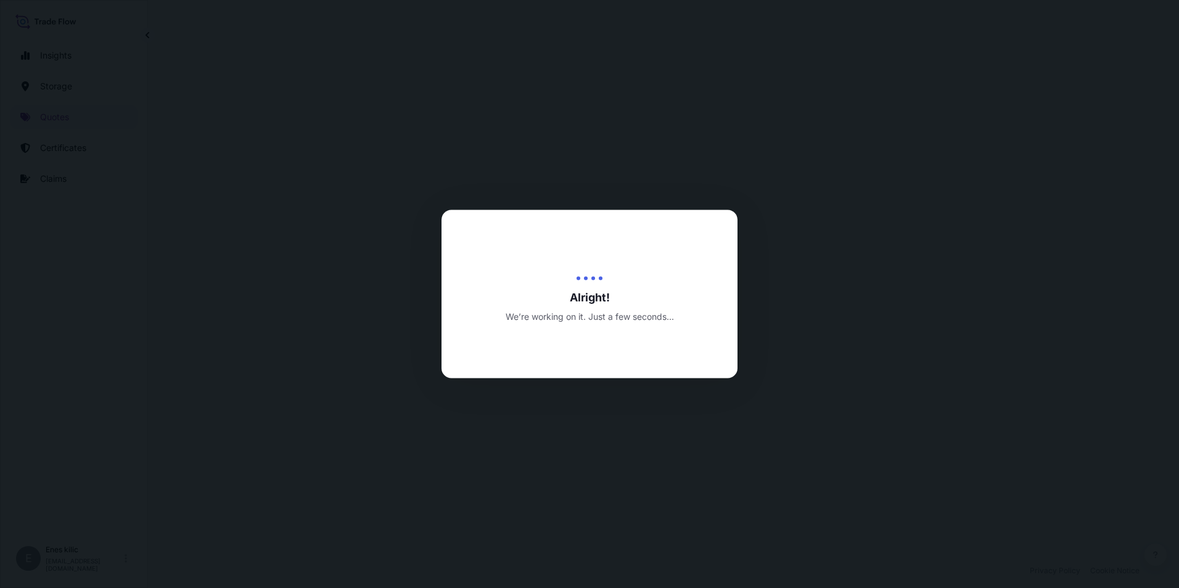
select select "Inland"
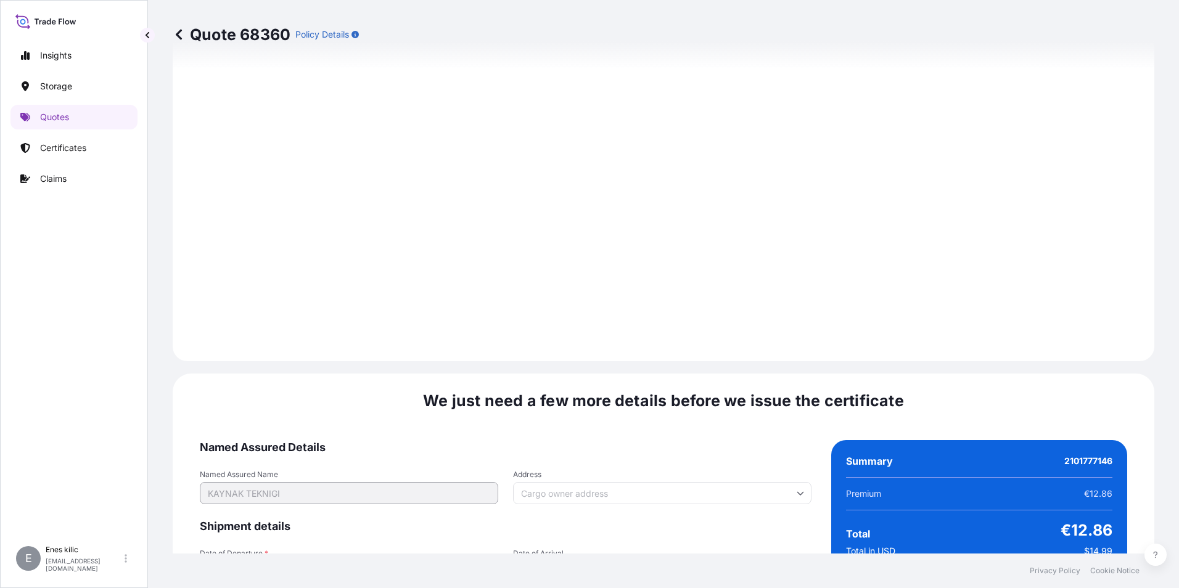
scroll to position [1800, 0]
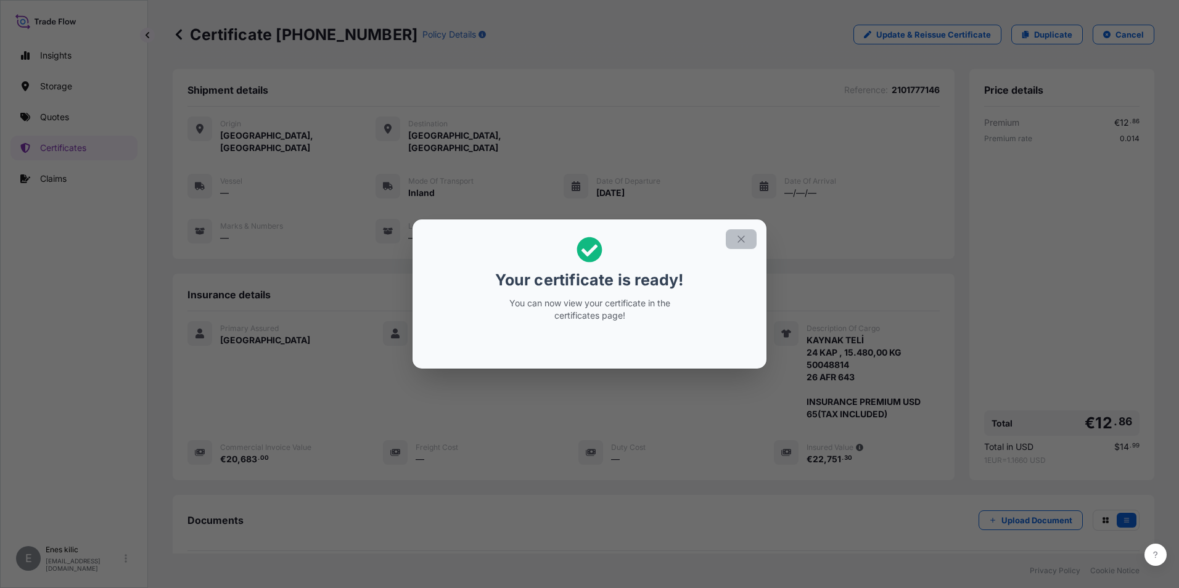
click at [741, 236] on icon "button" at bounding box center [740, 239] width 11 height 11
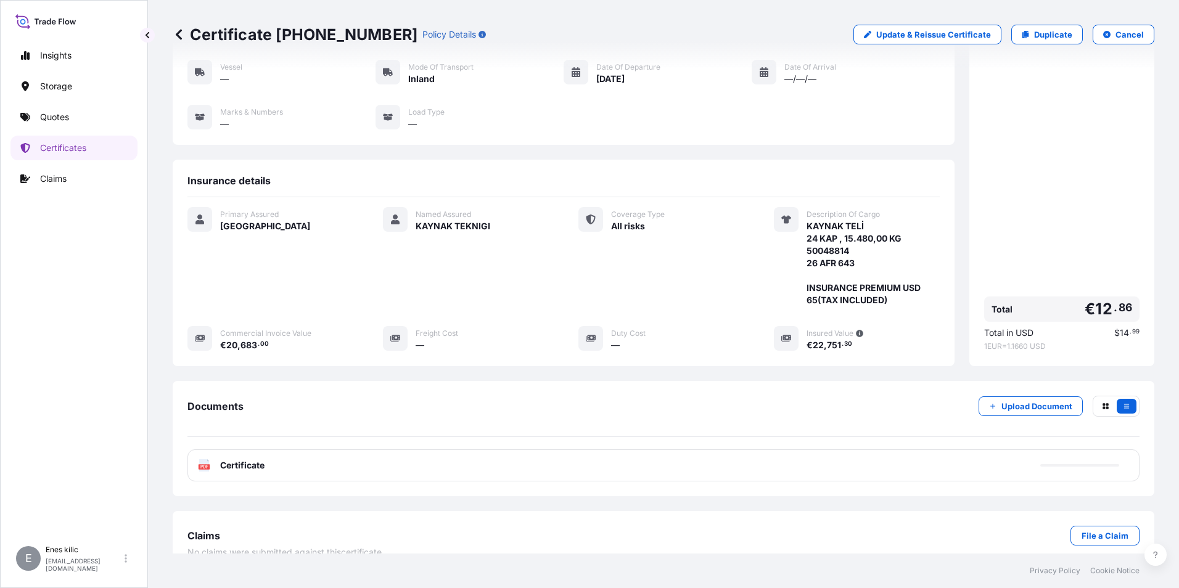
scroll to position [121, 0]
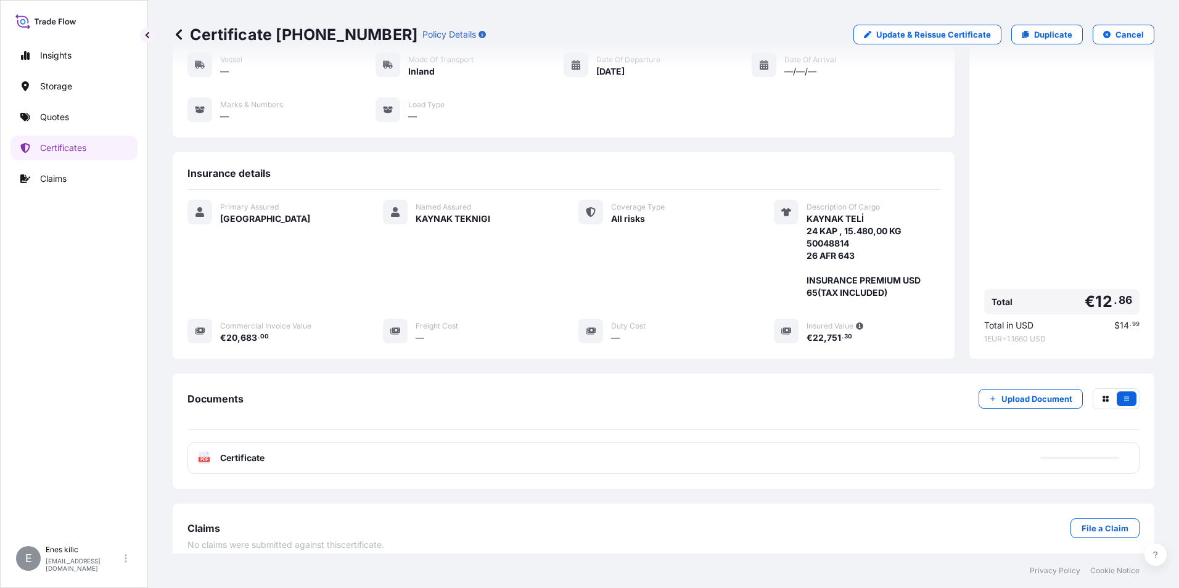
click at [276, 442] on div "PDF Certificate" at bounding box center [663, 458] width 952 height 32
click at [238, 452] on span "Certificate" at bounding box center [242, 458] width 44 height 12
click at [247, 452] on span "Certificate" at bounding box center [242, 458] width 44 height 12
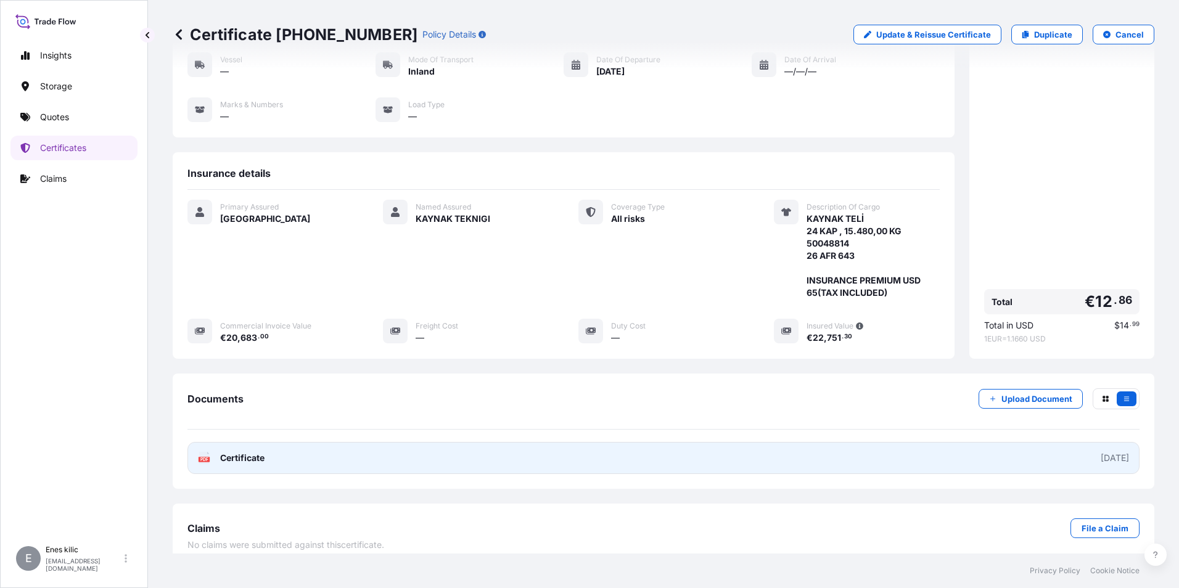
click at [251, 452] on span "Certificate" at bounding box center [242, 458] width 44 height 12
